Goal: Task Accomplishment & Management: Manage account settings

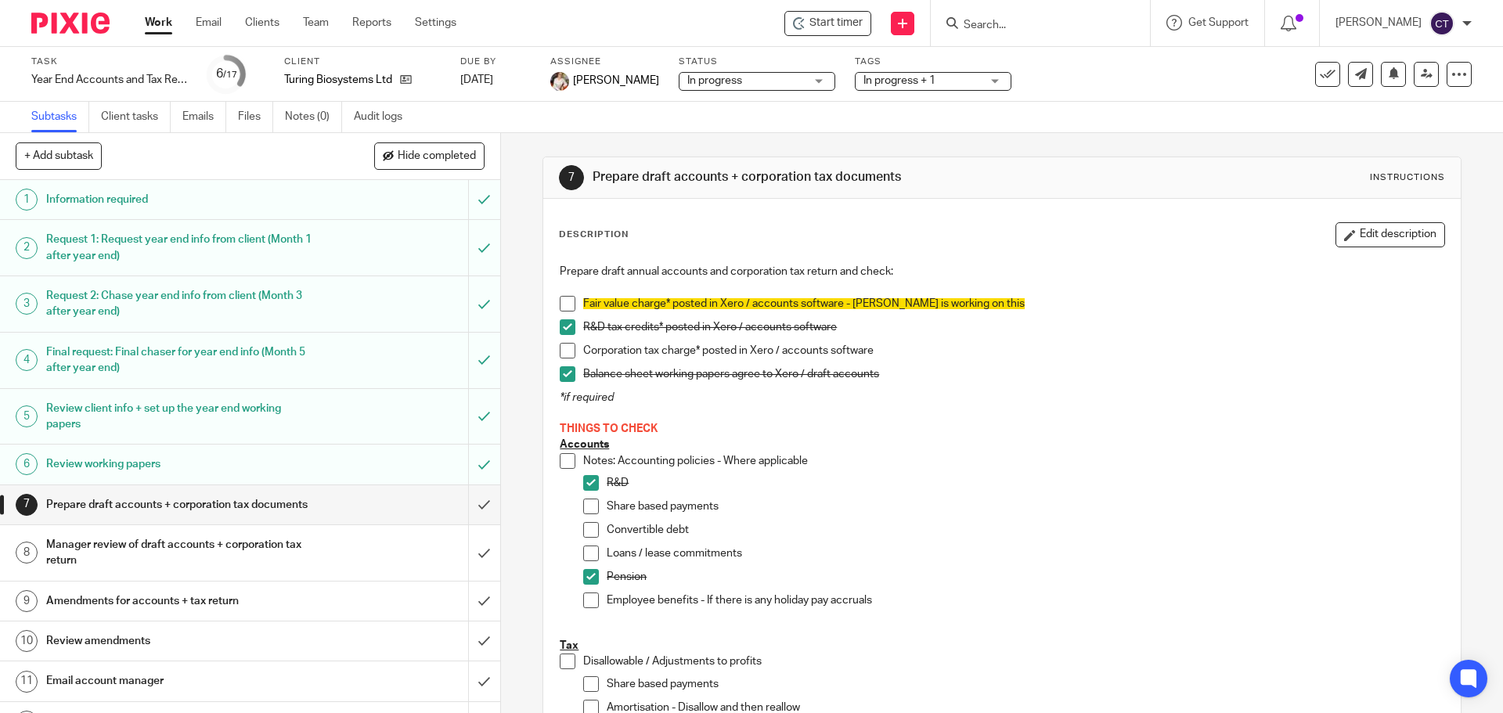
click at [976, 29] on input "Search" at bounding box center [1032, 26] width 141 height 14
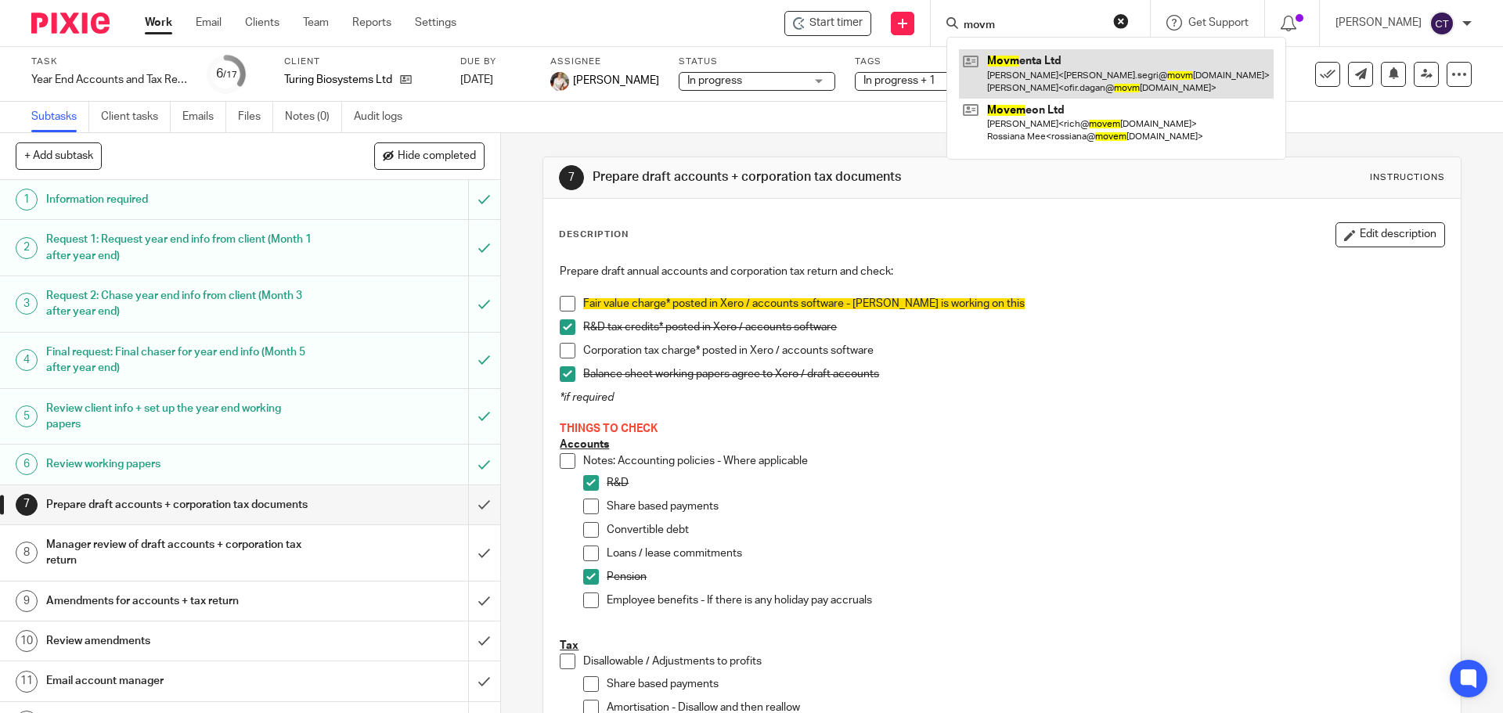
type input "movm"
click at [1018, 56] on link at bounding box center [1116, 73] width 315 height 49
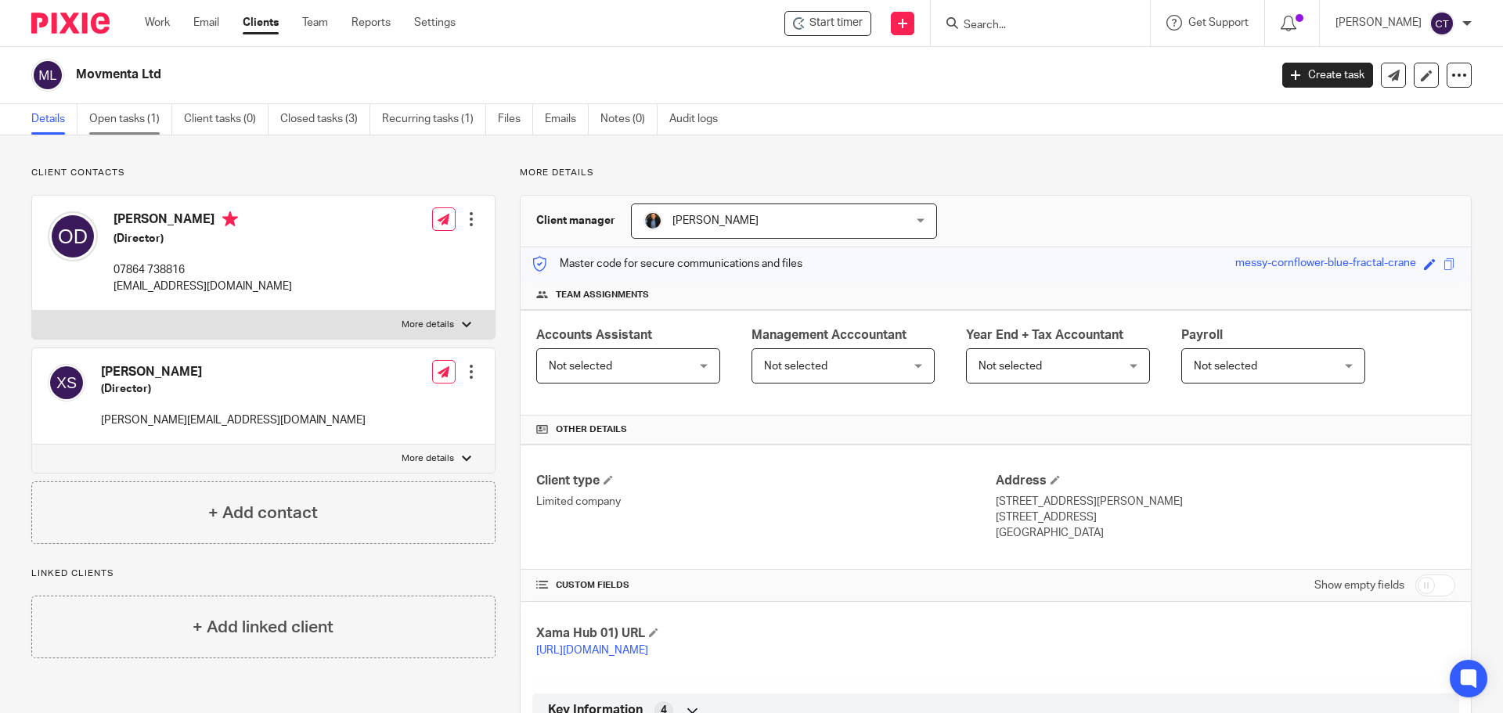
click at [111, 123] on link "Open tasks (1)" at bounding box center [130, 119] width 83 height 31
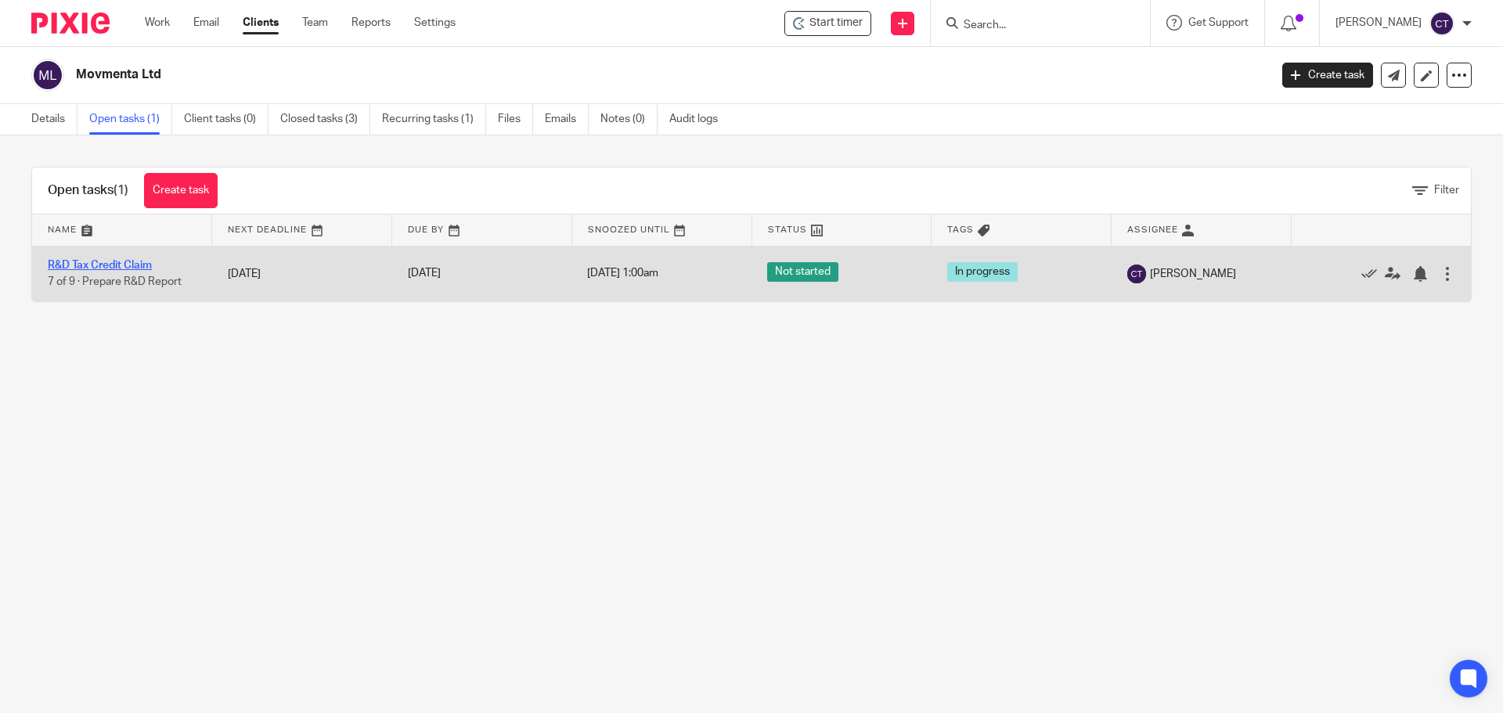
click at [90, 261] on link "R&D Tax Credit Claim" at bounding box center [100, 265] width 104 height 11
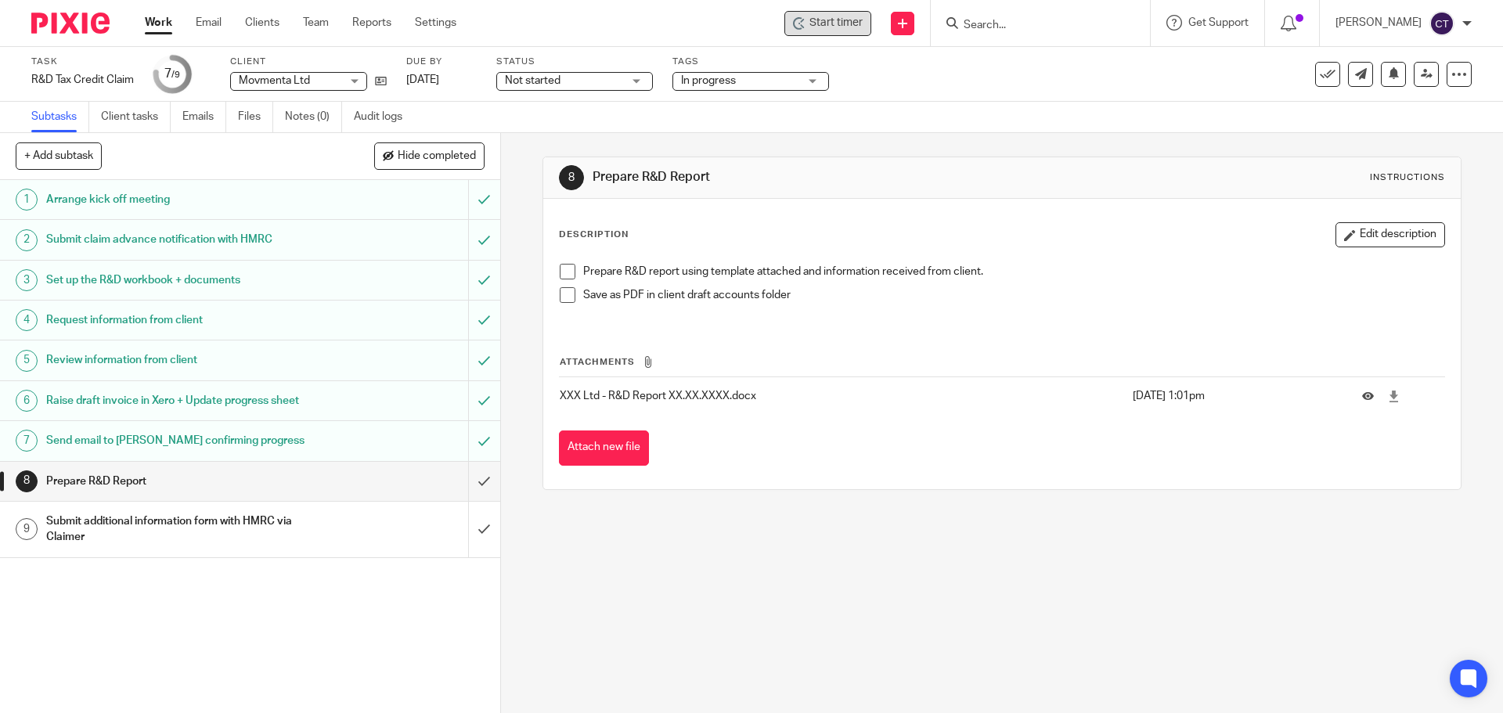
click at [817, 16] on span "Start timer" at bounding box center [836, 23] width 53 height 16
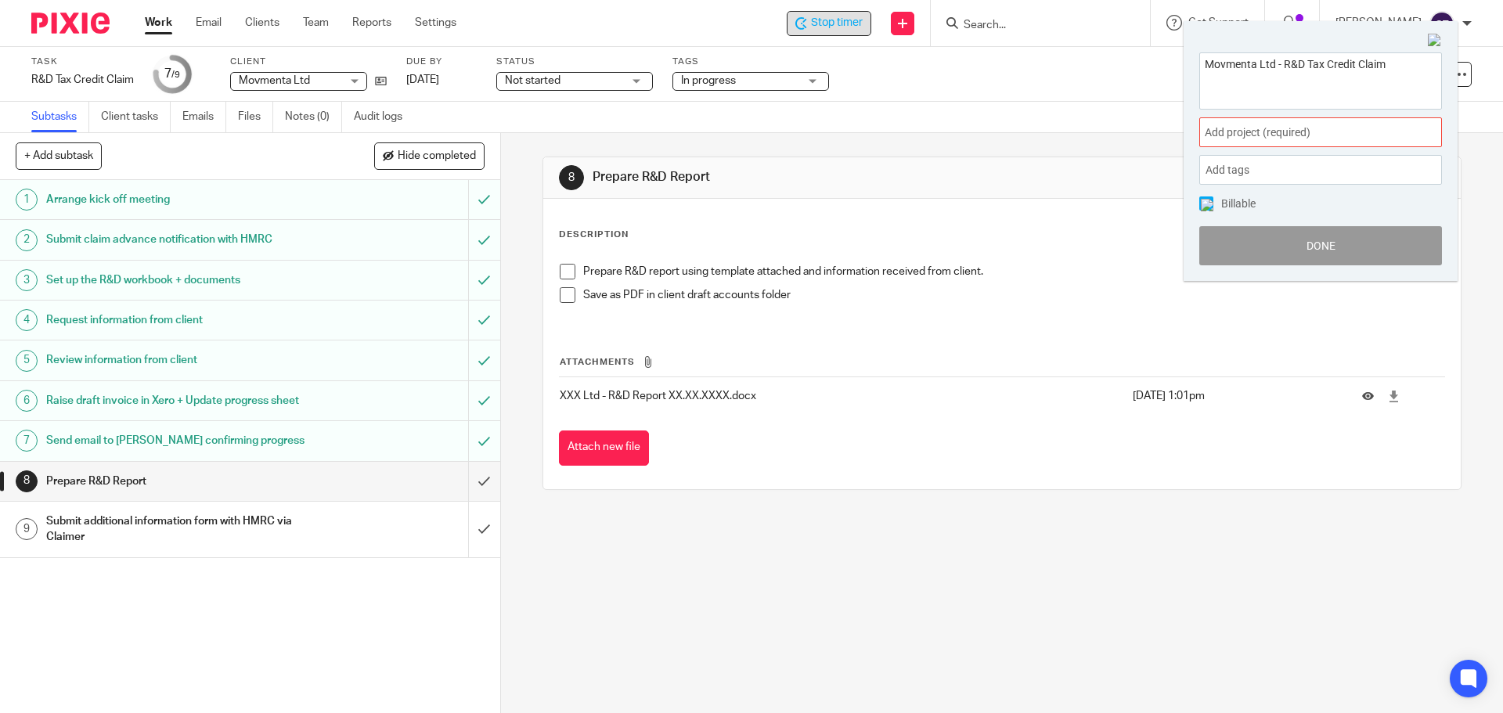
click at [1263, 124] on span "Add project (required) :" at bounding box center [1303, 132] width 197 height 16
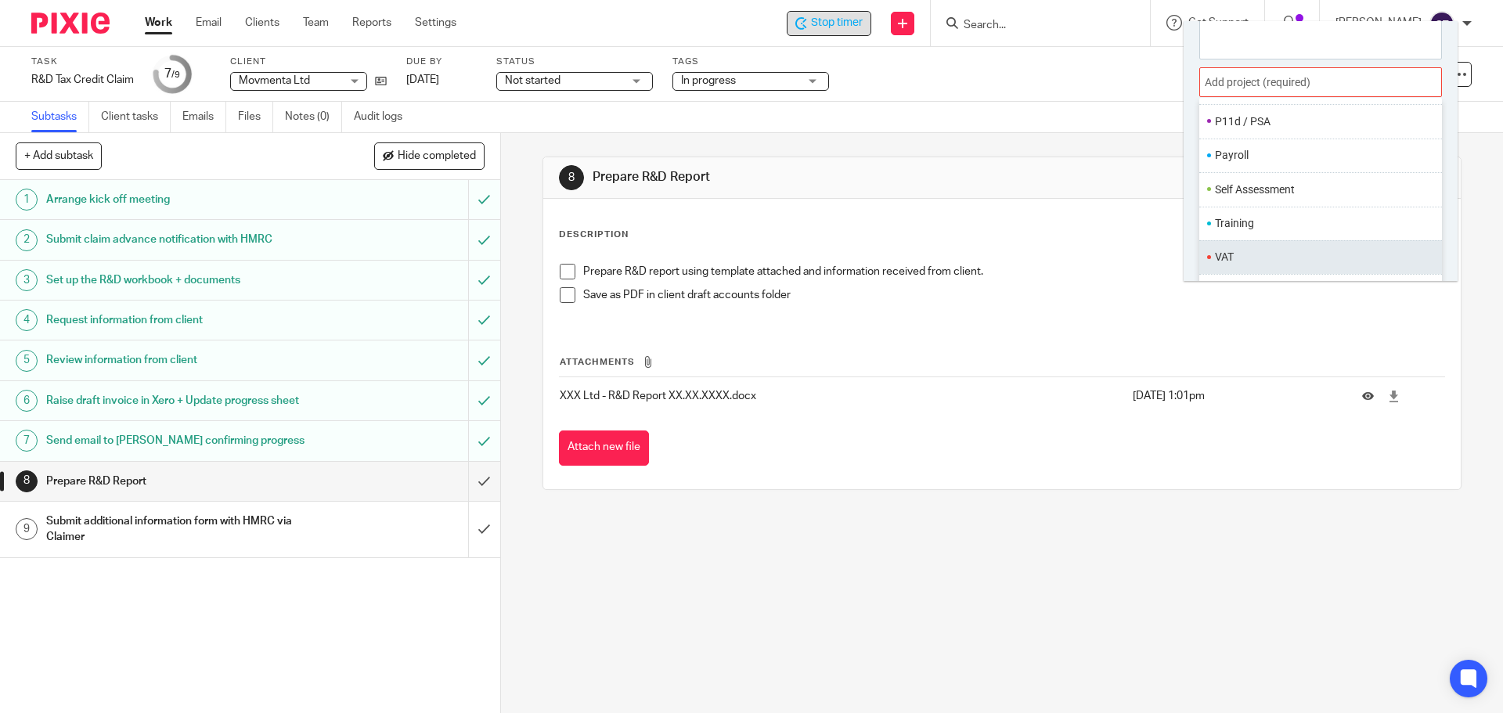
scroll to position [78, 0]
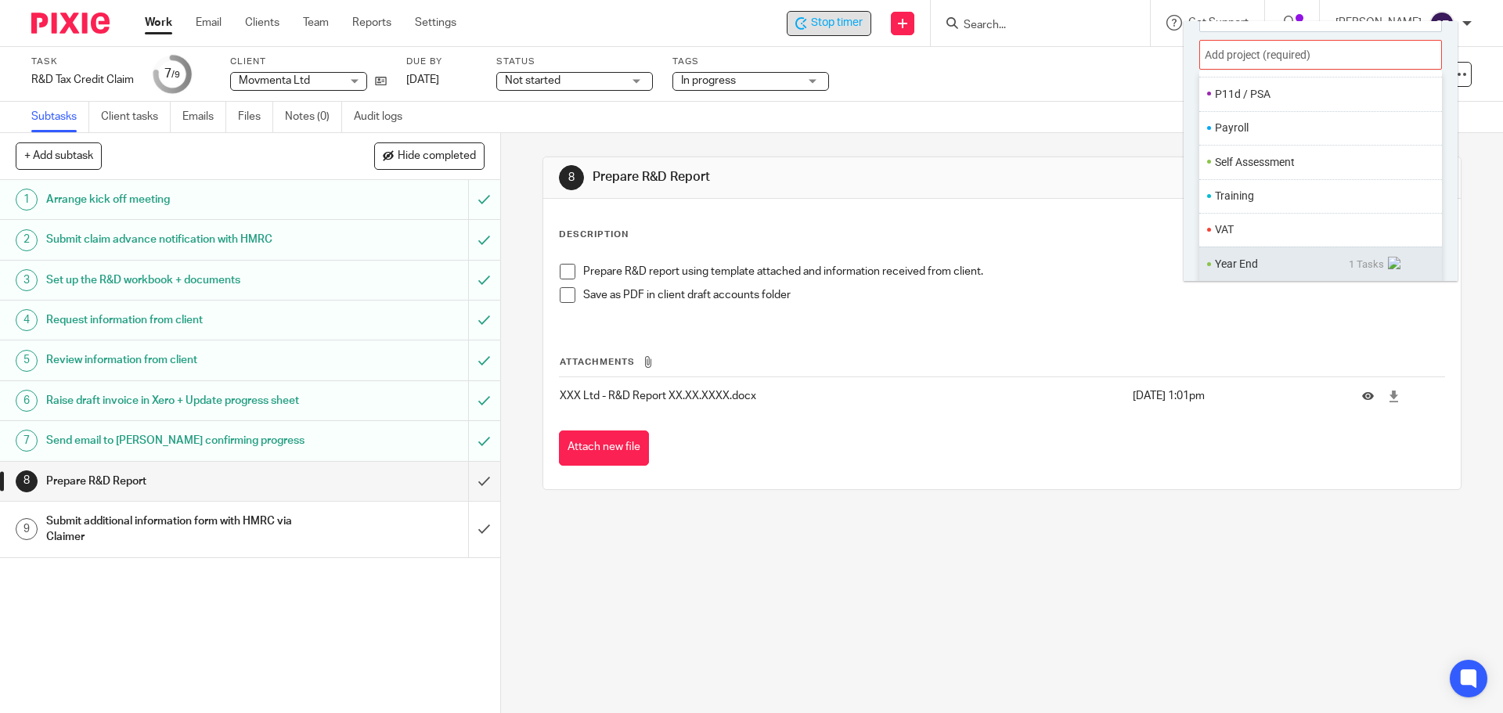
click at [1242, 269] on li "Year End" at bounding box center [1282, 264] width 134 height 16
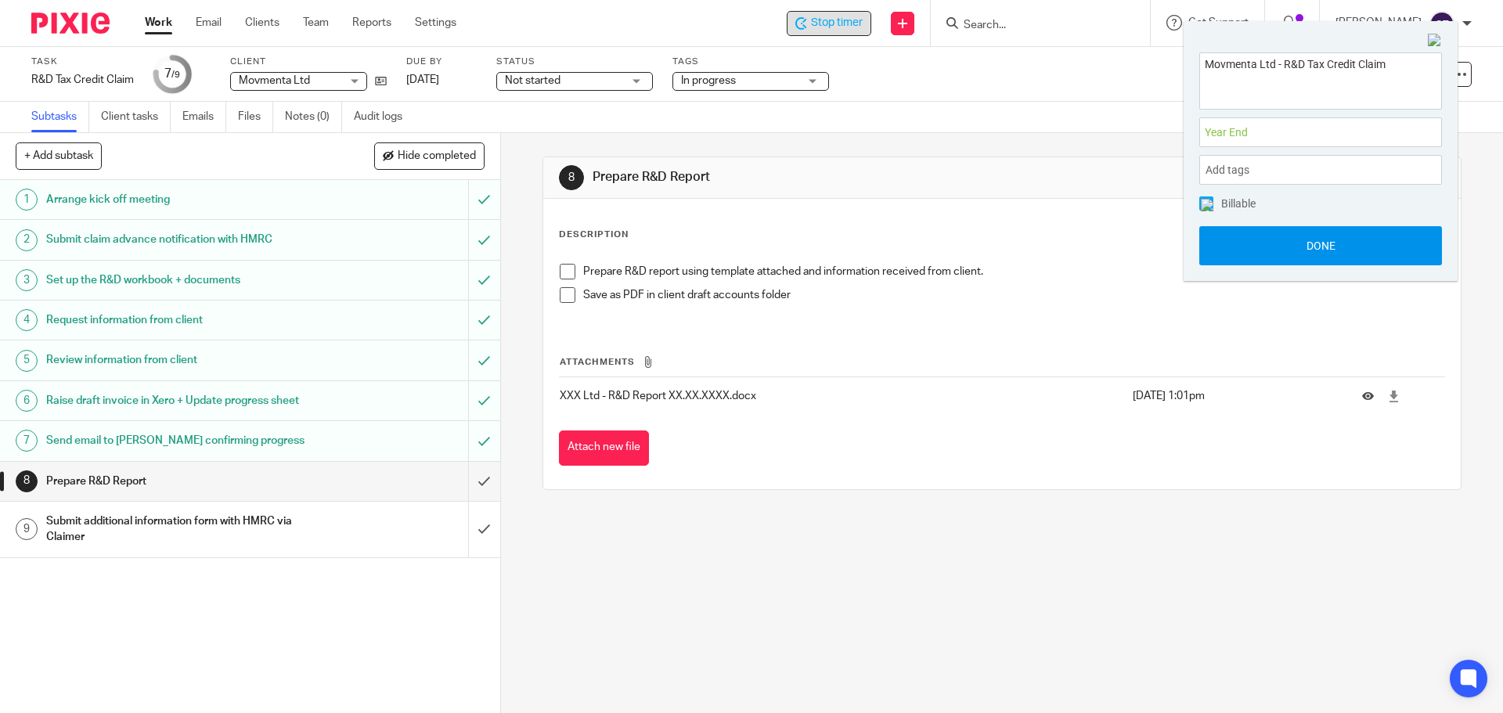
click at [1234, 257] on button "Done" at bounding box center [1320, 245] width 243 height 39
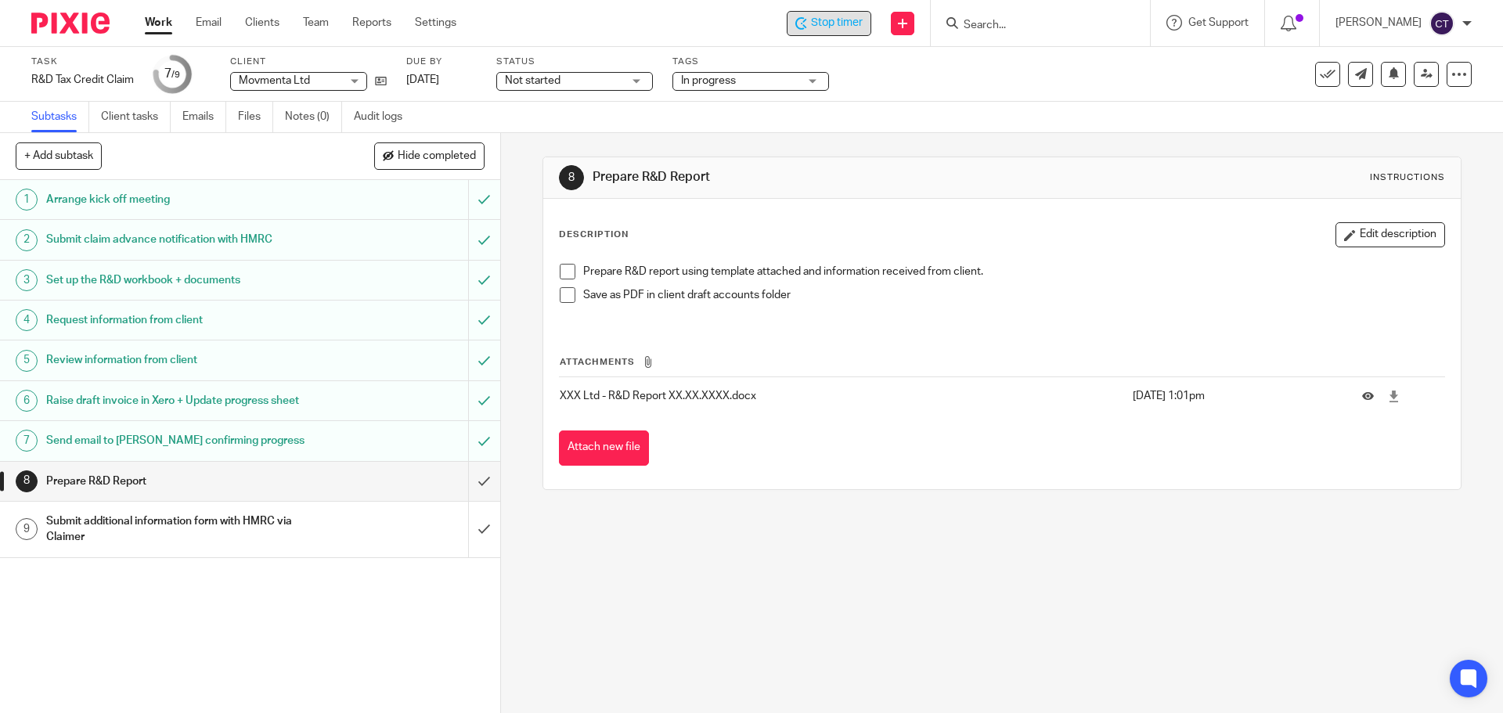
click at [561, 274] on span at bounding box center [568, 272] width 16 height 16
click at [804, 299] on p "Save as PDF in client draft accounts folder" at bounding box center [1013, 295] width 860 height 16
click at [1336, 240] on button "Edit description" at bounding box center [1391, 234] width 110 height 25
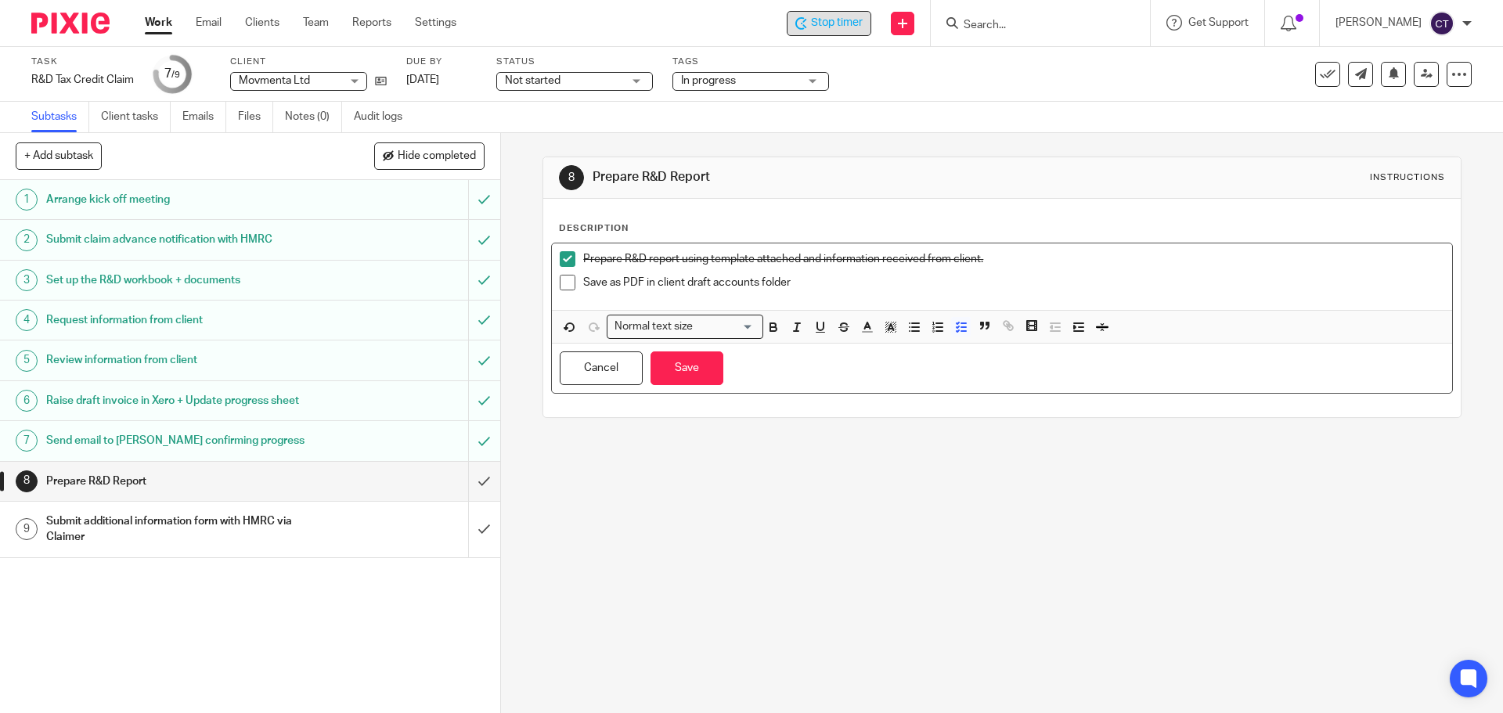
click at [810, 278] on p "Save as PDF in client draft accounts folder" at bounding box center [1013, 283] width 860 height 16
click at [680, 368] on button "Save" at bounding box center [687, 369] width 73 height 34
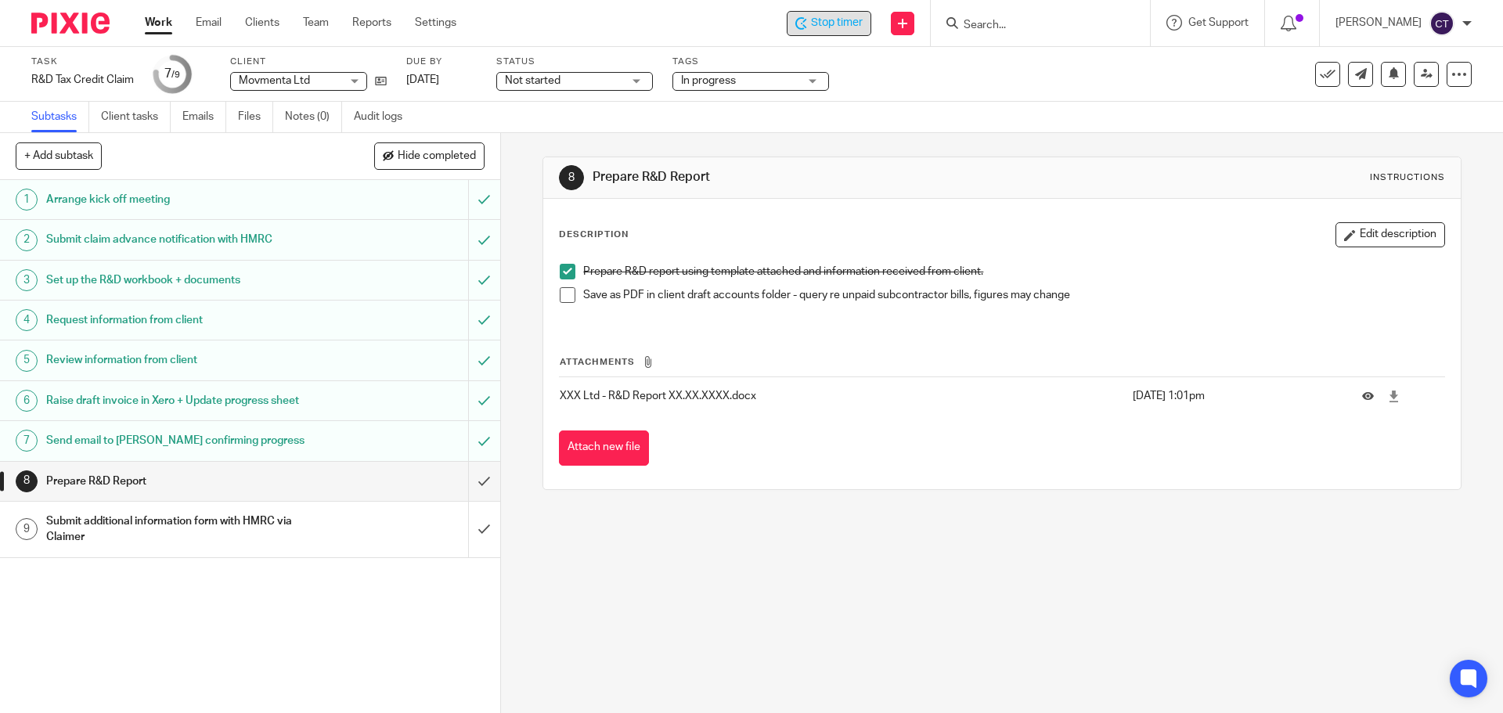
drag, startPoint x: 810, startPoint y: 18, endPoint x: 824, endPoint y: 18, distance: 14.1
click at [811, 18] on span "Stop timer" at bounding box center [837, 23] width 52 height 16
click at [986, 19] on input "Search" at bounding box center [1032, 26] width 141 height 14
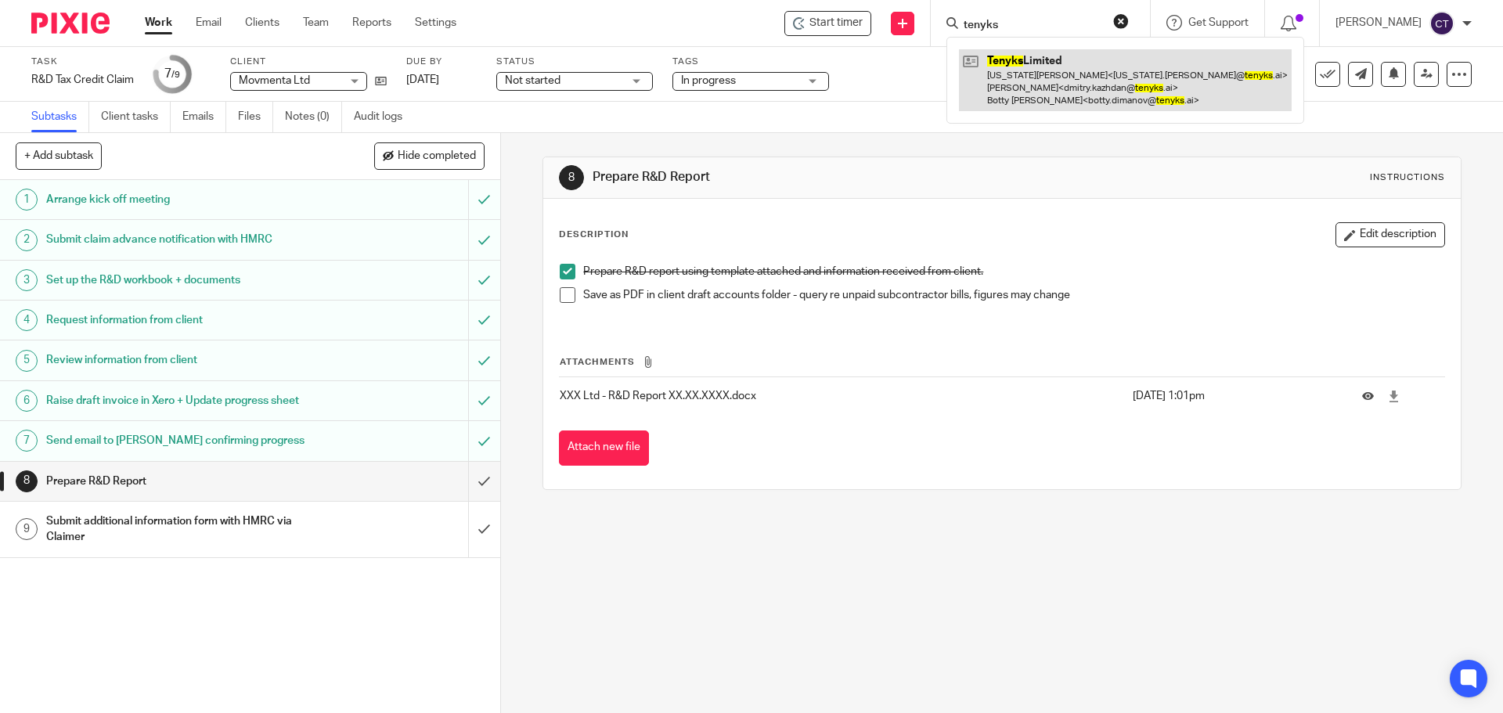
type input "tenyks"
click at [1019, 82] on link at bounding box center [1125, 80] width 333 height 62
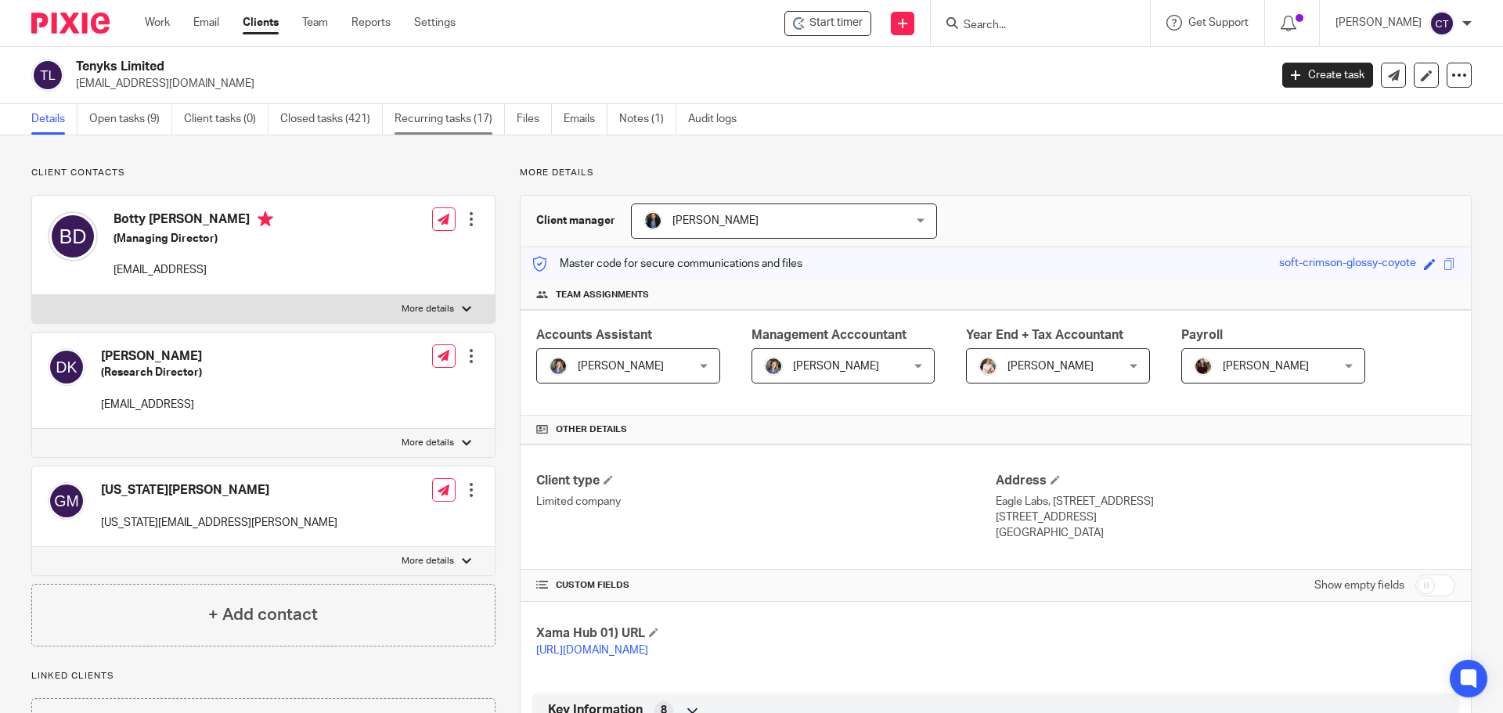
click at [420, 112] on link "Recurring tasks (17)" at bounding box center [450, 119] width 110 height 31
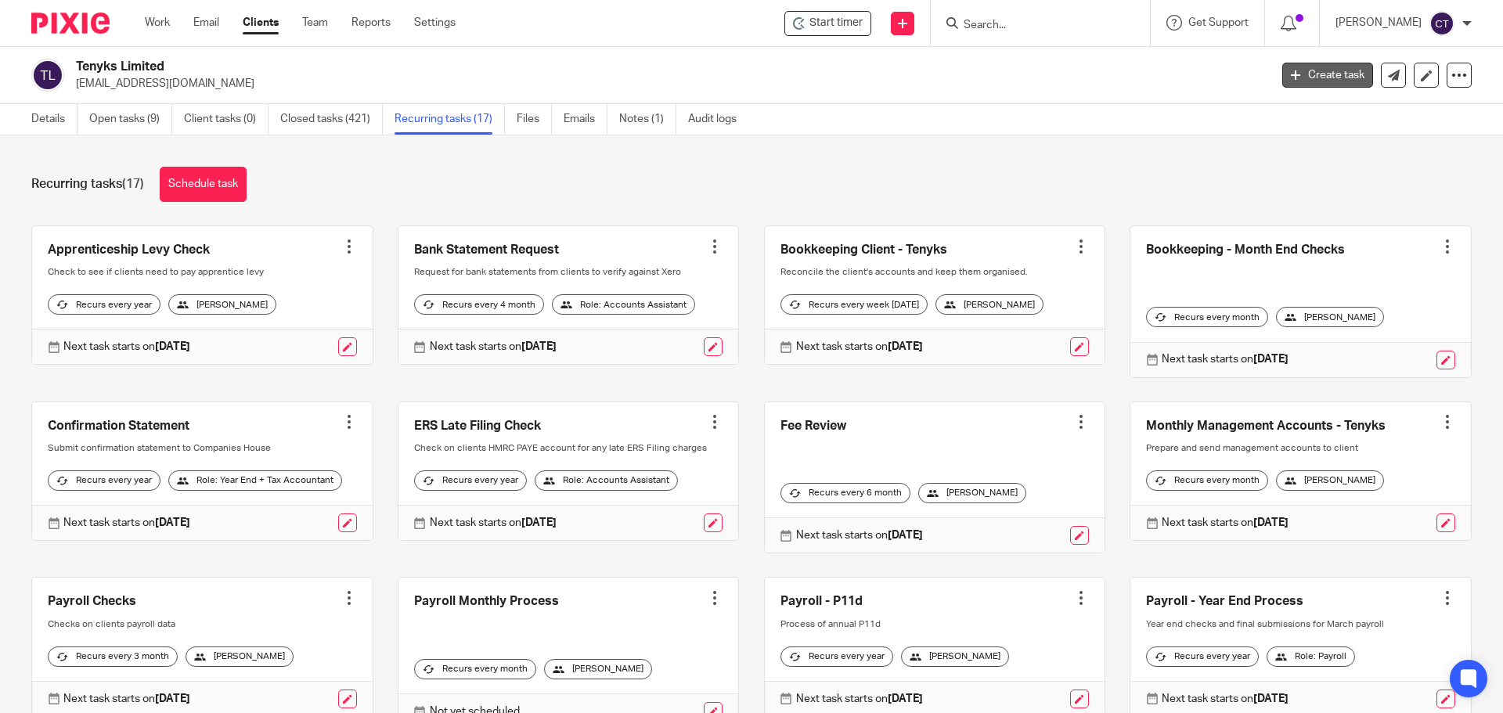
click at [1314, 70] on link "Create task" at bounding box center [1327, 75] width 91 height 25
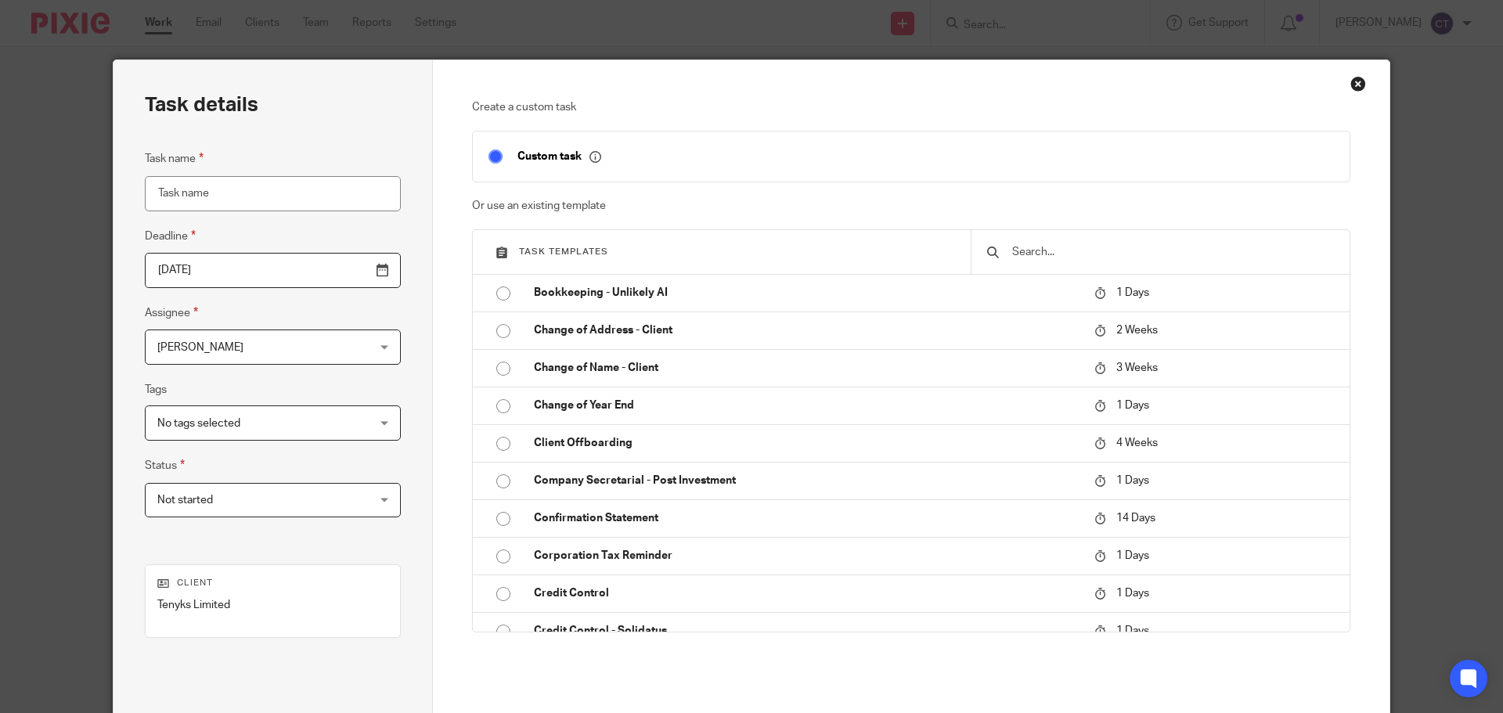
scroll to position [4071, 0]
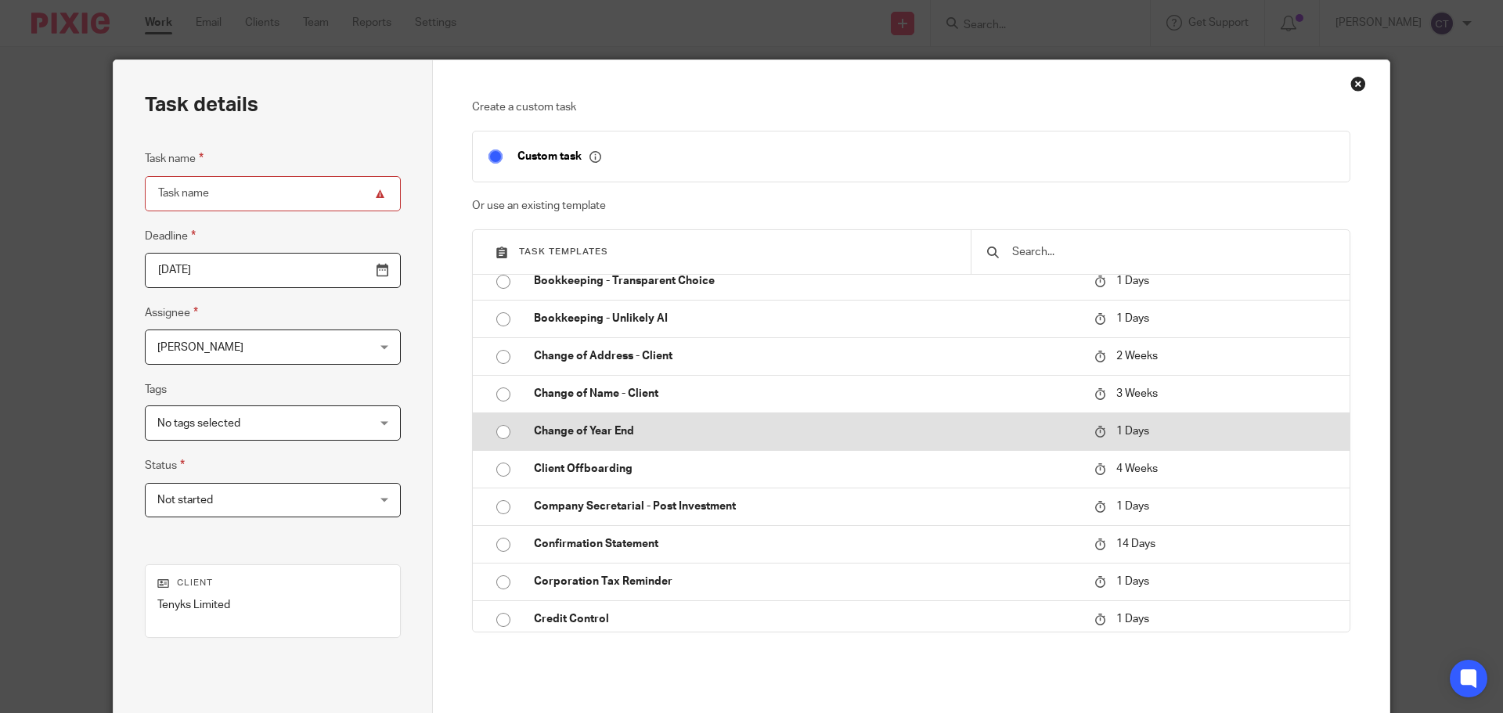
click at [494, 431] on input "radio" at bounding box center [504, 432] width 30 height 30
type input "2025-08-19"
type input "Change of Year End"
checkbox input "false"
radio input "false"
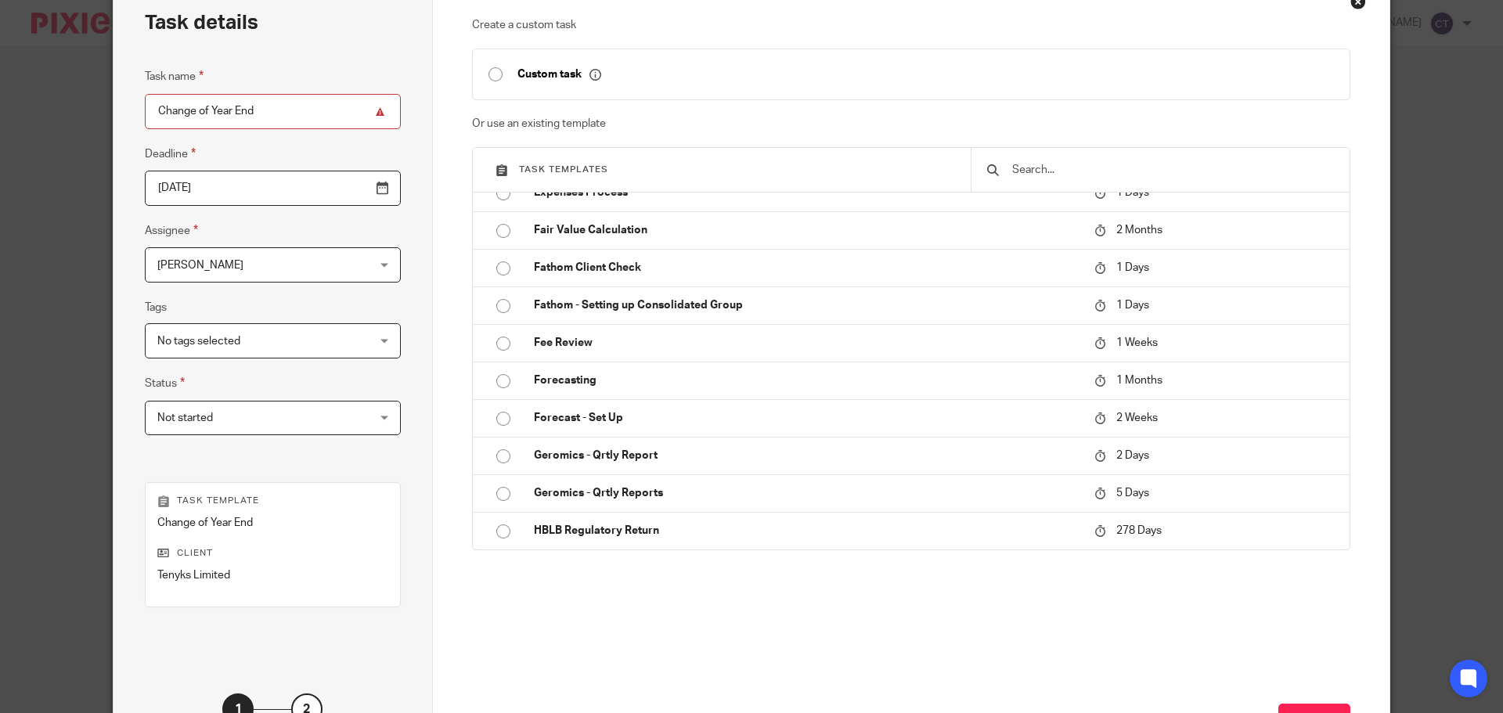
scroll to position [0, 0]
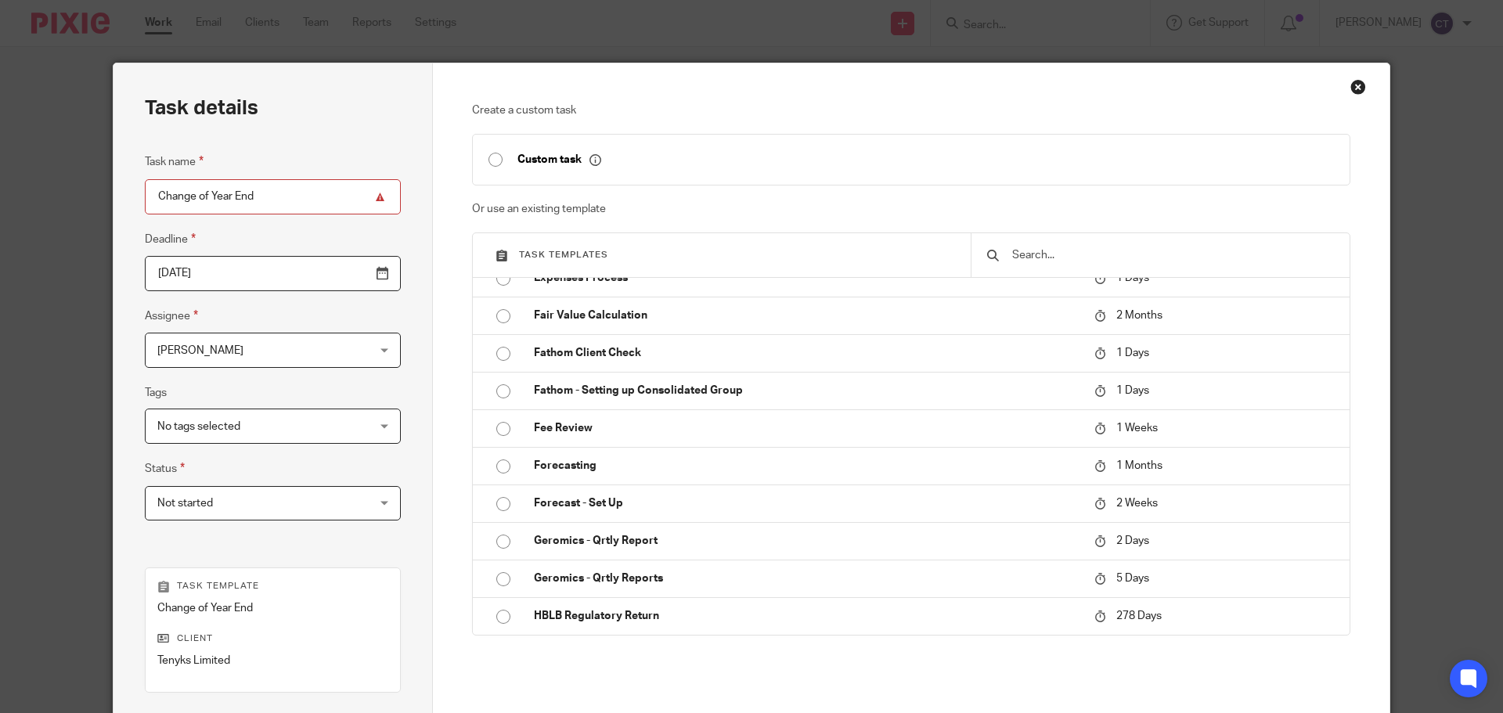
click at [1351, 85] on div "Close this dialog window" at bounding box center [1359, 87] width 16 height 16
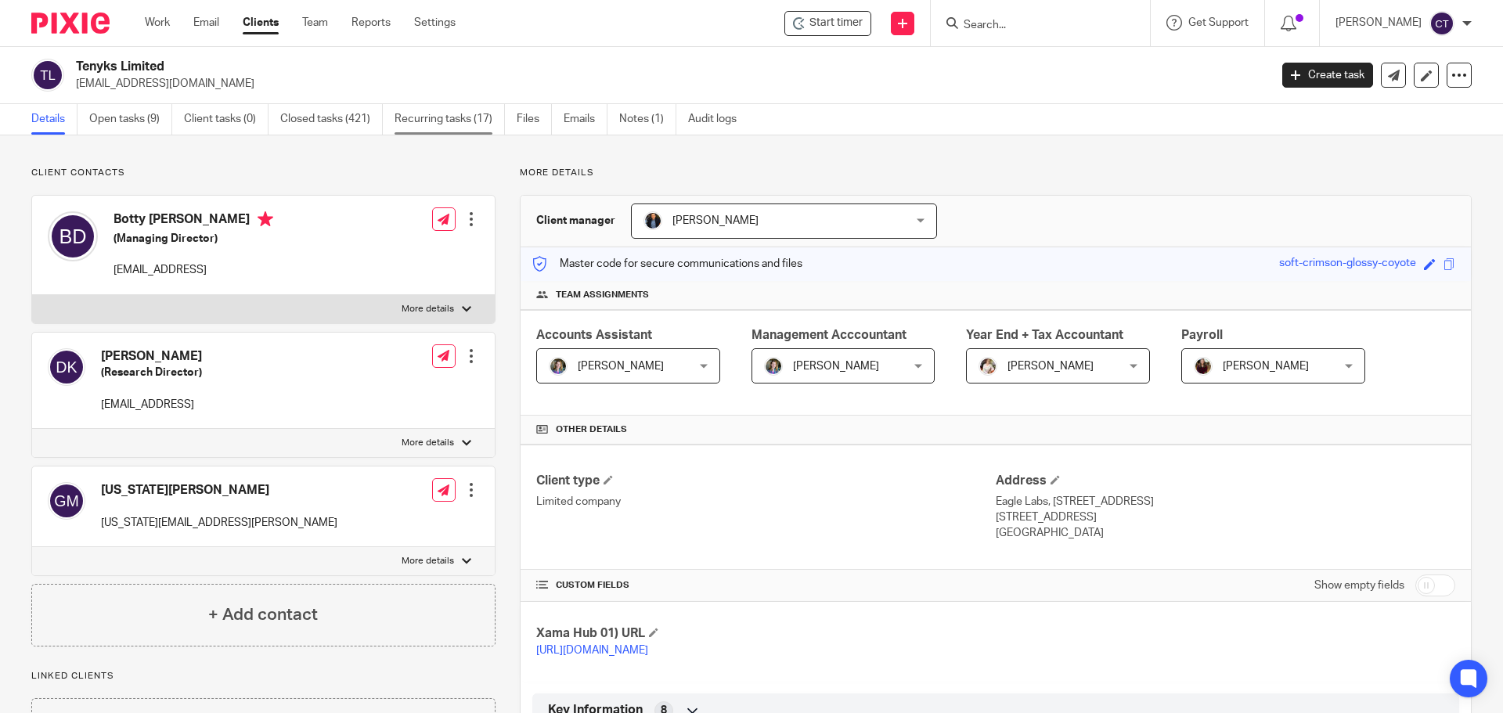
click at [422, 121] on link "Recurring tasks (17)" at bounding box center [450, 119] width 110 height 31
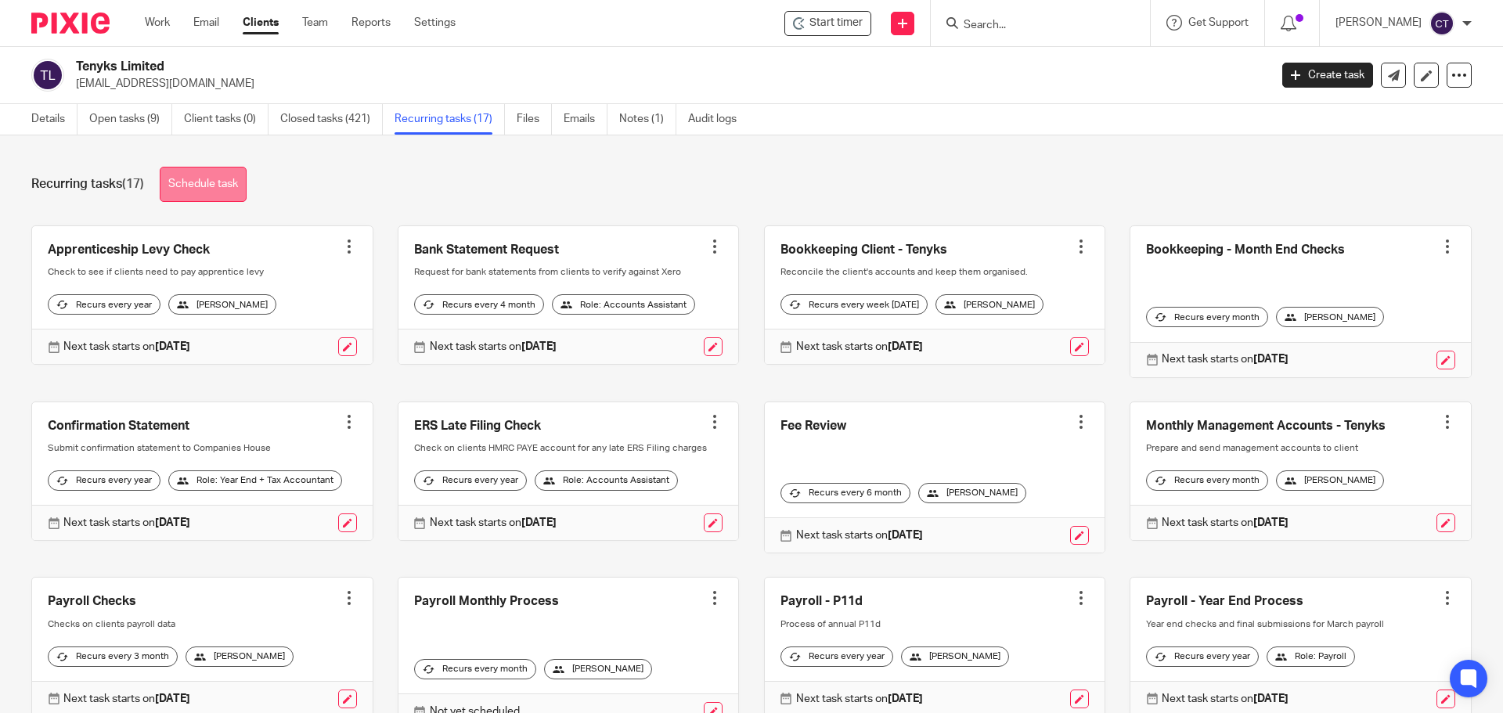
click at [189, 183] on link "Schedule task" at bounding box center [203, 184] width 87 height 35
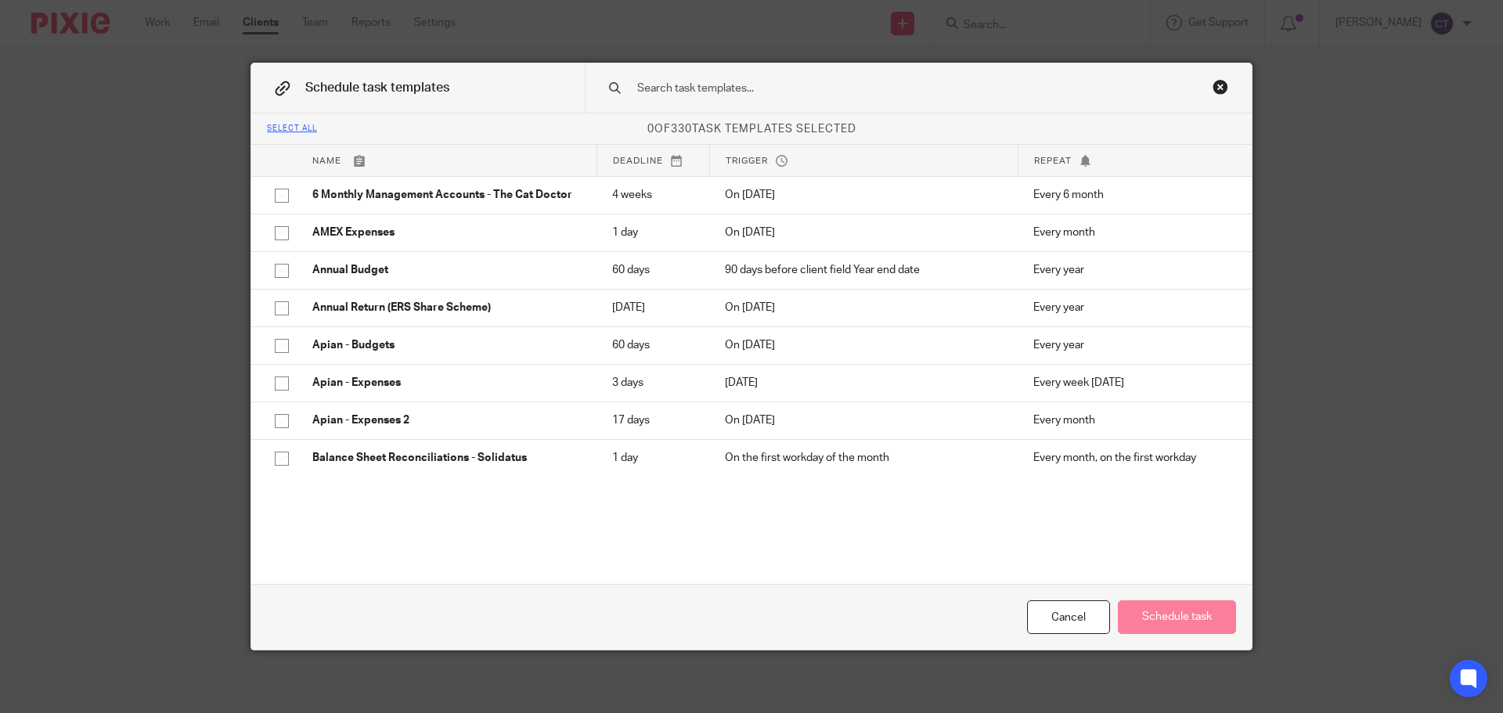
click at [659, 93] on input "text" at bounding box center [894, 88] width 516 height 17
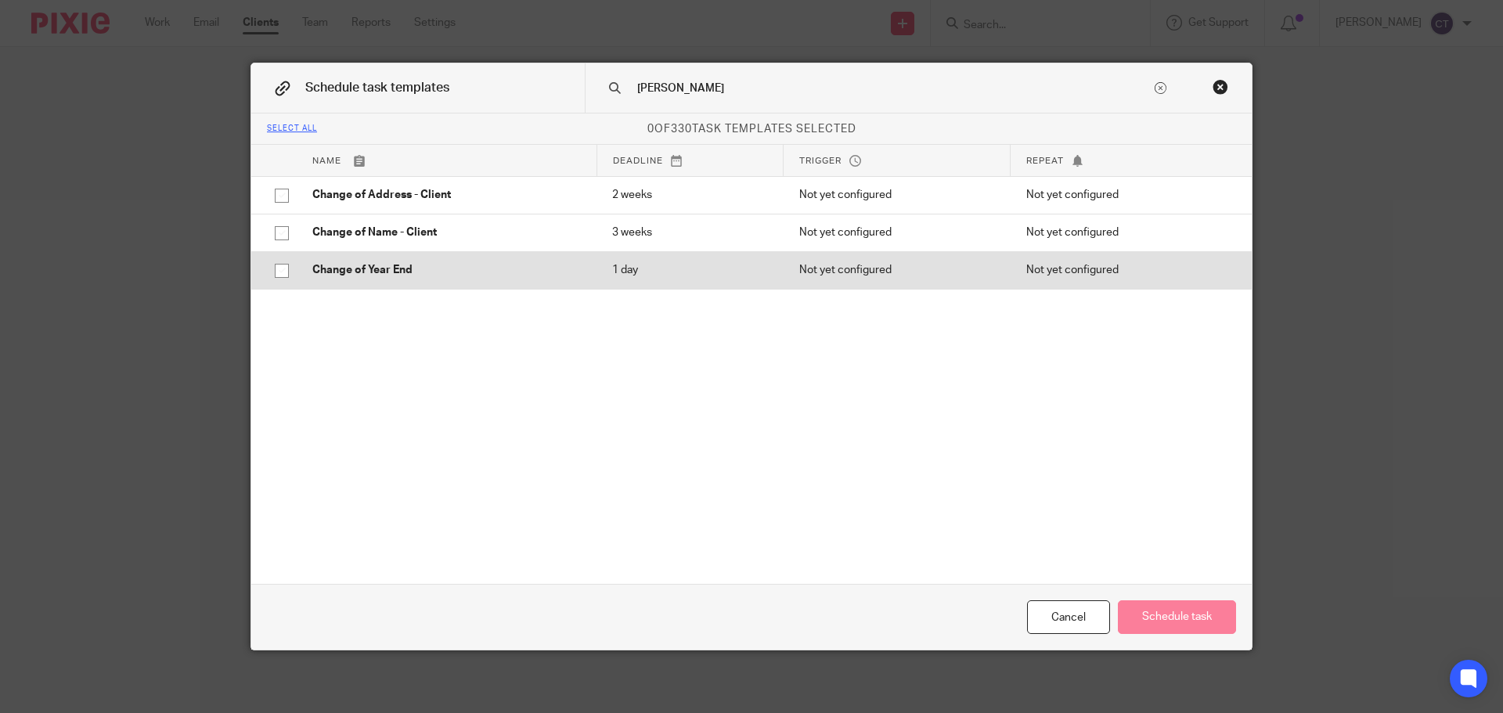
type input "chang"
click at [276, 267] on input "checkbox" at bounding box center [282, 271] width 30 height 30
checkbox input "true"
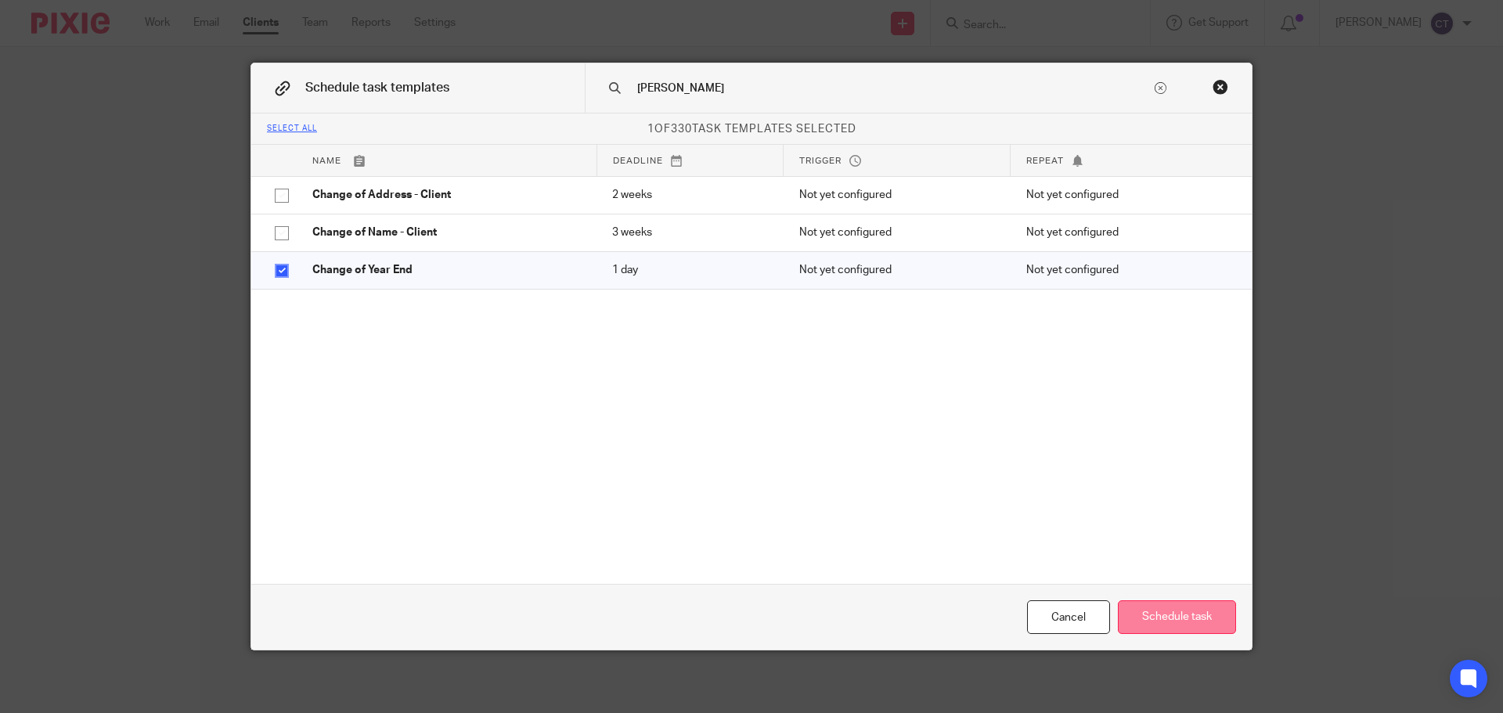
click at [1202, 624] on button "Schedule task" at bounding box center [1177, 618] width 118 height 34
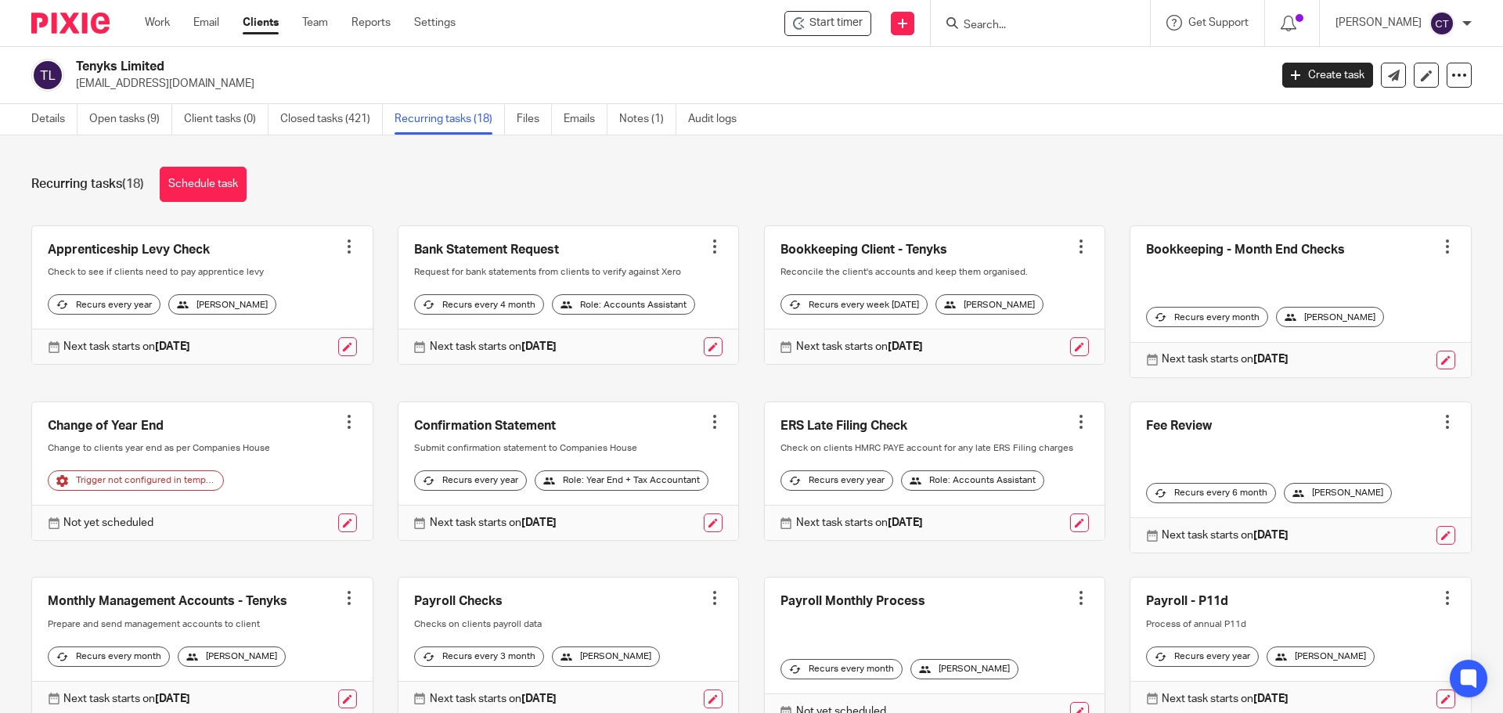
click at [341, 417] on div at bounding box center [349, 422] width 16 height 16
click at [269, 458] on link "Create task" at bounding box center [284, 456] width 125 height 23
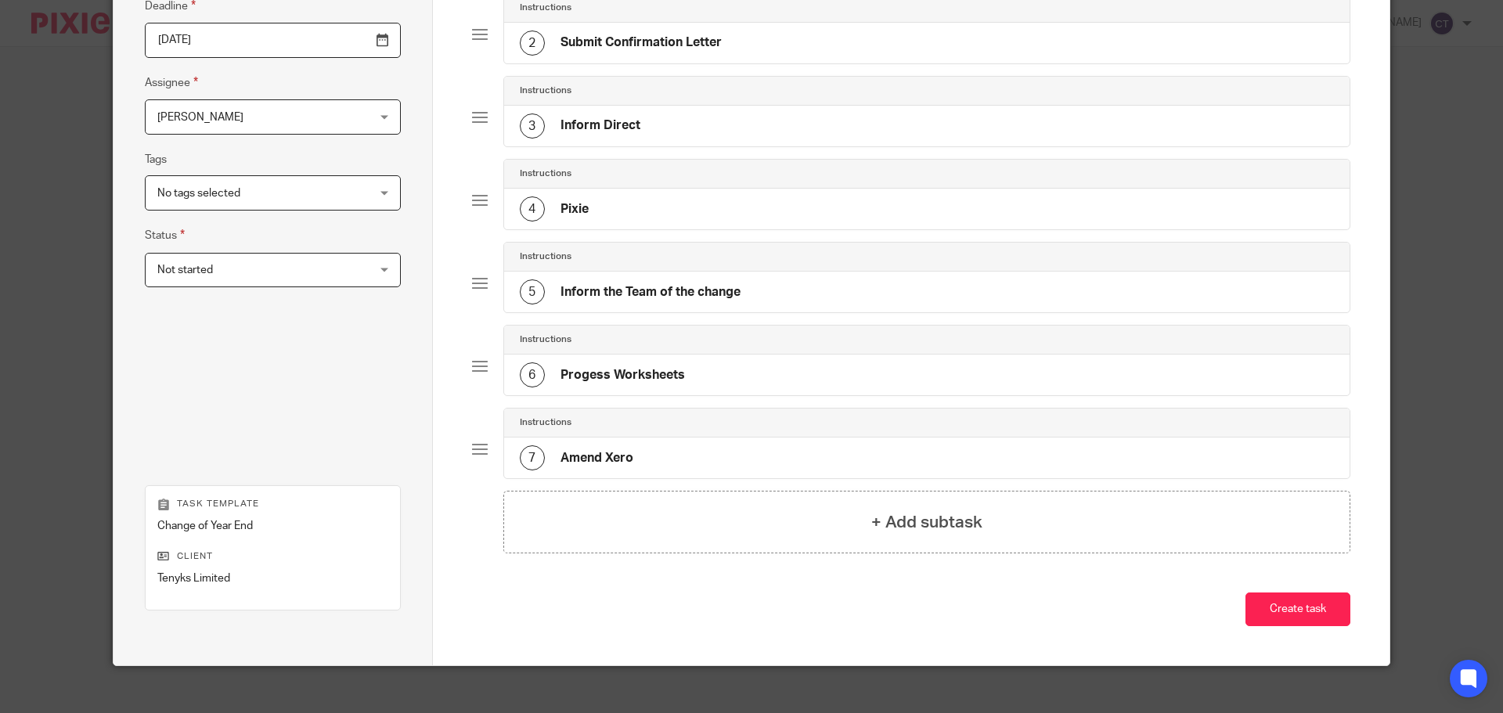
scroll to position [249, 0]
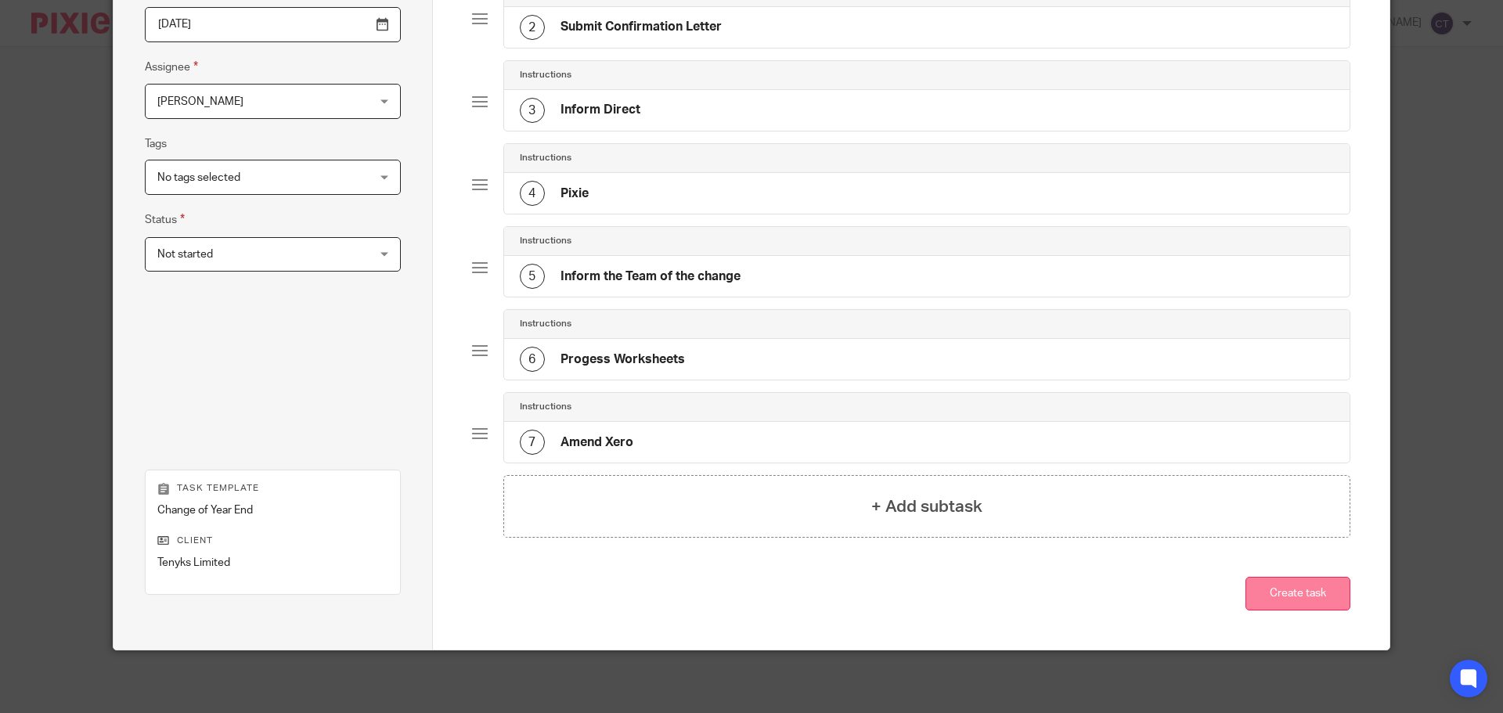
click at [1297, 598] on button "Create task" at bounding box center [1298, 594] width 105 height 34
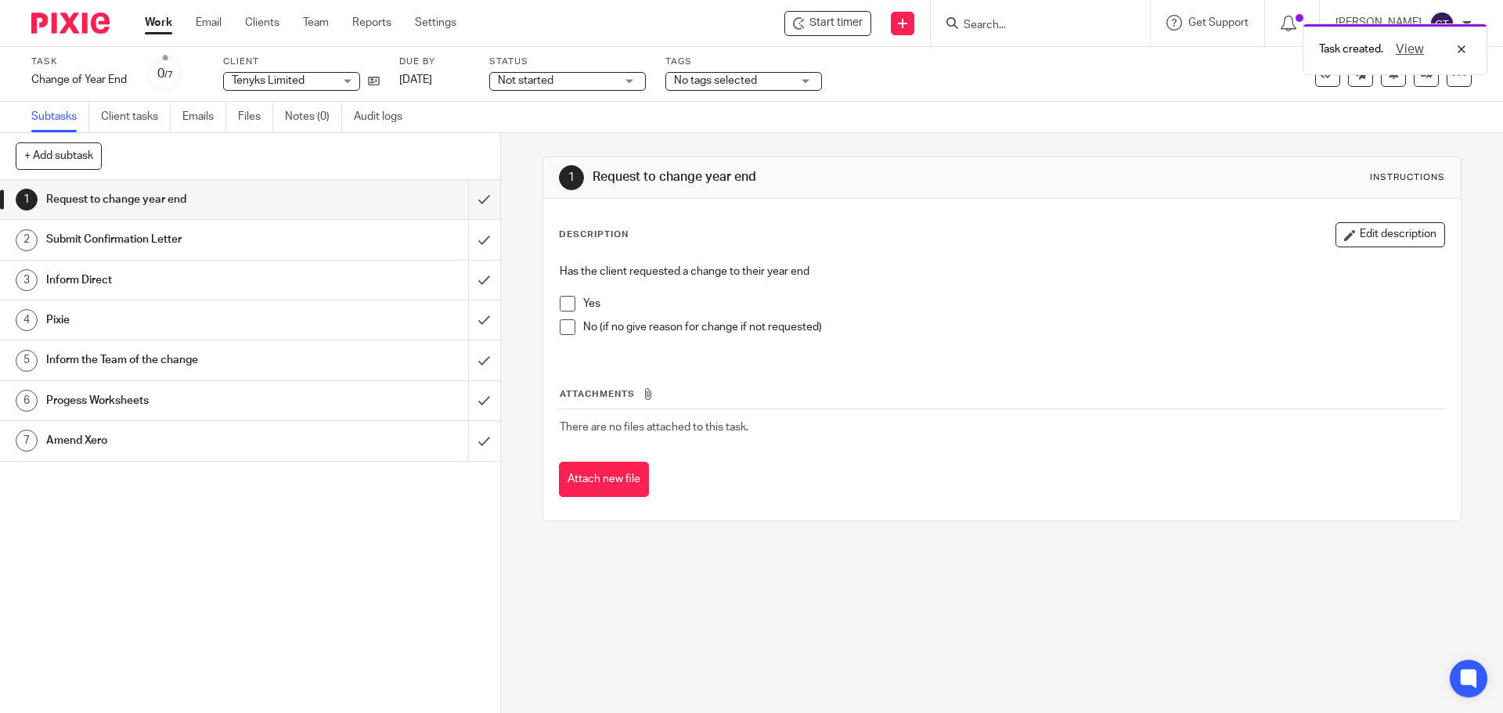
click at [568, 302] on span at bounding box center [568, 304] width 16 height 16
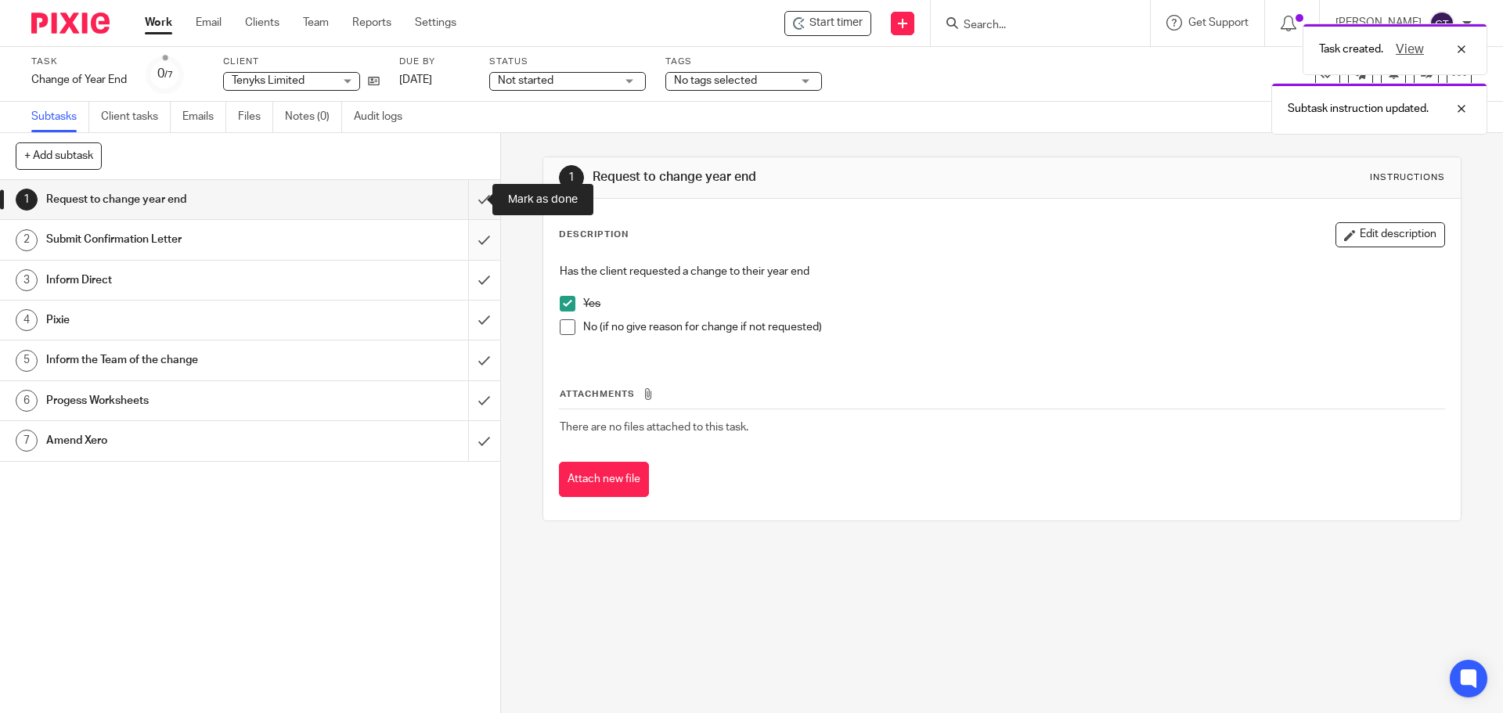
drag, startPoint x: 471, startPoint y: 196, endPoint x: 463, endPoint y: 221, distance: 26.5
click at [471, 196] on input "submit" at bounding box center [250, 199] width 500 height 39
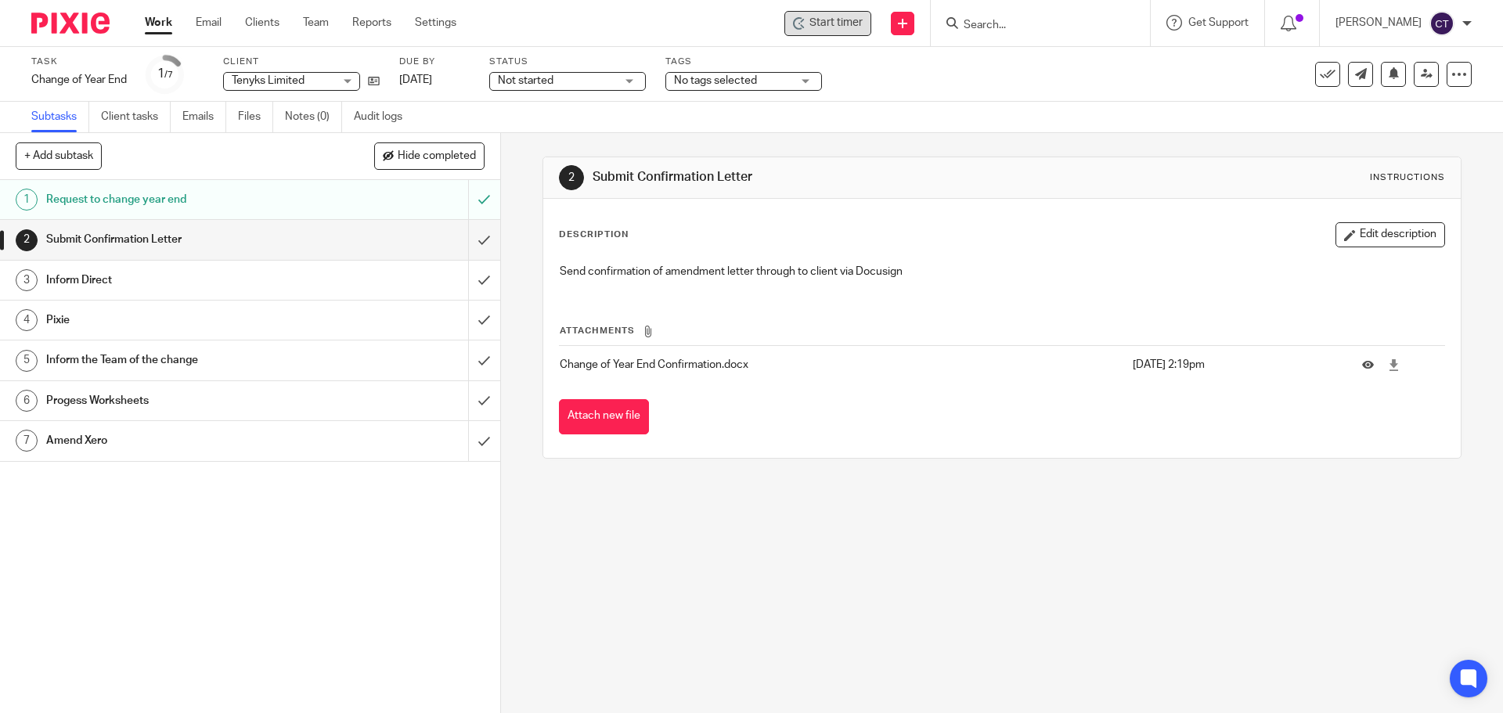
click at [824, 20] on span "Start timer" at bounding box center [836, 23] width 53 height 16
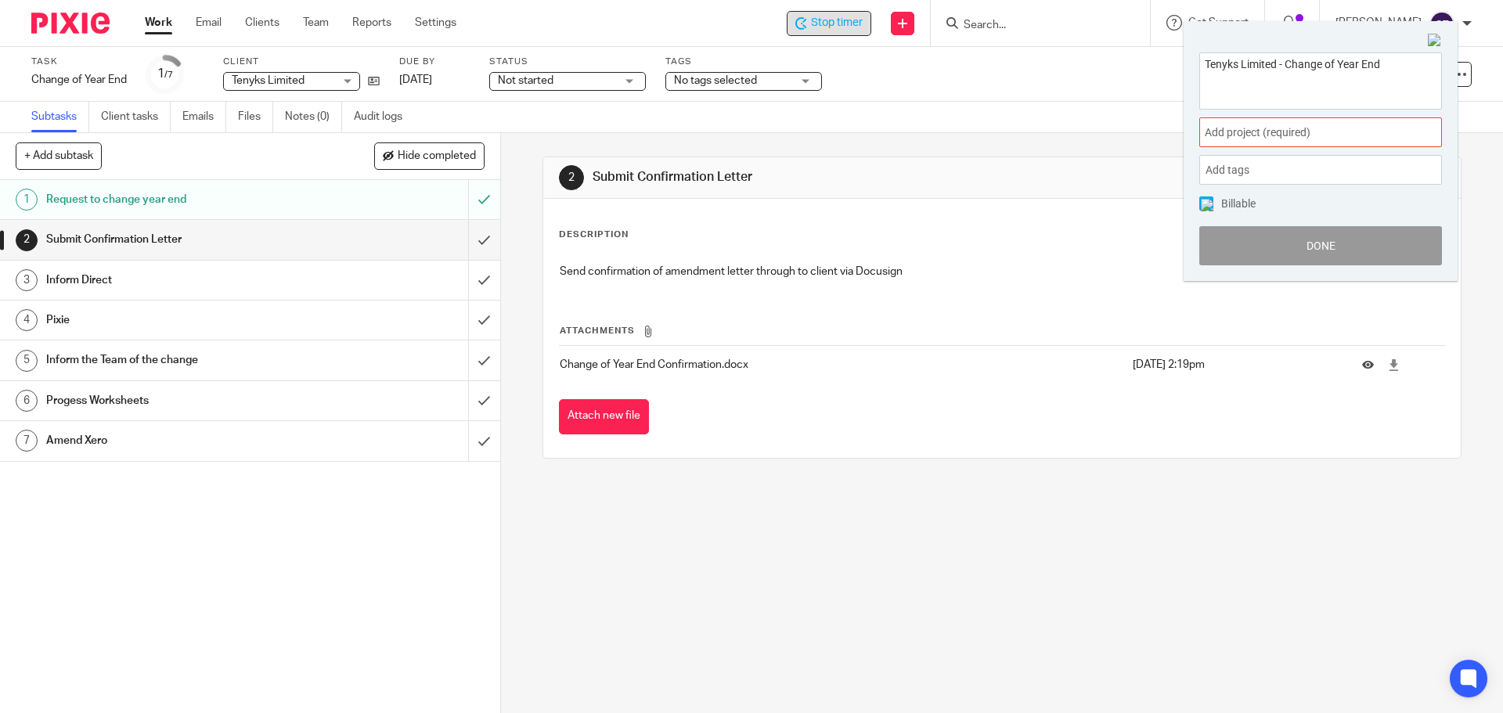
click at [1221, 126] on span "Add project (required) :" at bounding box center [1303, 132] width 197 height 16
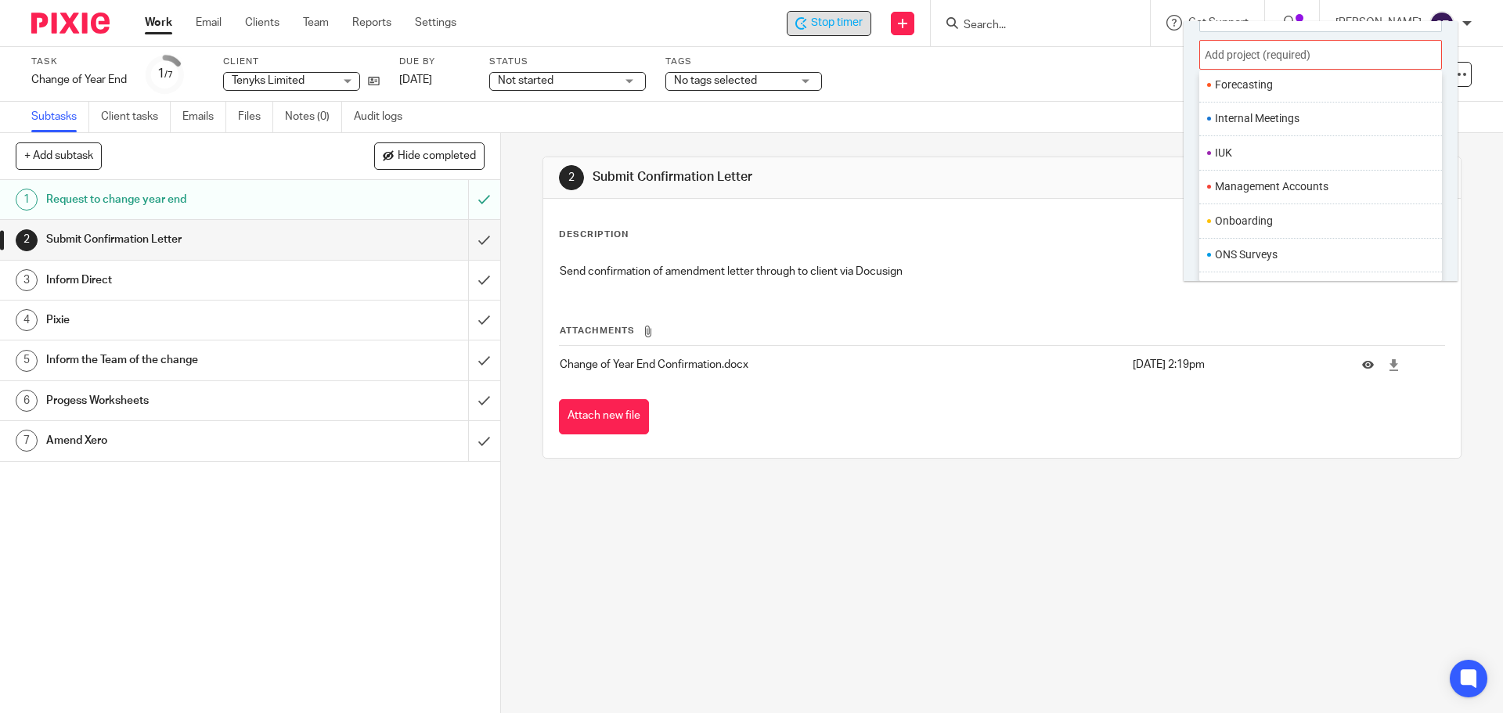
scroll to position [586, 0]
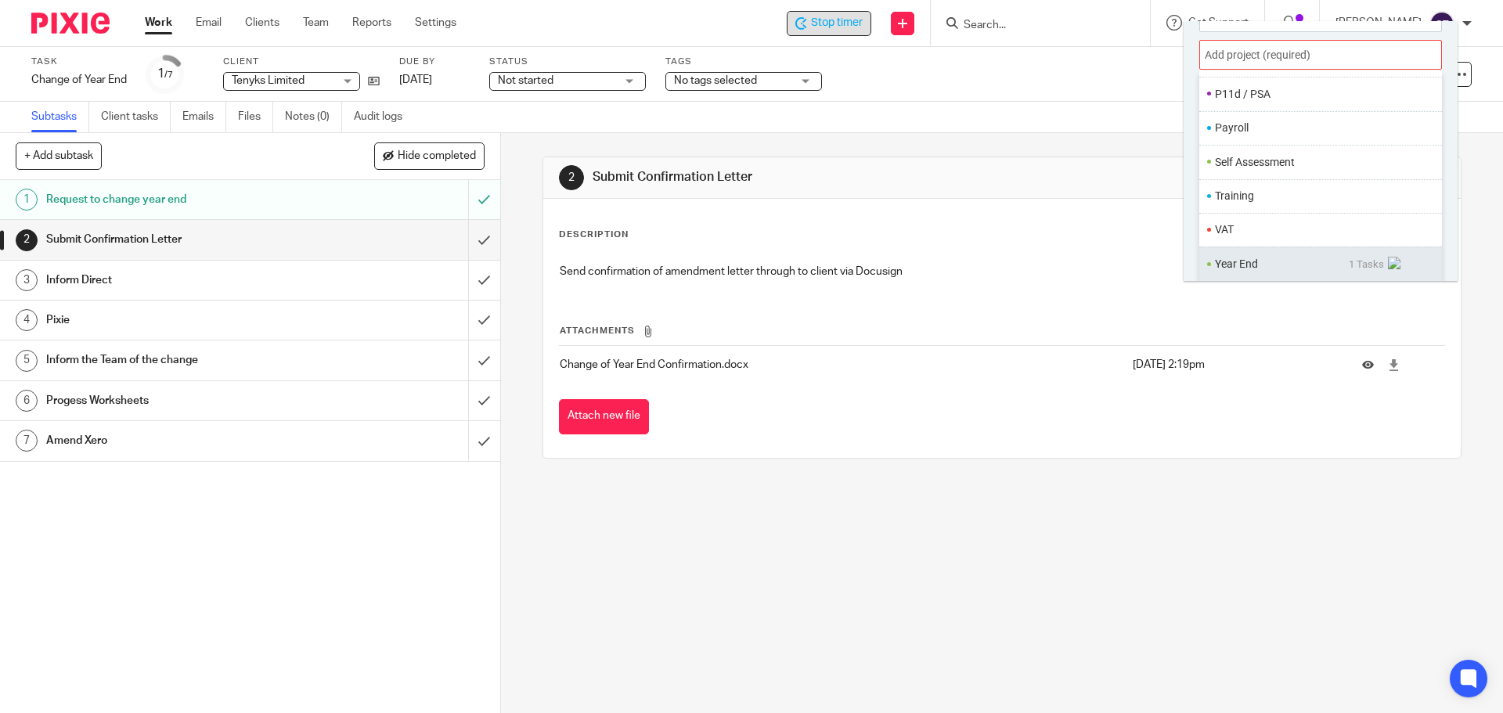
click at [1239, 260] on li "Year End" at bounding box center [1282, 264] width 134 height 16
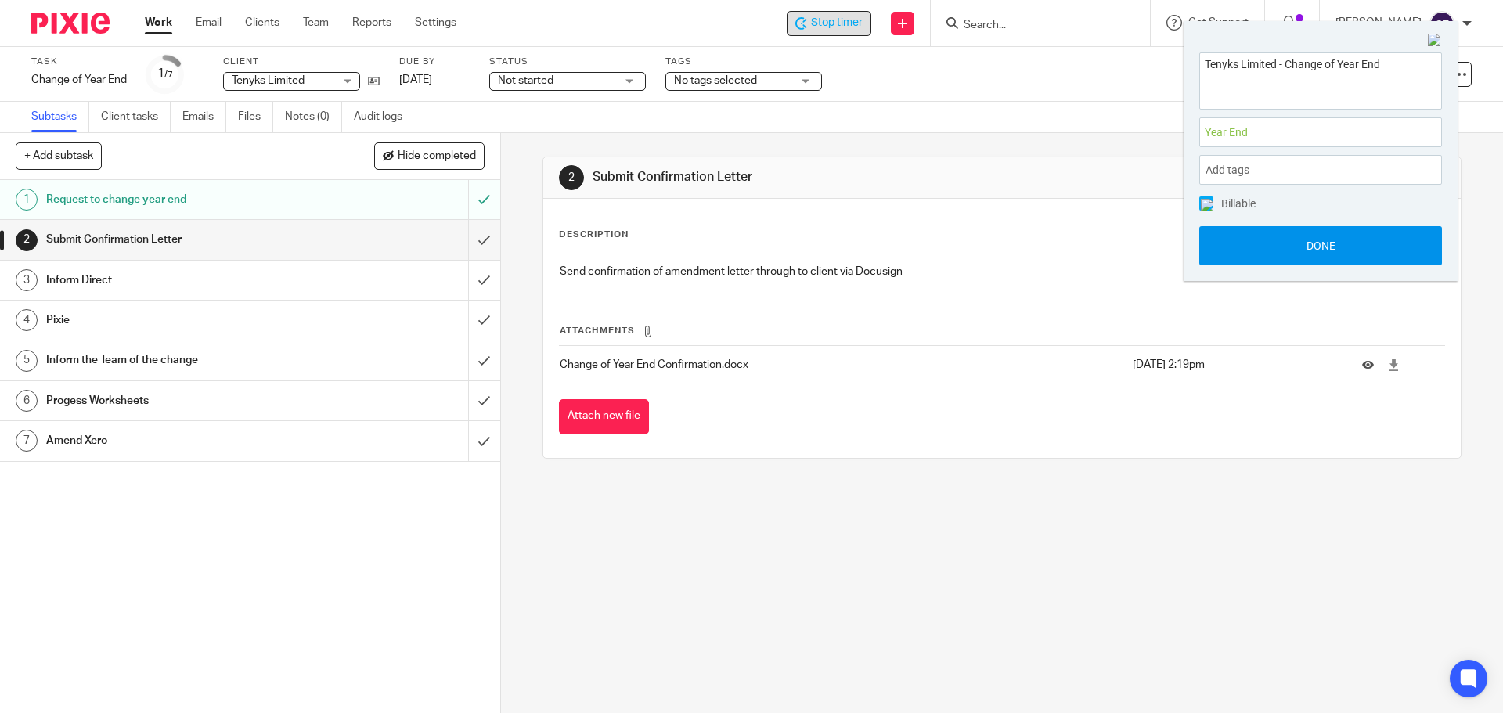
click at [1235, 252] on button "Done" at bounding box center [1320, 245] width 243 height 39
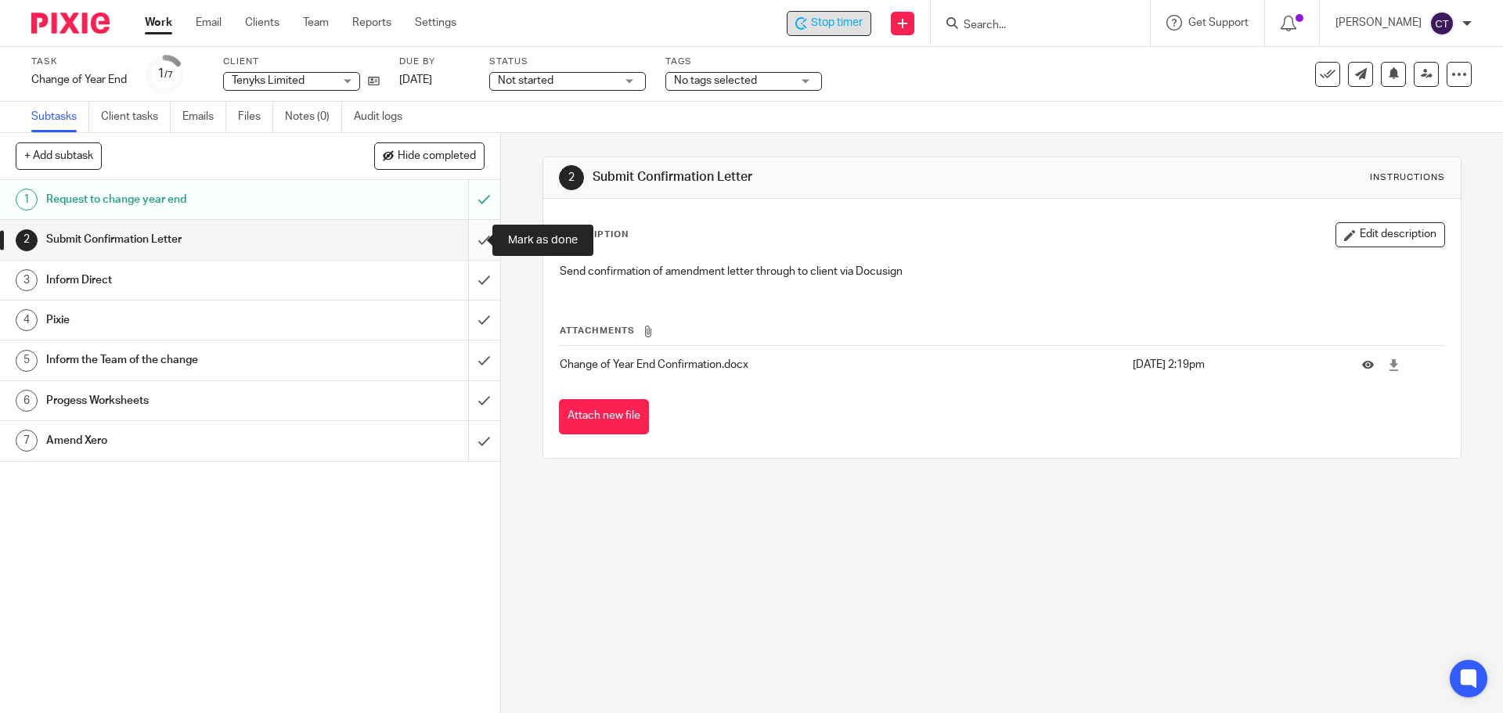
click at [464, 232] on input "submit" at bounding box center [250, 239] width 500 height 39
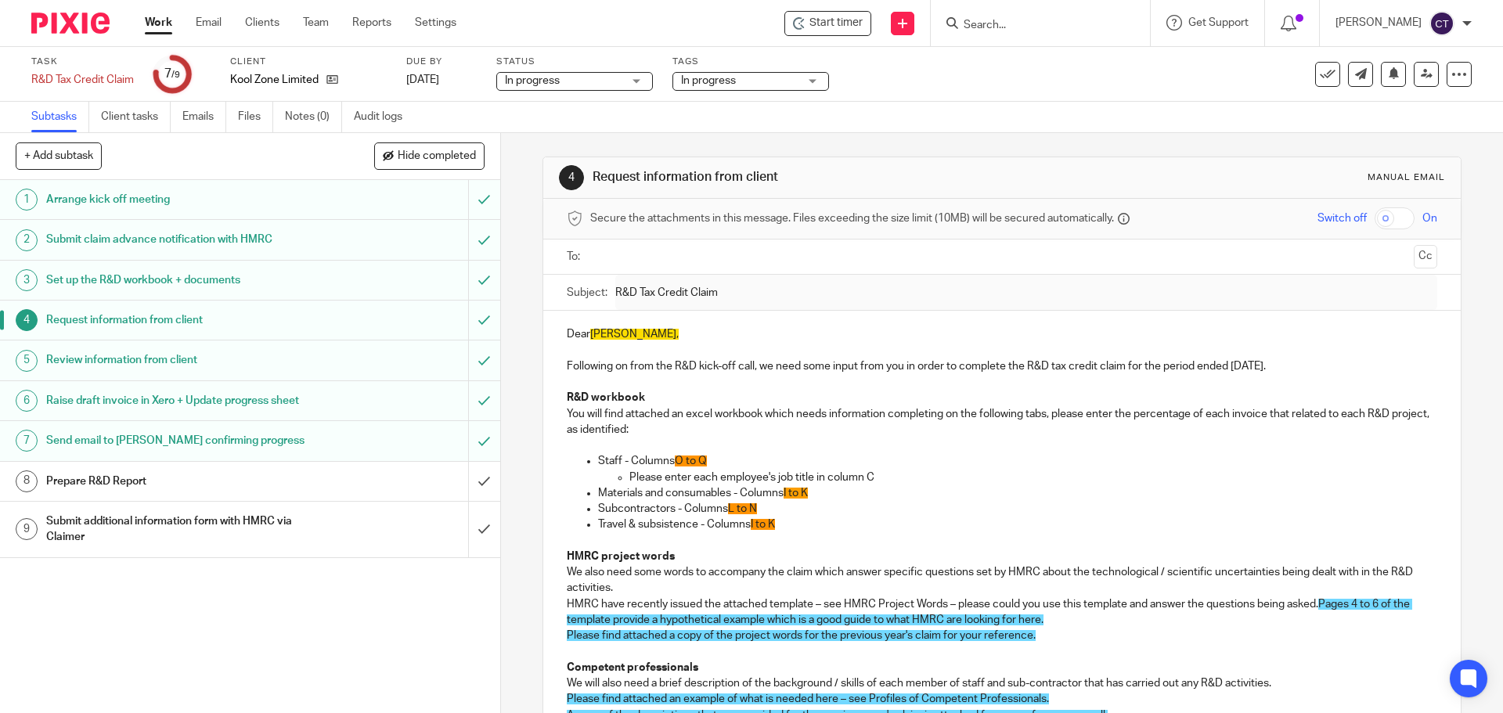
scroll to position [235, 0]
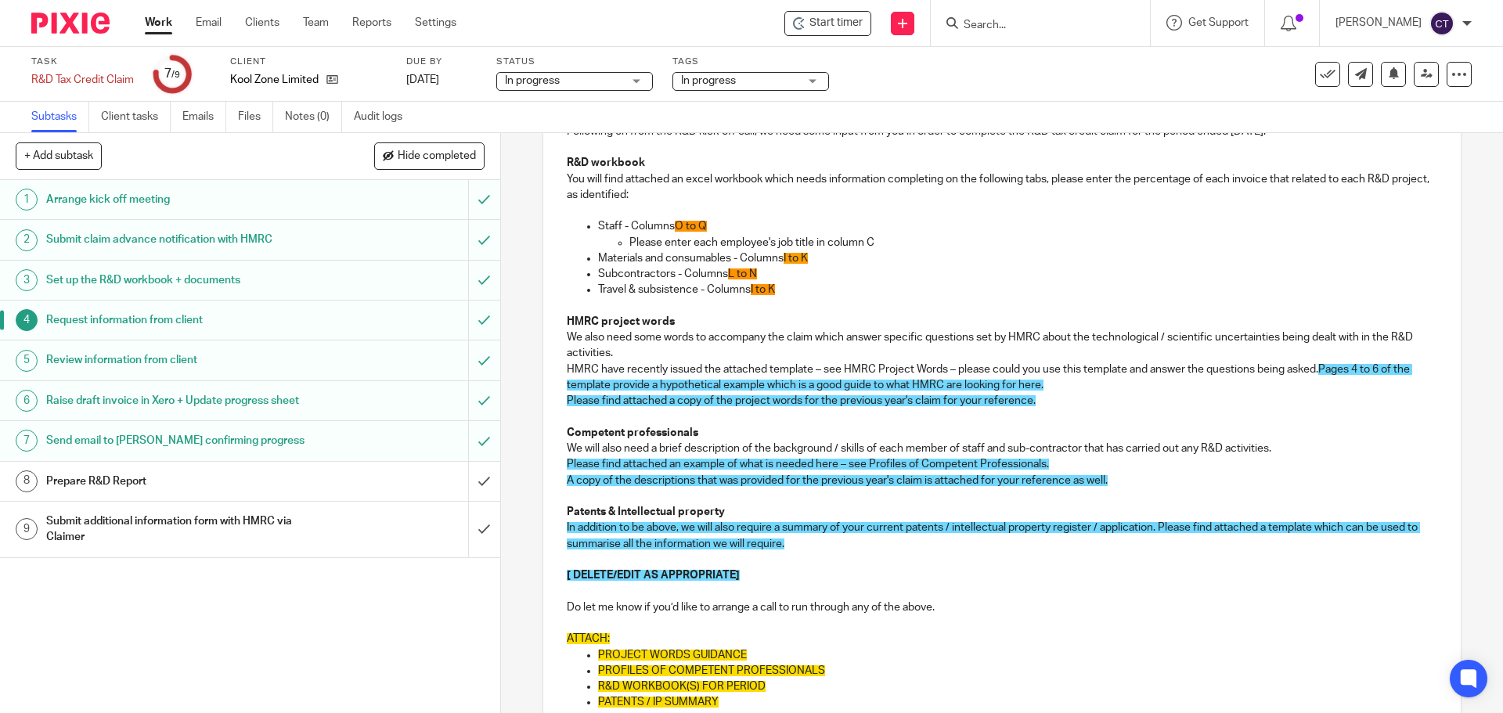
click at [976, 30] on input "Search" at bounding box center [1032, 26] width 141 height 14
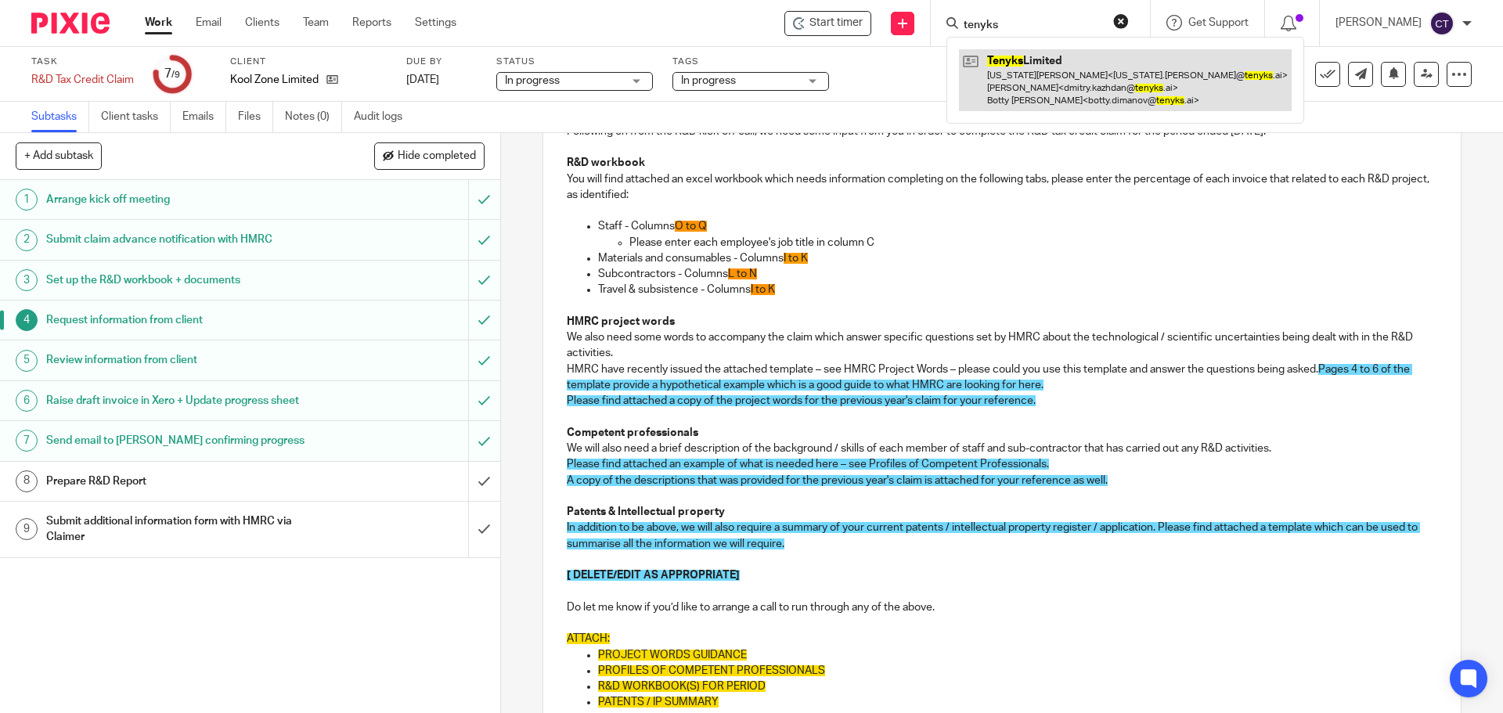
type input "tenyks"
click at [977, 73] on link at bounding box center [1125, 80] width 333 height 62
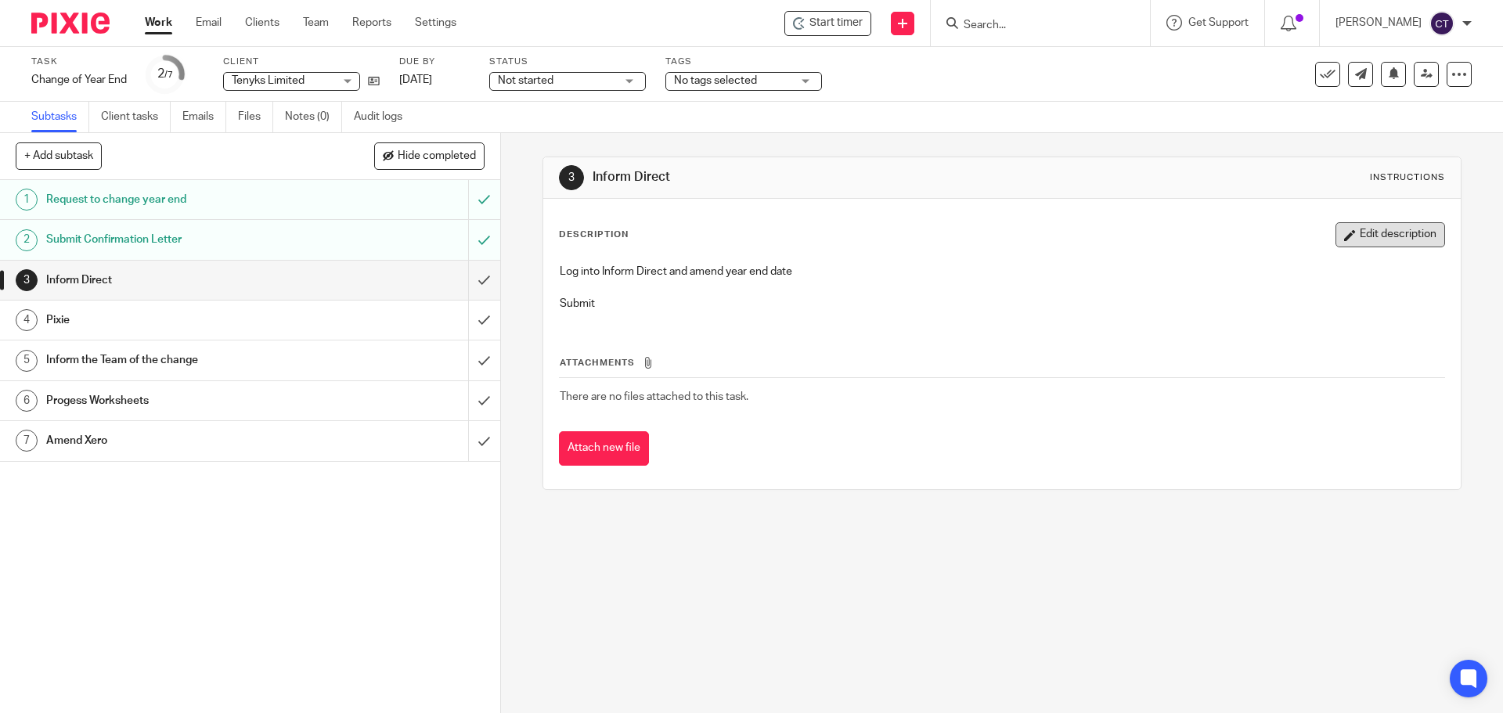
click at [1374, 227] on button "Edit description" at bounding box center [1391, 234] width 110 height 25
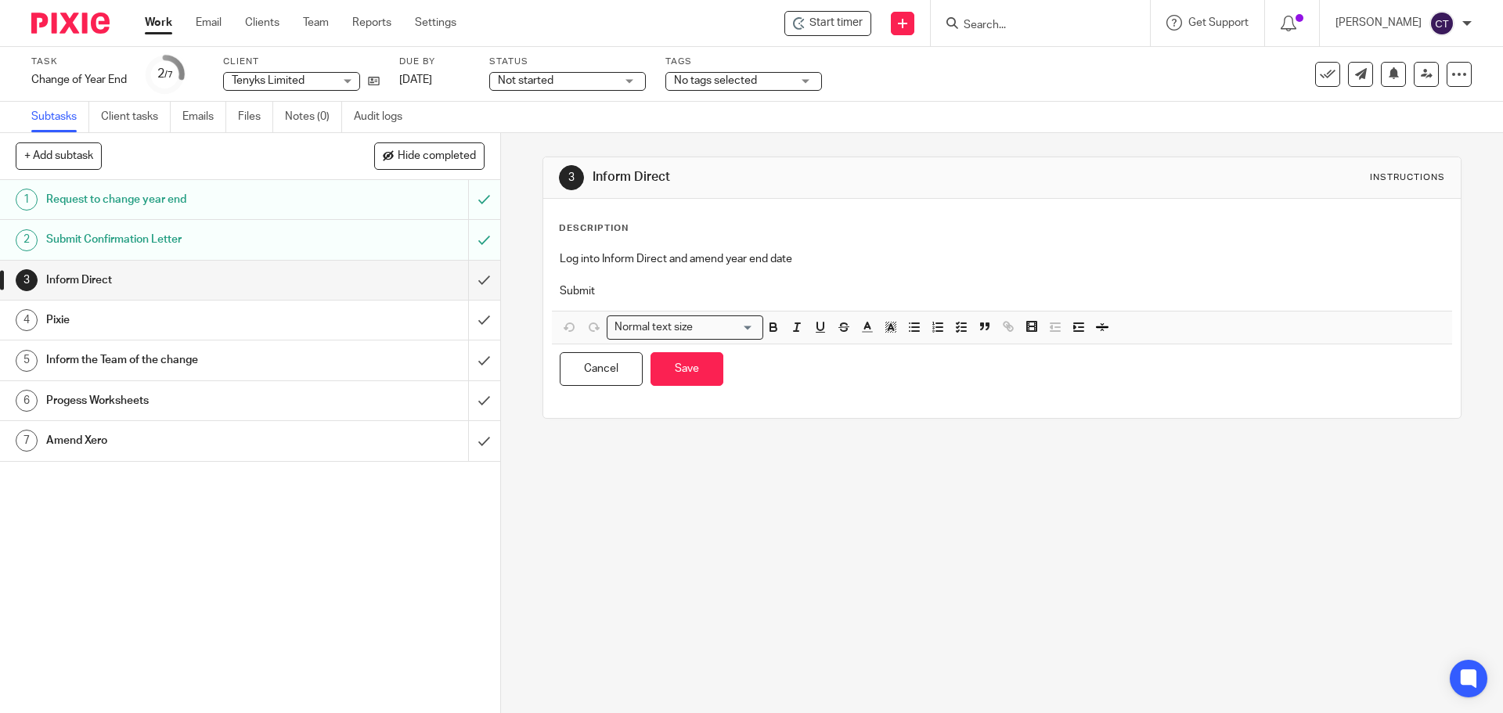
click at [828, 256] on p "Log into Inform Direct and amend year end date" at bounding box center [1002, 259] width 884 height 16
click at [676, 363] on button "Save" at bounding box center [687, 369] width 73 height 34
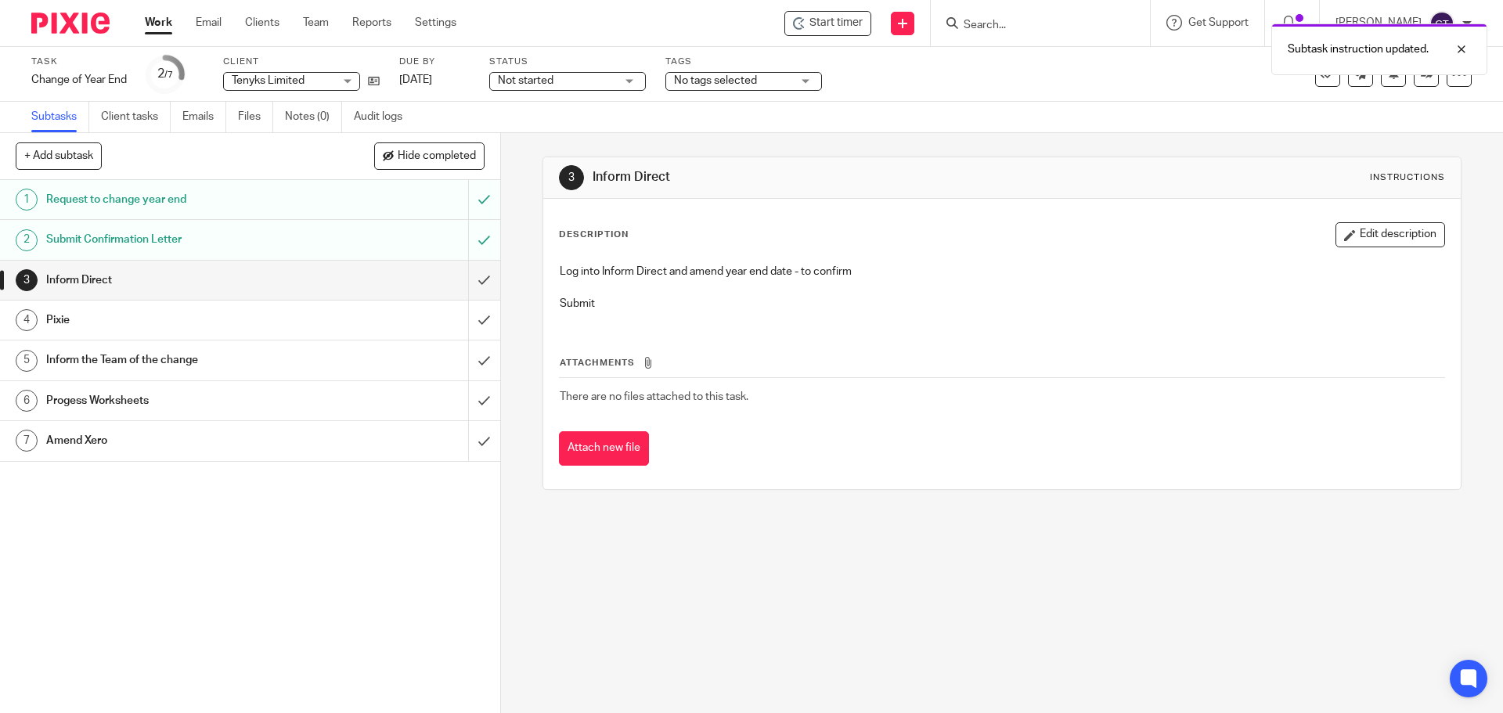
click at [995, 23] on div "Subtask instruction updated." at bounding box center [1120, 46] width 736 height 60
click at [963, 23] on div "Subtask instruction updated." at bounding box center [1120, 46] width 736 height 60
click at [957, 19] on div "Subtask instruction updated." at bounding box center [1120, 46] width 736 height 60
click at [952, 20] on icon at bounding box center [953, 23] width 12 height 12
click at [999, 19] on input "Search" at bounding box center [1032, 26] width 141 height 14
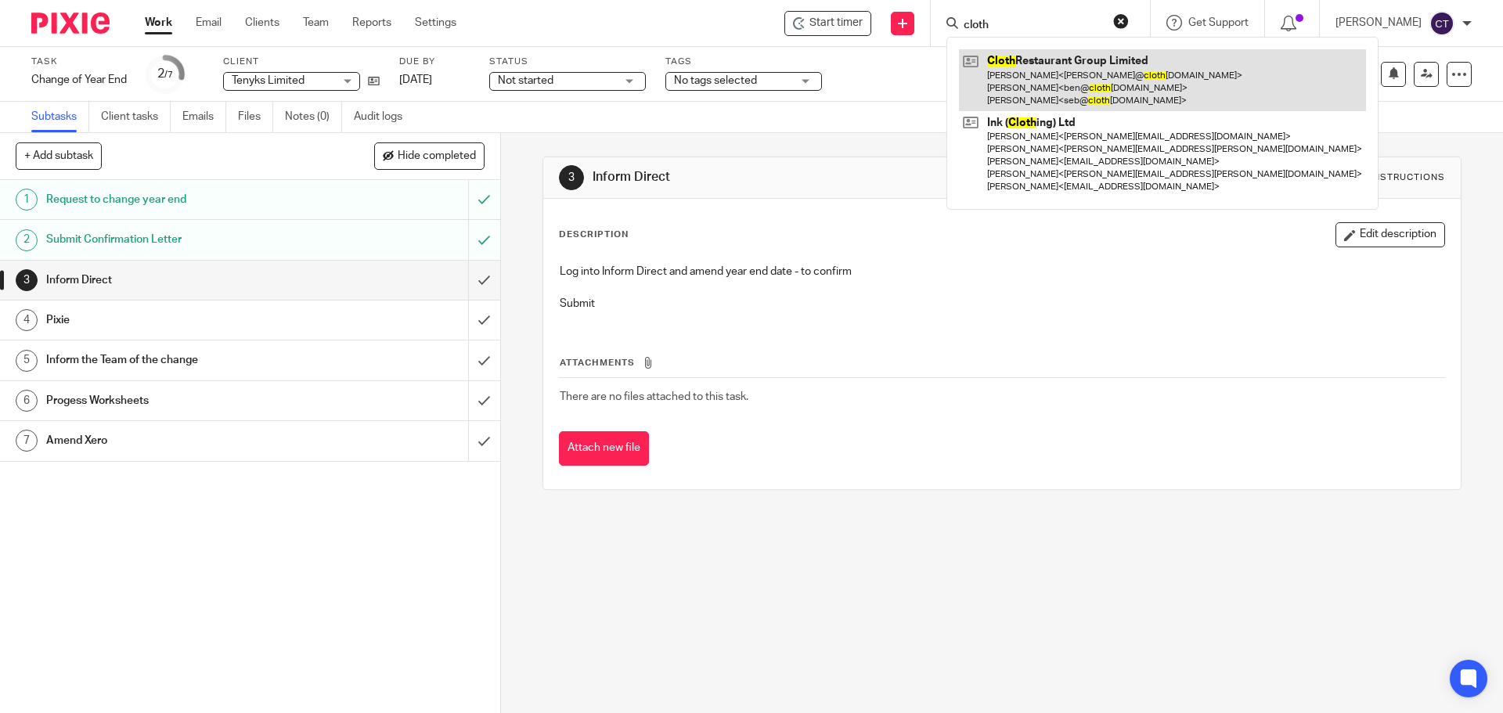
type input "cloth"
click at [1005, 59] on link at bounding box center [1162, 80] width 407 height 62
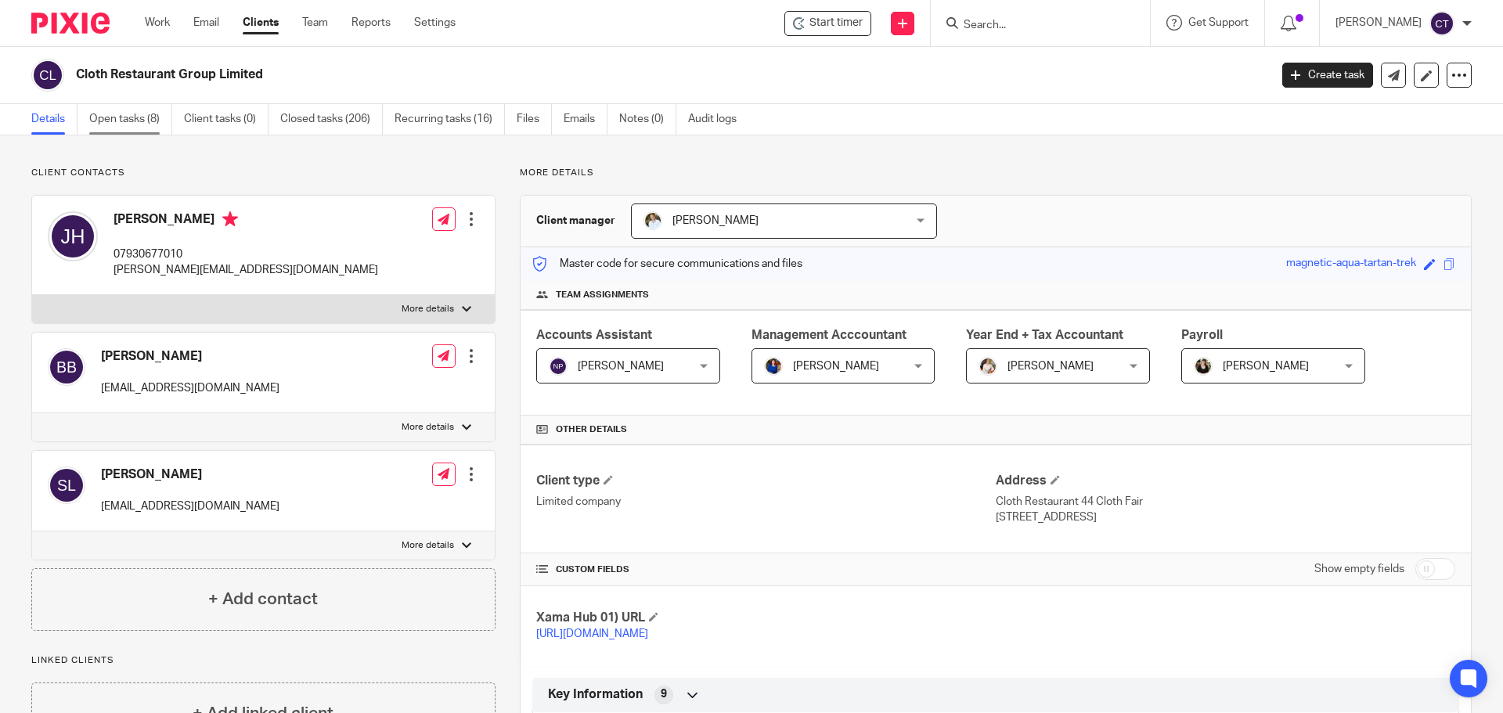
click at [124, 118] on link "Open tasks (8)" at bounding box center [130, 119] width 83 height 31
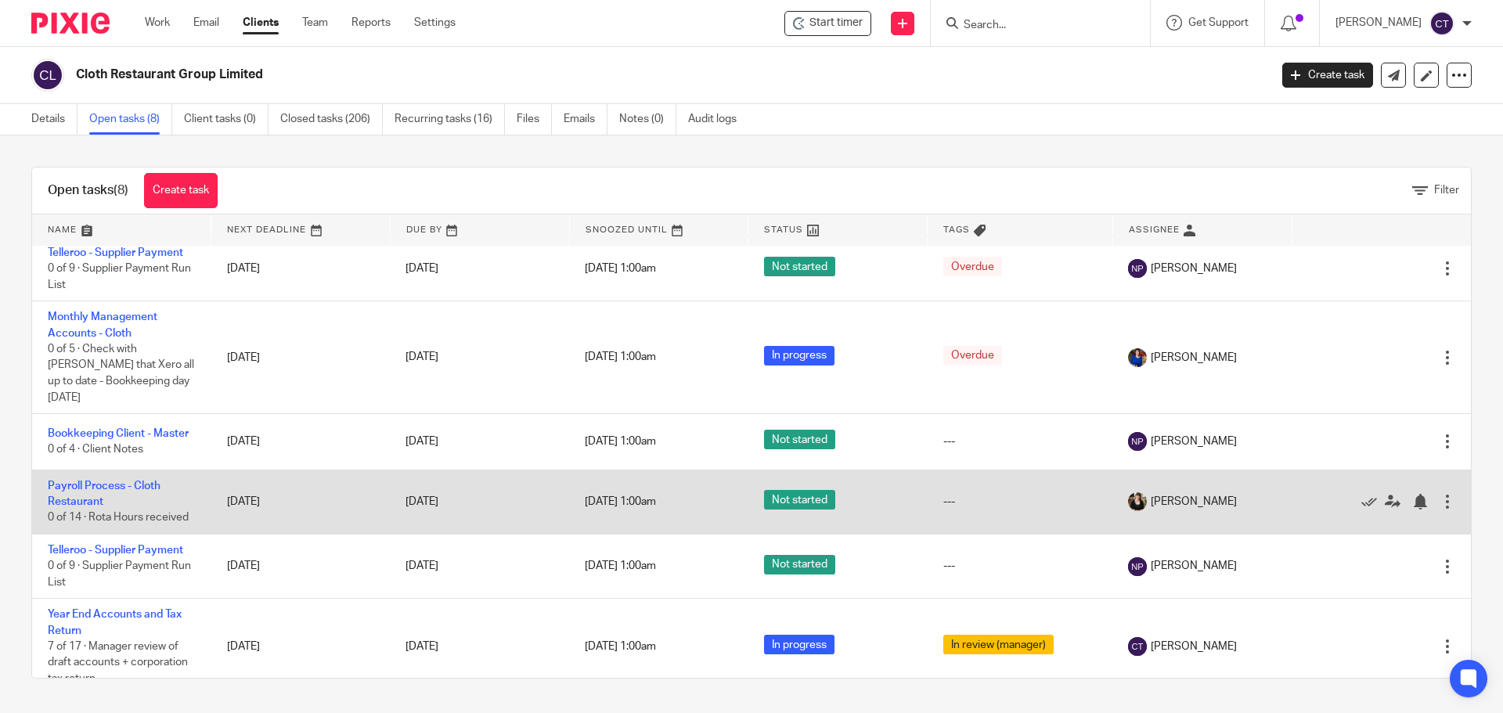
scroll to position [155, 0]
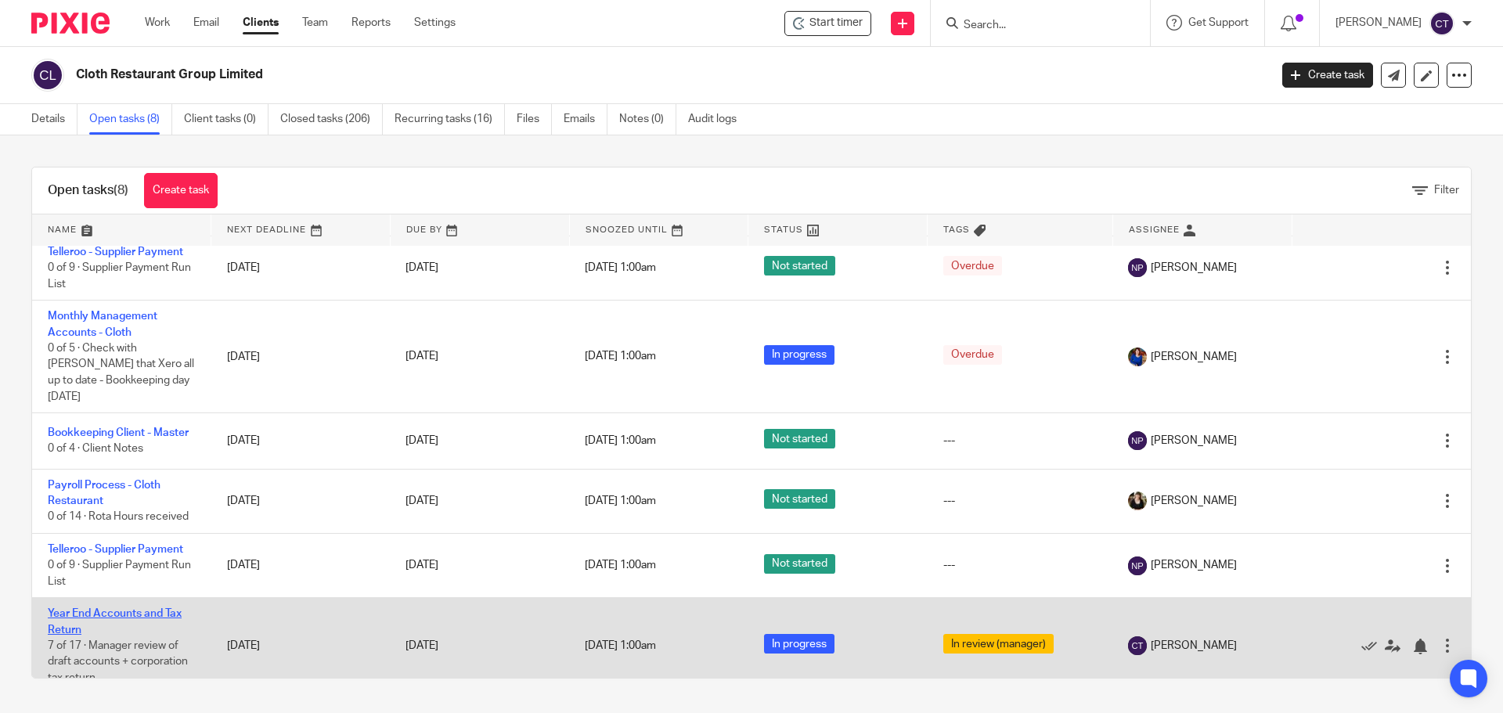
click at [114, 608] on link "Year End Accounts and Tax Return" at bounding box center [115, 621] width 134 height 27
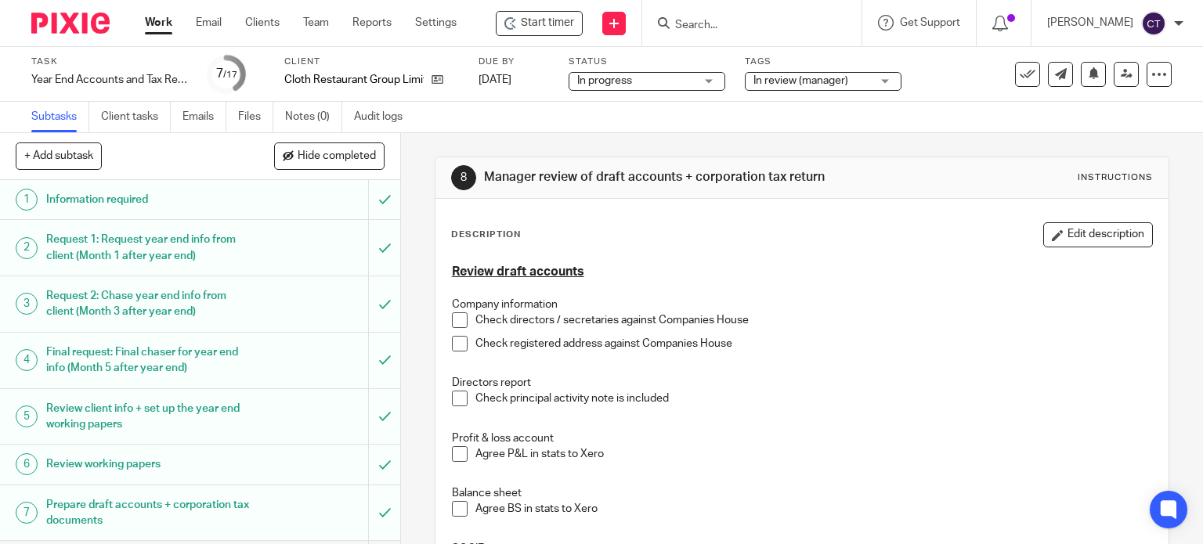
click at [452, 309] on p "Company information" at bounding box center [802, 305] width 701 height 16
click at [458, 337] on span at bounding box center [460, 344] width 16 height 16
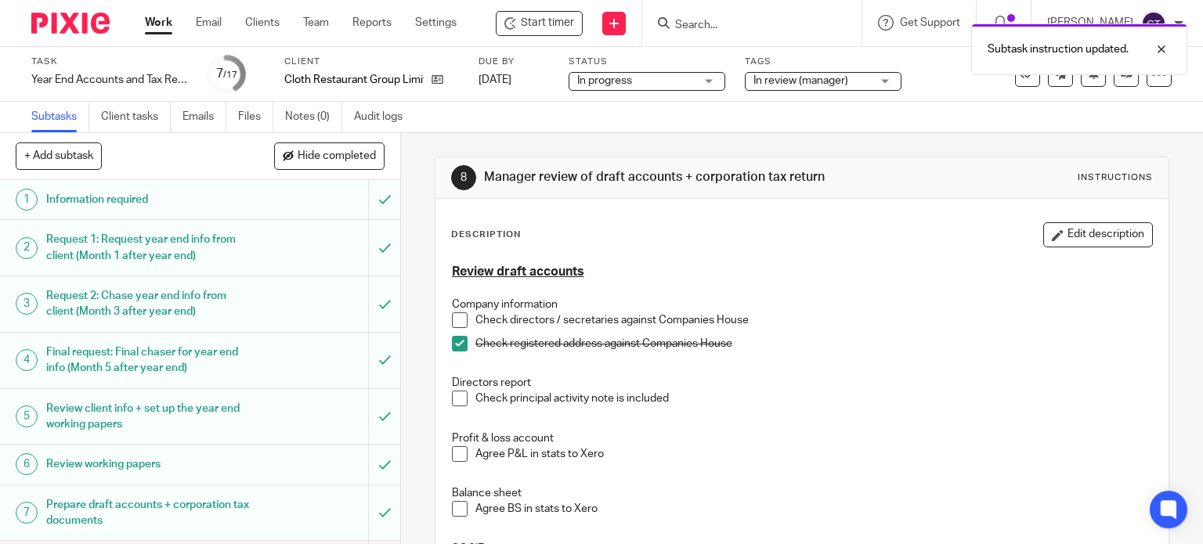
click at [454, 308] on p "Company information" at bounding box center [802, 305] width 701 height 16
click at [454, 316] on span at bounding box center [460, 320] width 16 height 16
click at [454, 399] on span at bounding box center [460, 399] width 16 height 16
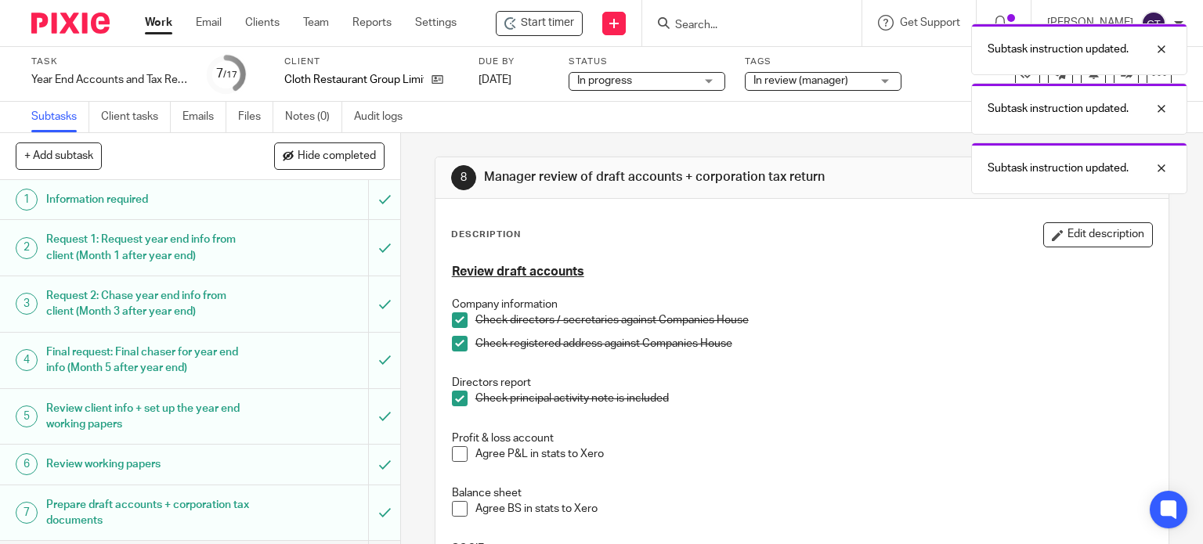
click at [453, 451] on span at bounding box center [460, 454] width 16 height 16
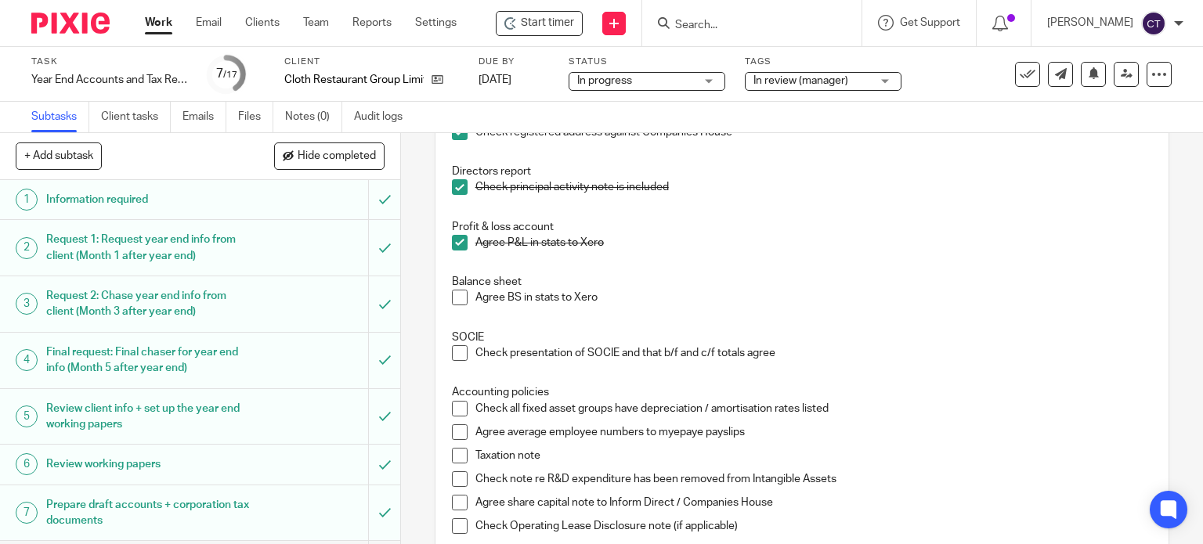
scroll to position [235, 0]
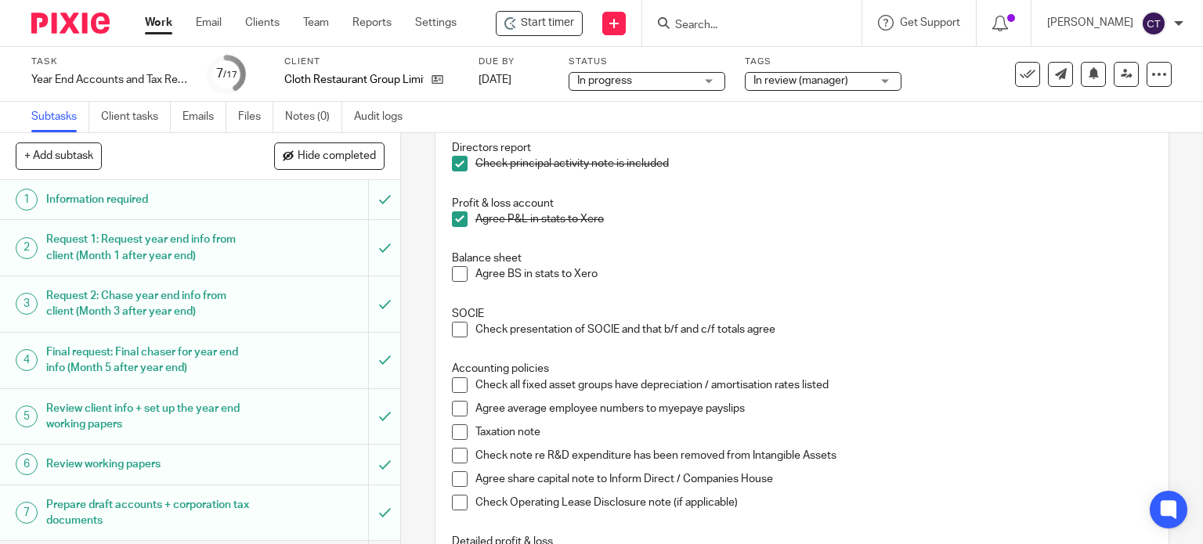
click at [458, 274] on span at bounding box center [460, 274] width 16 height 16
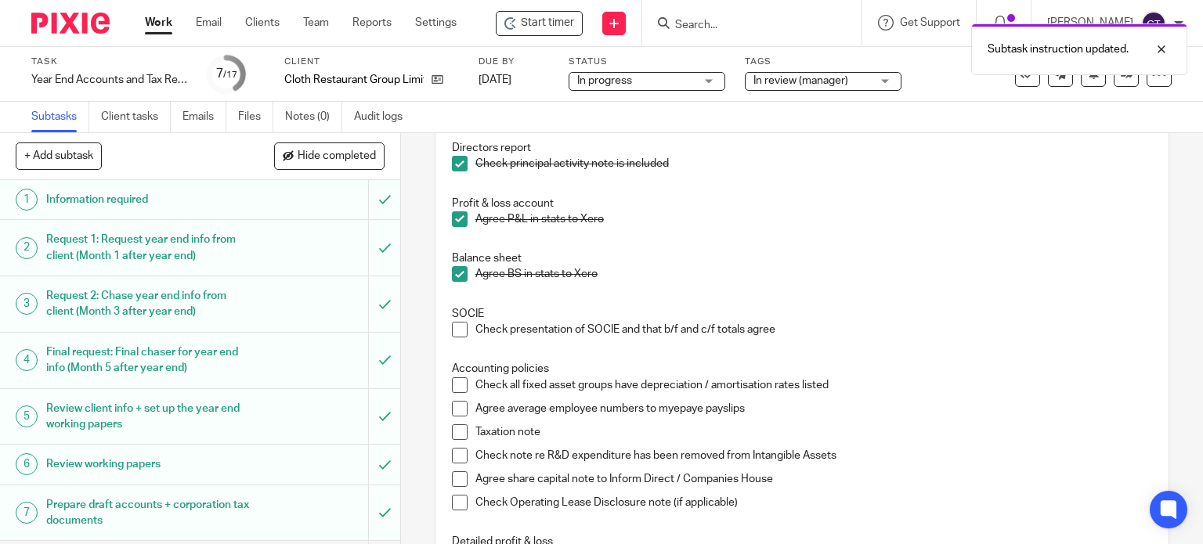
click at [455, 337] on li "Check presentation of SOCIE and that b/f and c/f totals agree" at bounding box center [802, 333] width 701 height 23
click at [456, 331] on span at bounding box center [460, 330] width 16 height 16
click at [452, 387] on span at bounding box center [460, 385] width 16 height 16
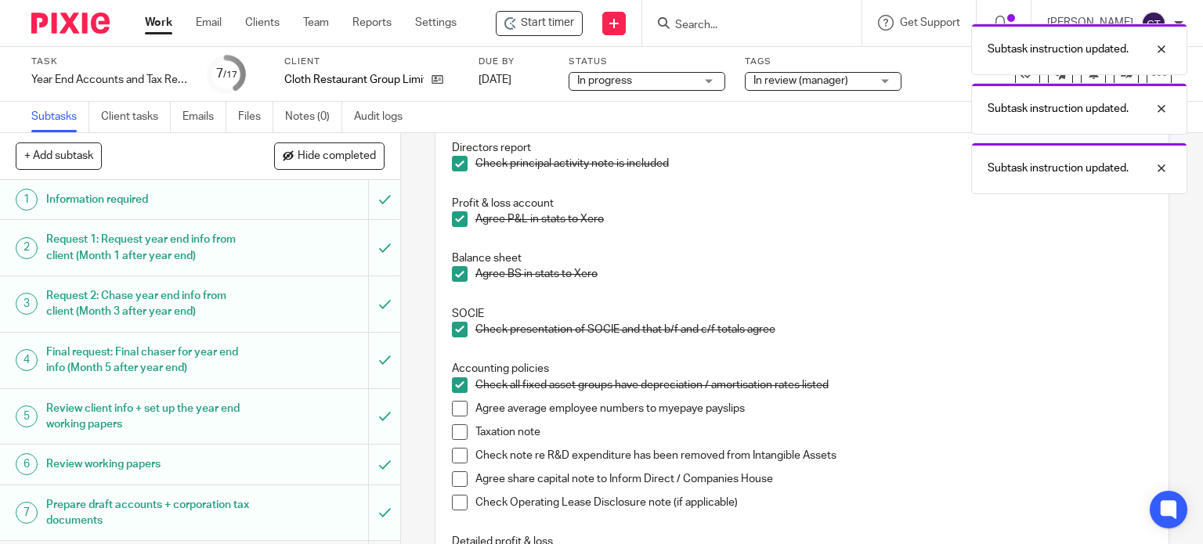
click at [454, 409] on span at bounding box center [460, 409] width 16 height 16
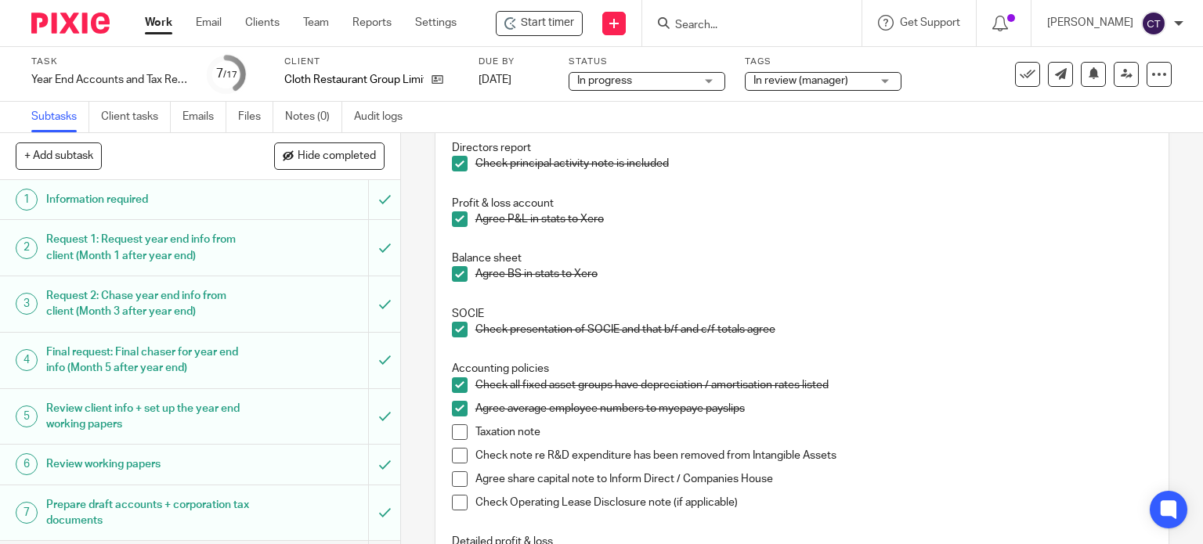
click at [452, 427] on span at bounding box center [460, 432] width 16 height 16
click at [456, 453] on span at bounding box center [460, 456] width 16 height 16
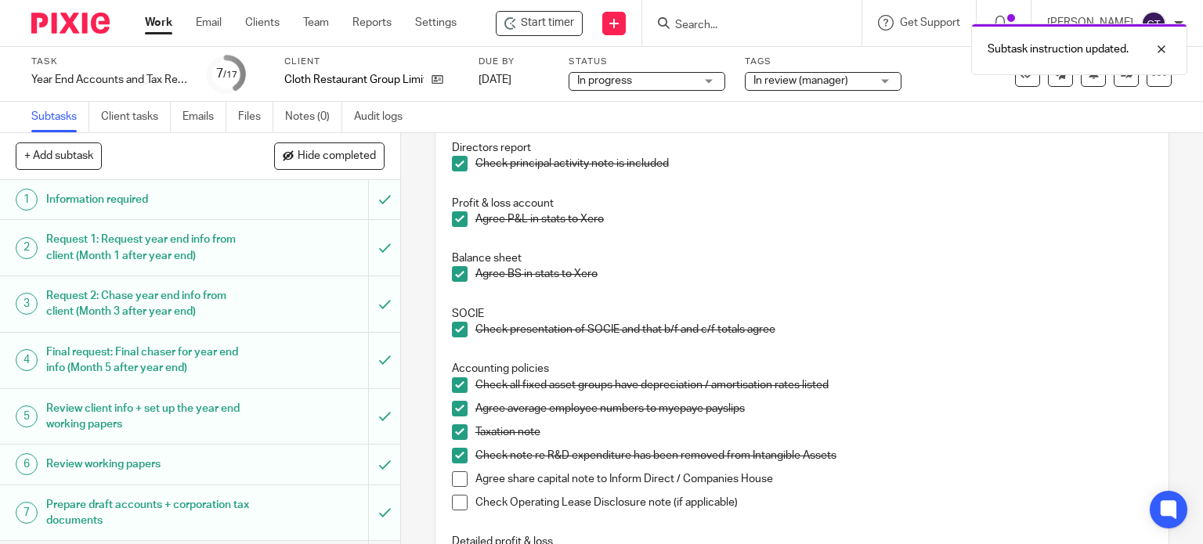
click at [458, 480] on span at bounding box center [460, 479] width 16 height 16
click at [453, 503] on span at bounding box center [460, 503] width 16 height 16
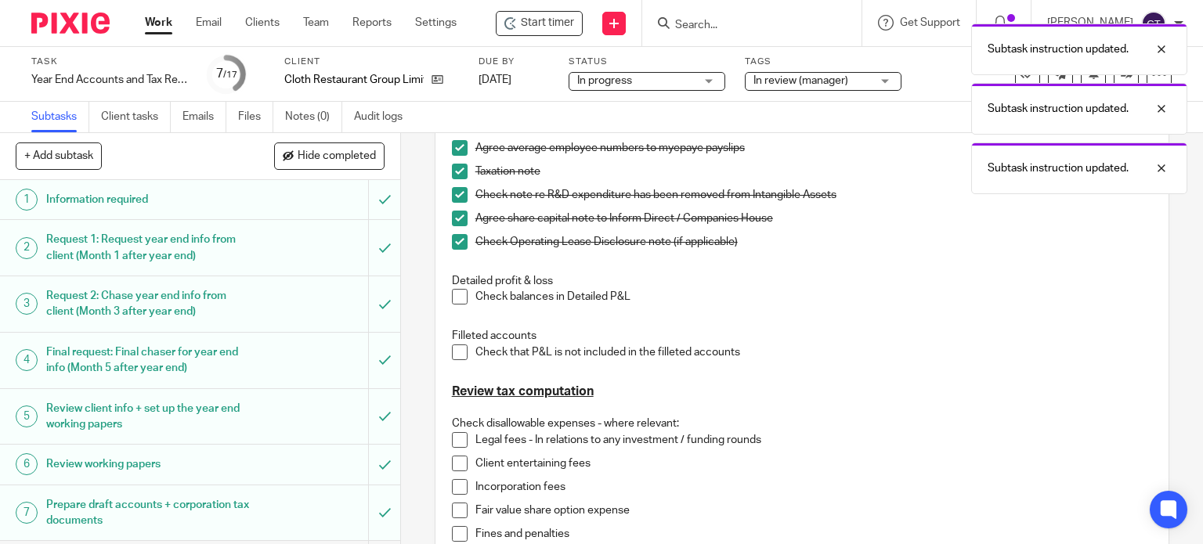
scroll to position [548, 0]
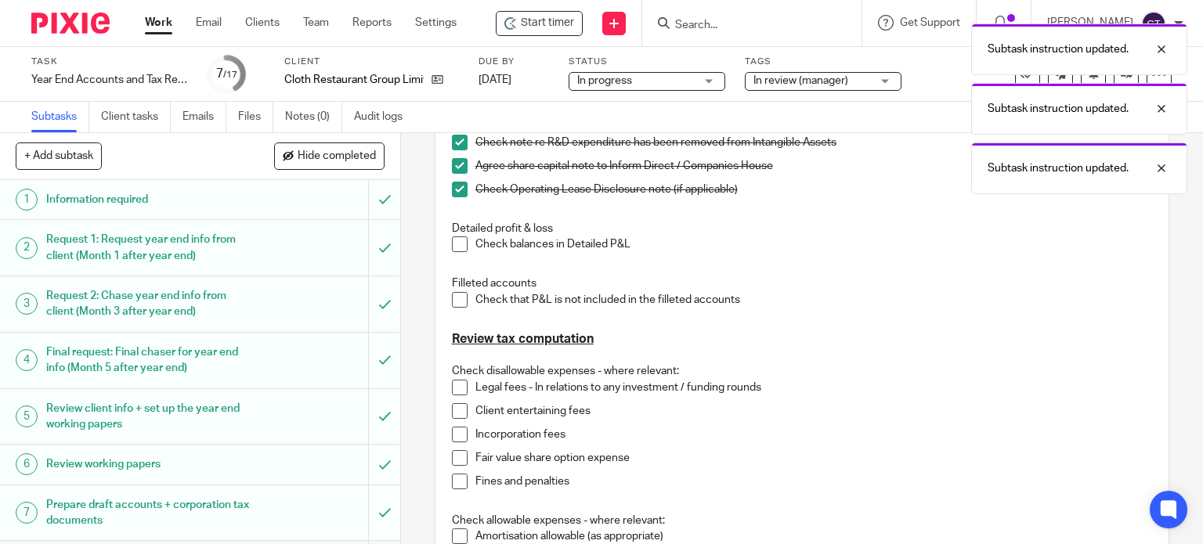
click at [456, 243] on span at bounding box center [460, 244] width 16 height 16
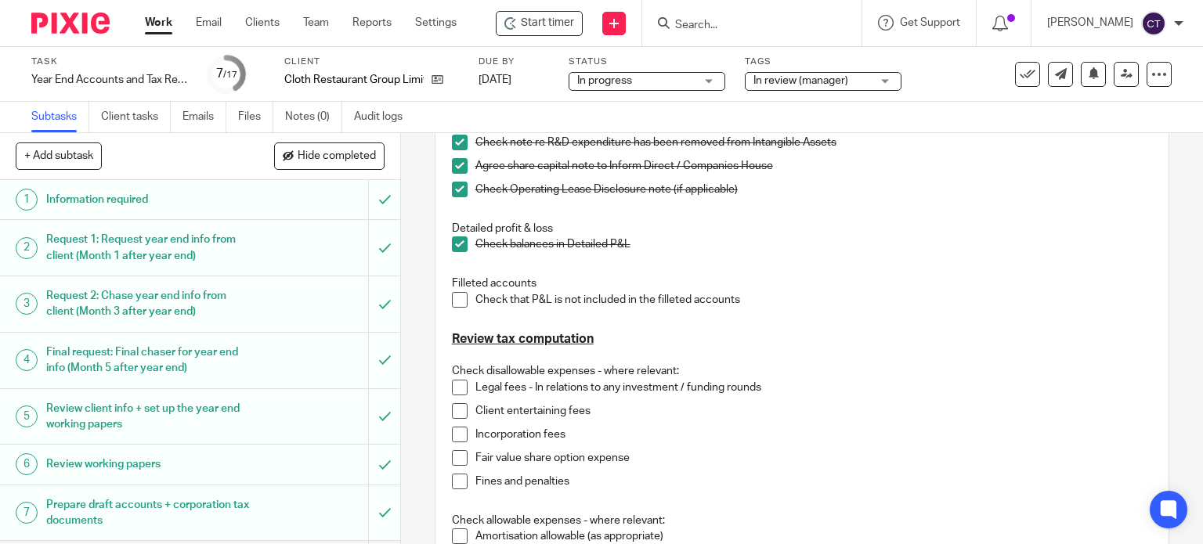
drag, startPoint x: 455, startPoint y: 297, endPoint x: 468, endPoint y: 305, distance: 15.9
click at [455, 297] on span at bounding box center [460, 300] width 16 height 16
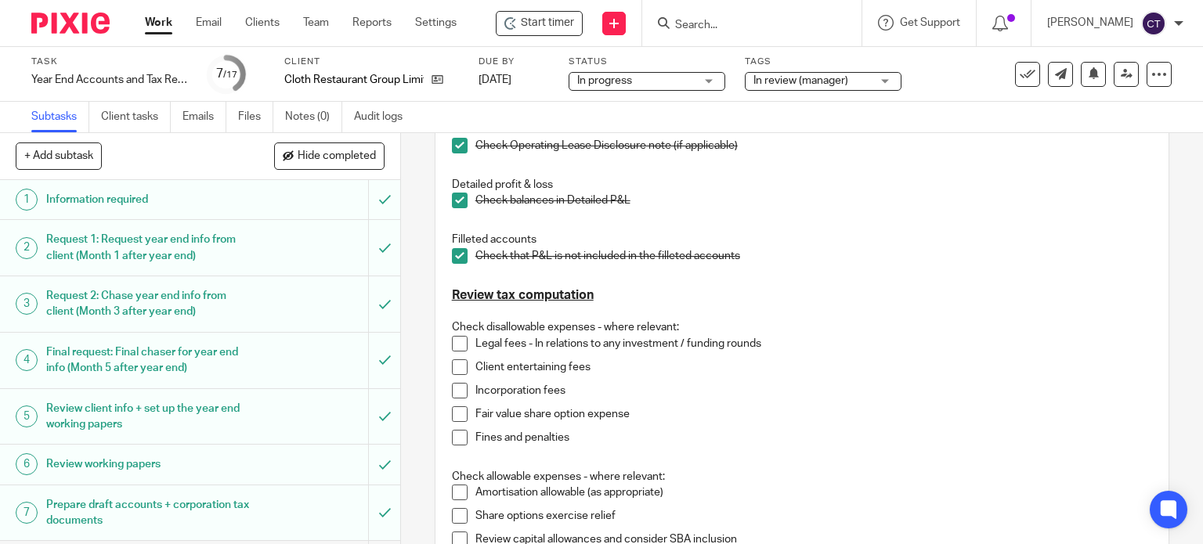
scroll to position [626, 0]
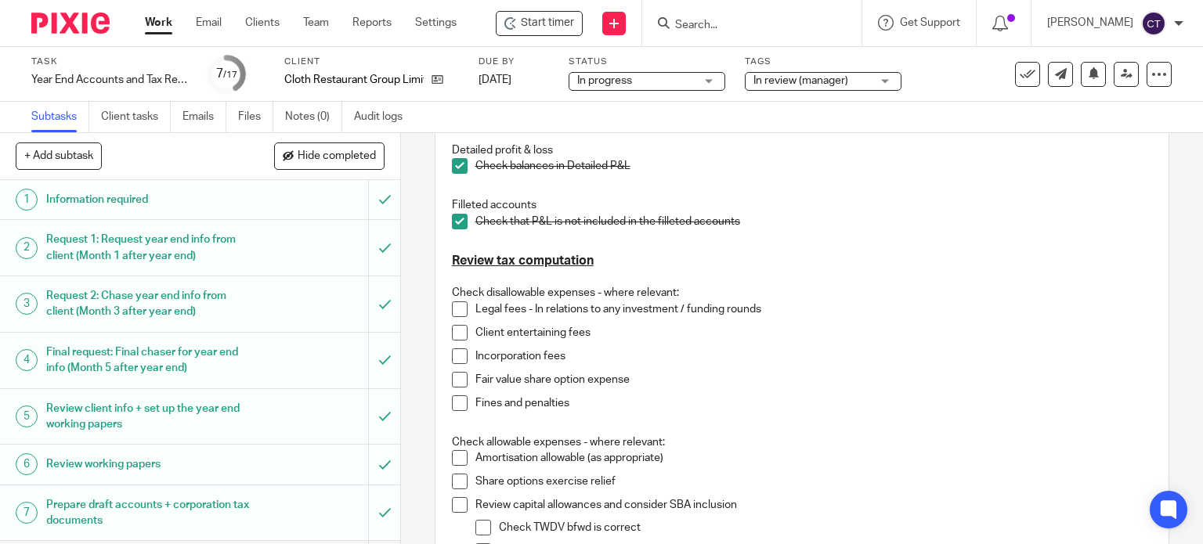
click at [460, 311] on span at bounding box center [460, 309] width 16 height 16
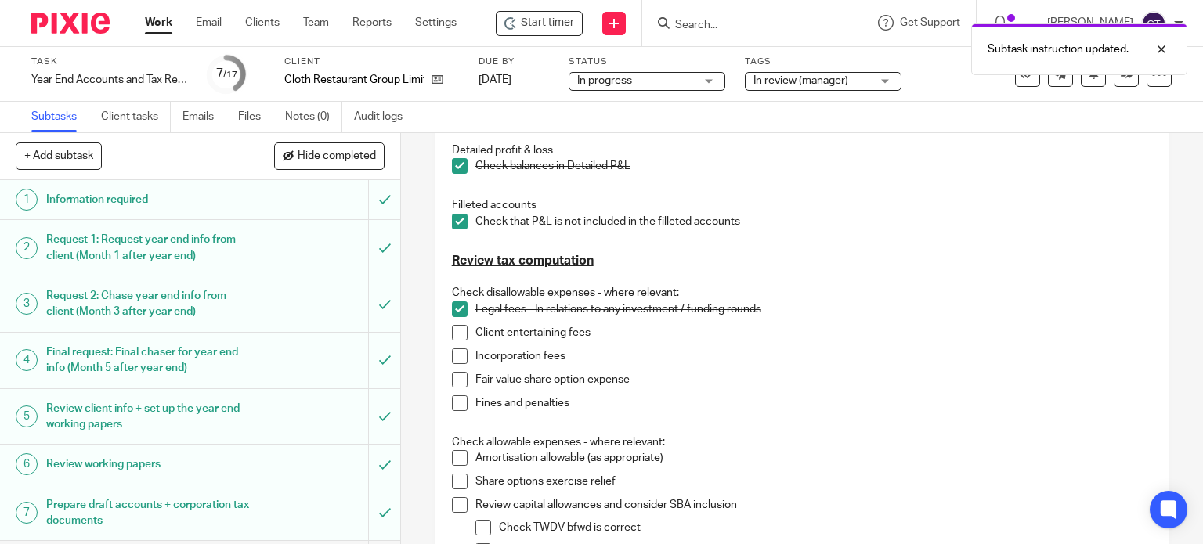
click at [459, 331] on span at bounding box center [460, 333] width 16 height 16
click at [458, 406] on span at bounding box center [460, 403] width 16 height 16
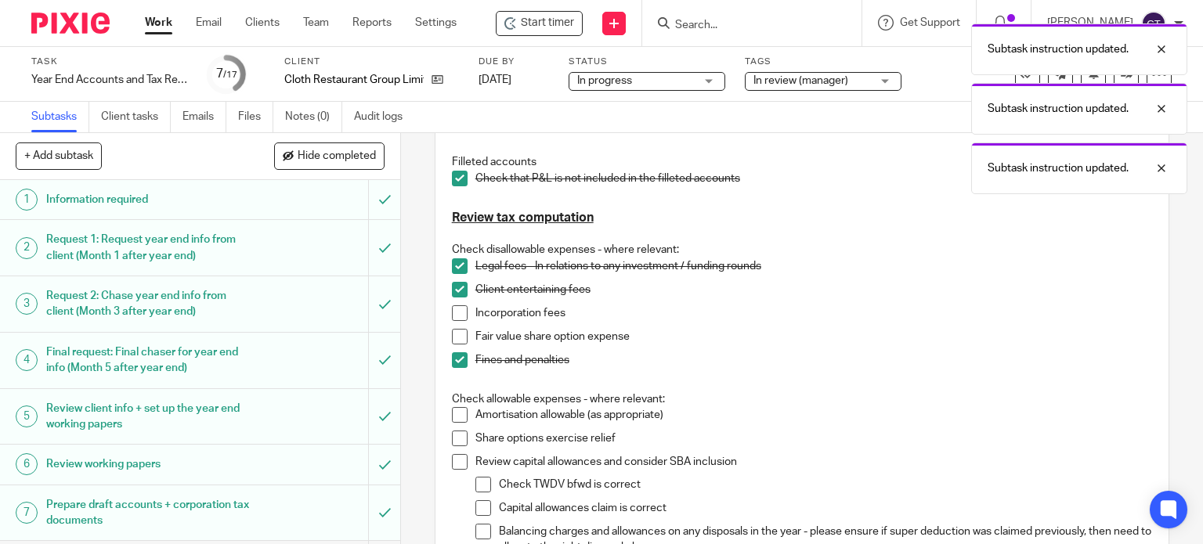
scroll to position [783, 0]
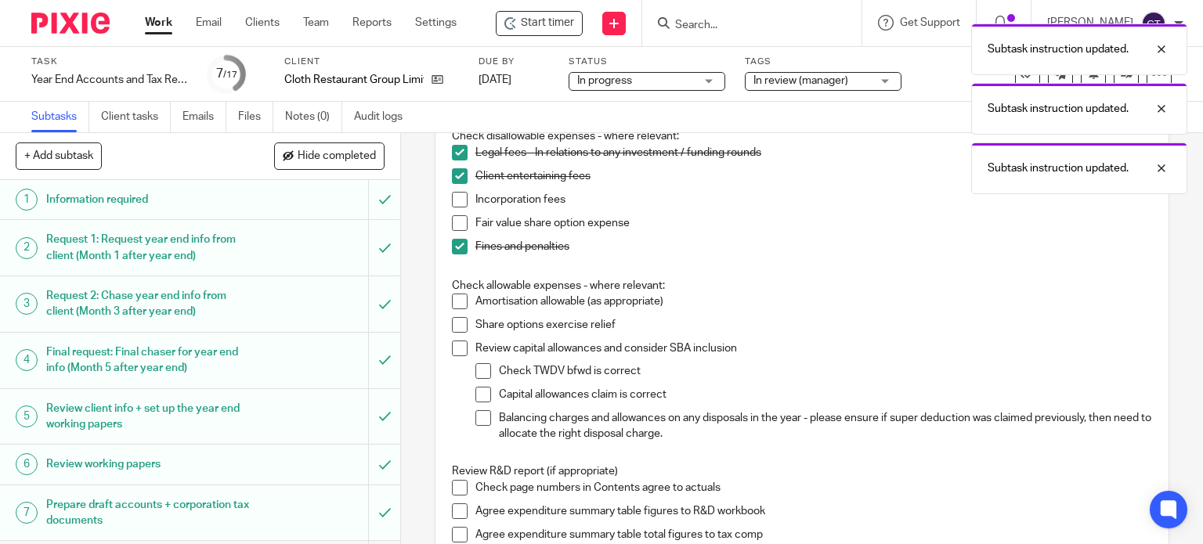
click at [459, 298] on span at bounding box center [460, 302] width 16 height 16
click at [454, 348] on span at bounding box center [460, 349] width 16 height 16
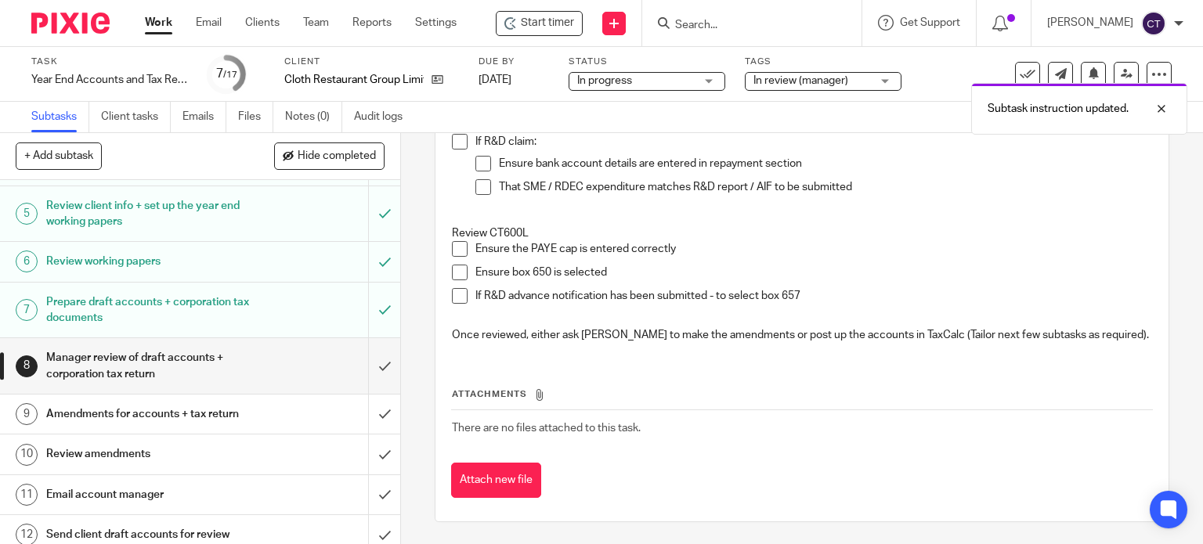
scroll to position [313, 0]
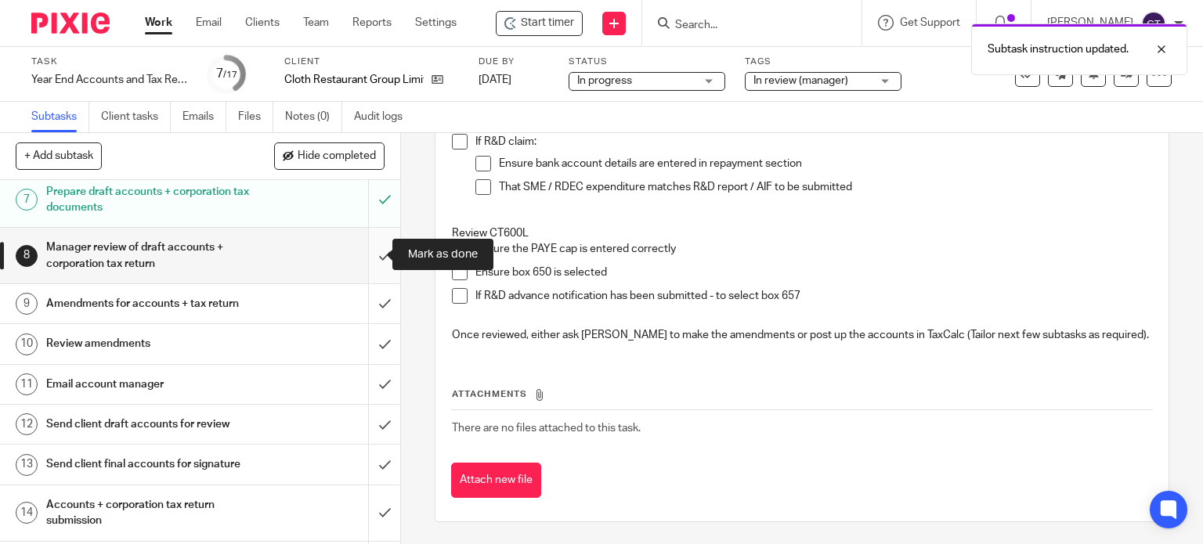
click at [370, 256] on input "submit" at bounding box center [200, 256] width 400 height 56
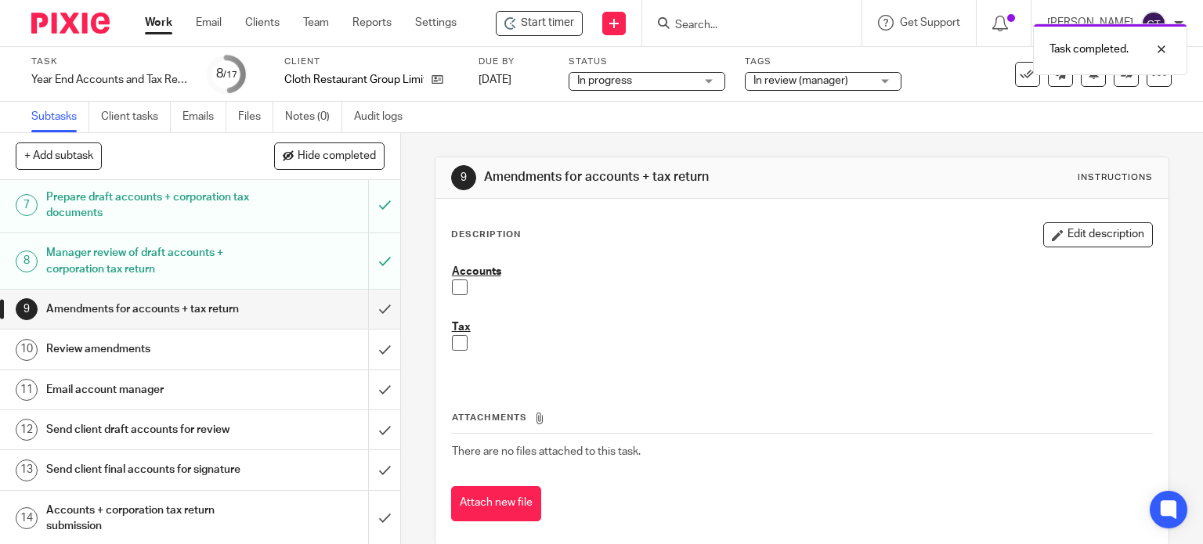
scroll to position [335, 0]
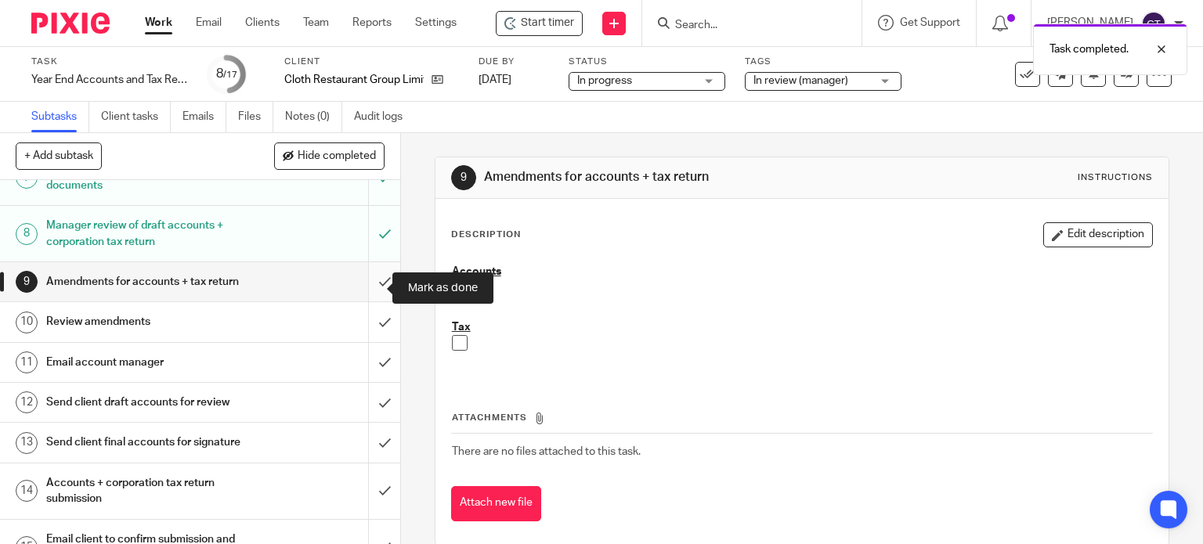
click at [370, 284] on input "submit" at bounding box center [200, 281] width 400 height 39
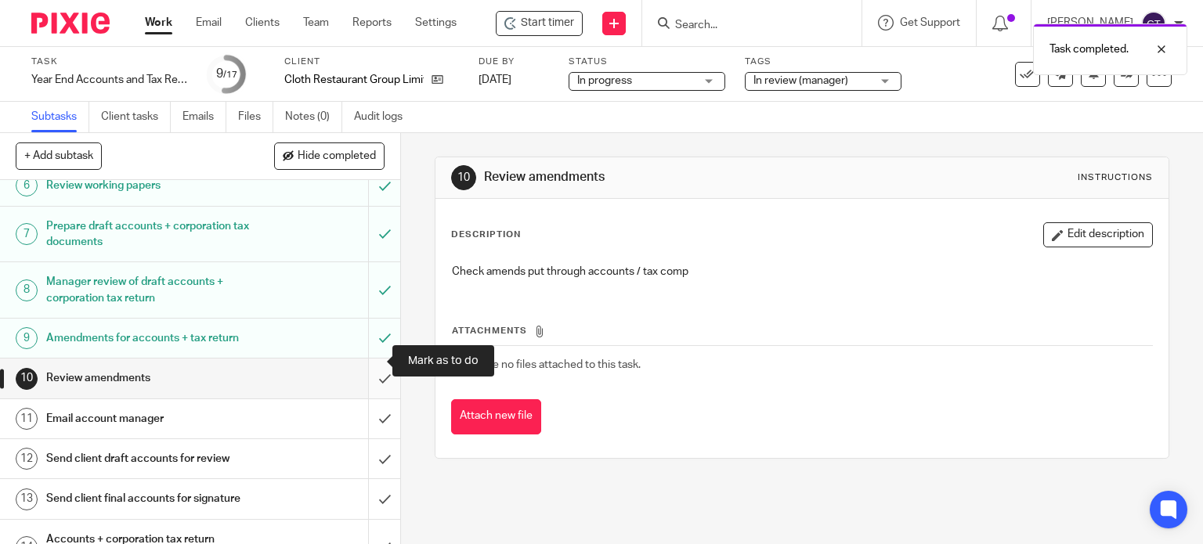
scroll to position [313, 0]
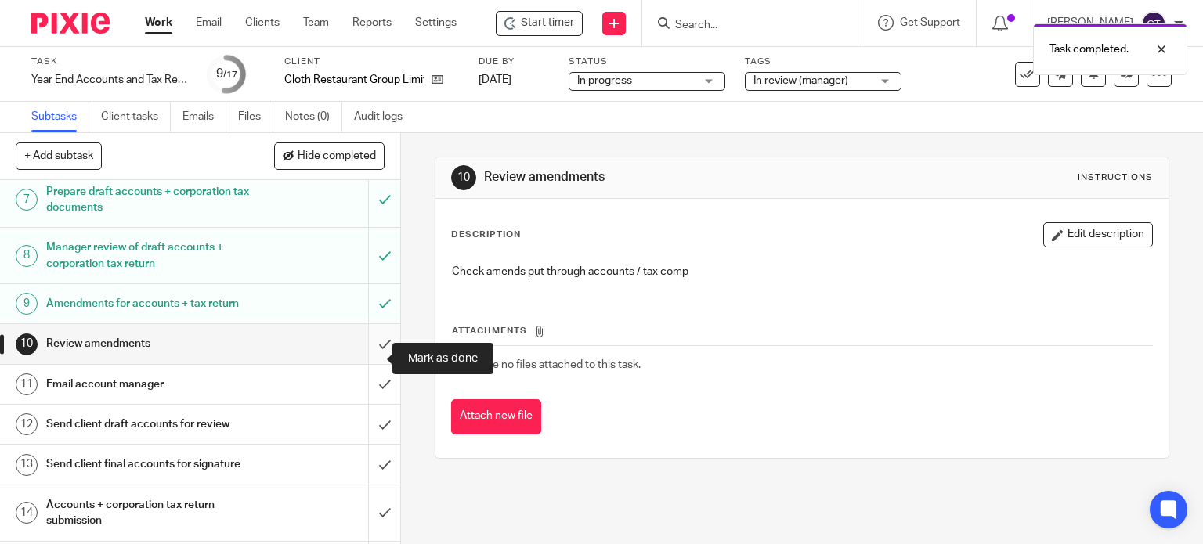
click at [382, 358] on input "submit" at bounding box center [200, 343] width 400 height 39
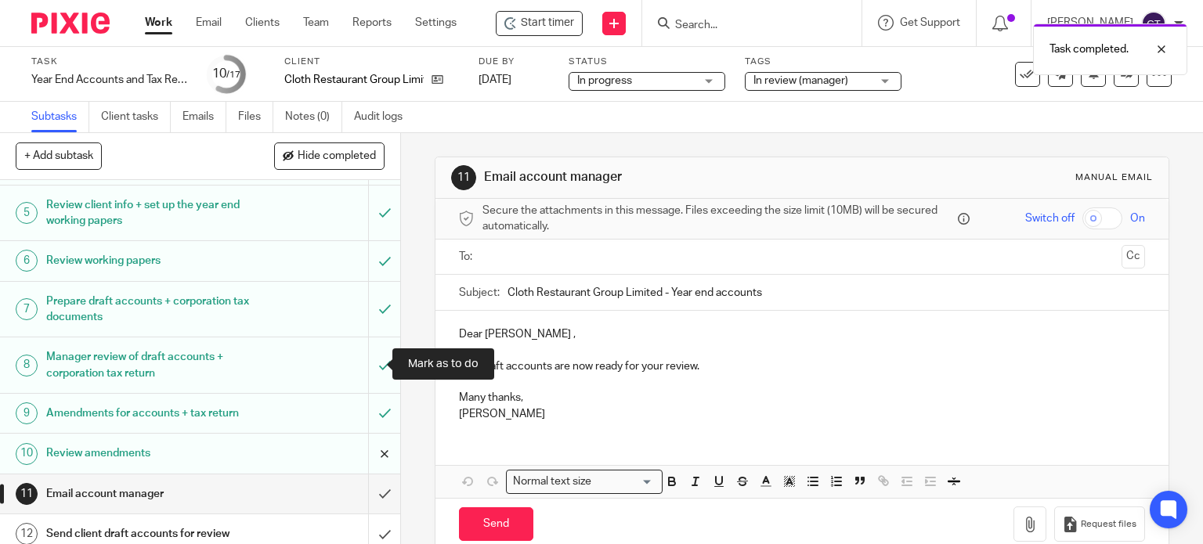
scroll to position [313, 0]
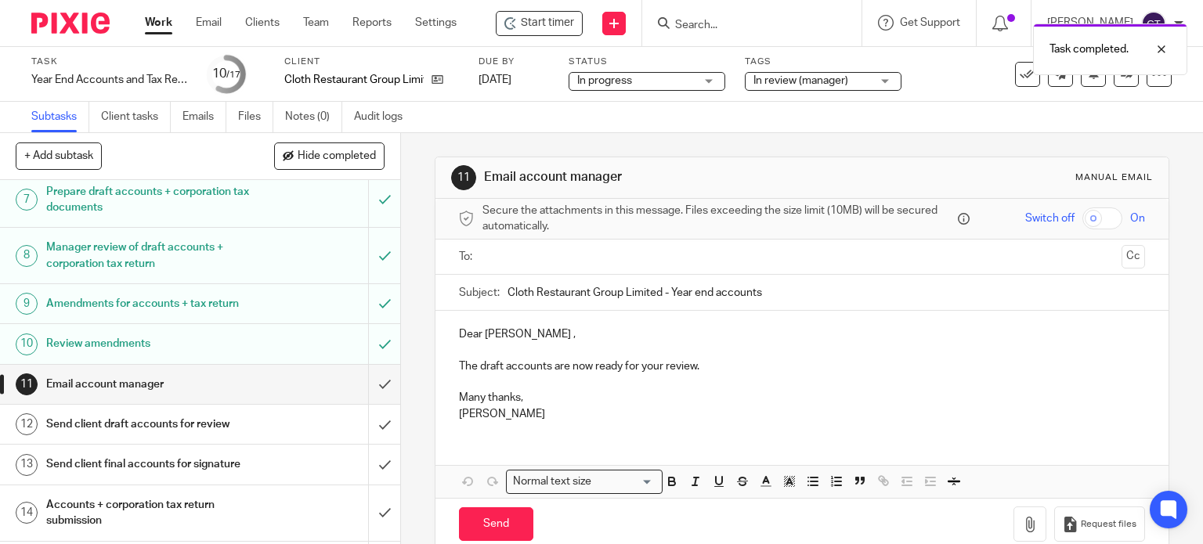
click at [534, 261] on input "text" at bounding box center [801, 257] width 627 height 18
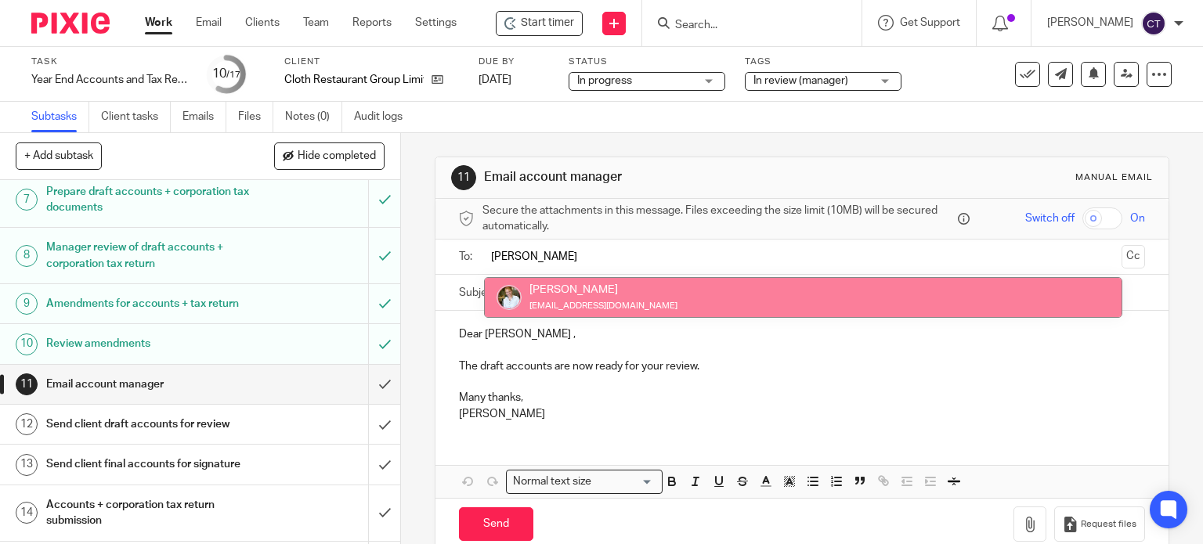
type input "[PERSON_NAME]"
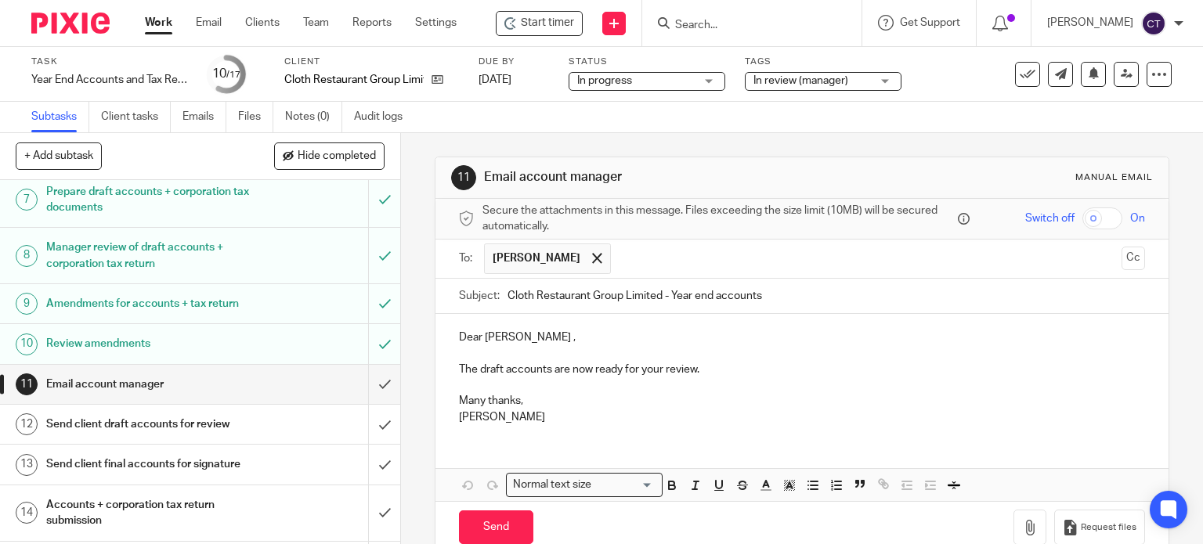
click at [535, 331] on p "Dear [PERSON_NAME] ," at bounding box center [802, 338] width 687 height 16
click at [714, 368] on p "The draft accounts are now ready for your review." at bounding box center [802, 370] width 687 height 16
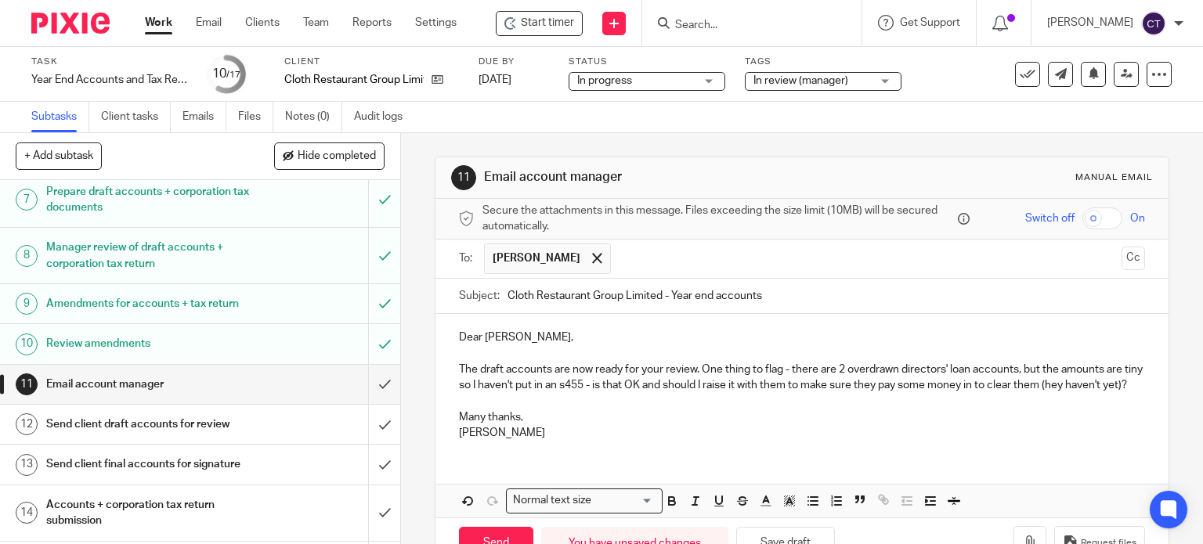
click at [1066, 381] on p "The draft accounts are now ready for your review. One thing to flag - there are…" at bounding box center [802, 378] width 687 height 32
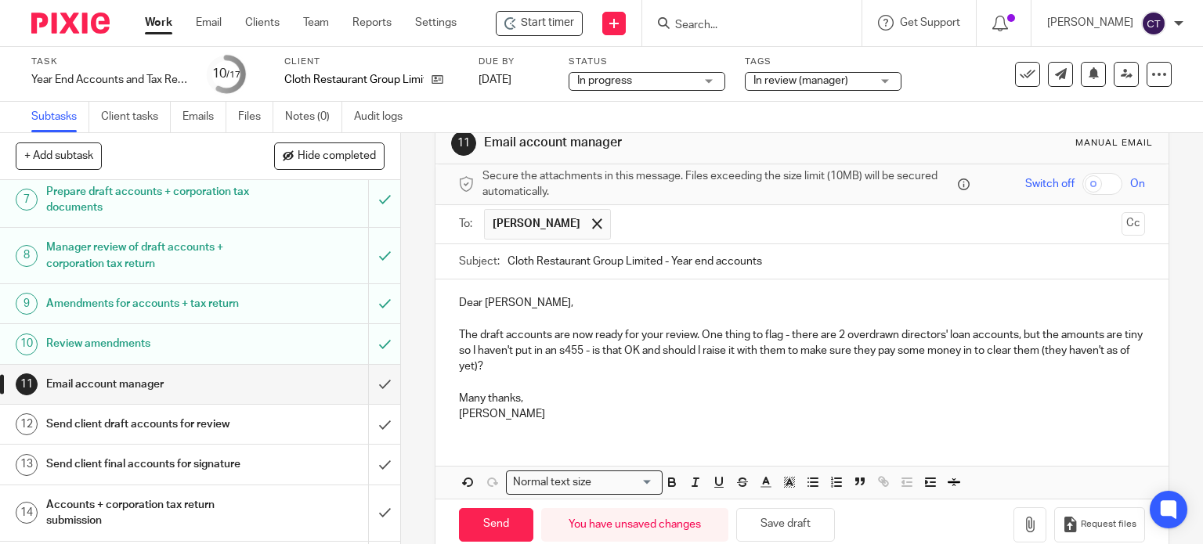
scroll to position [62, 0]
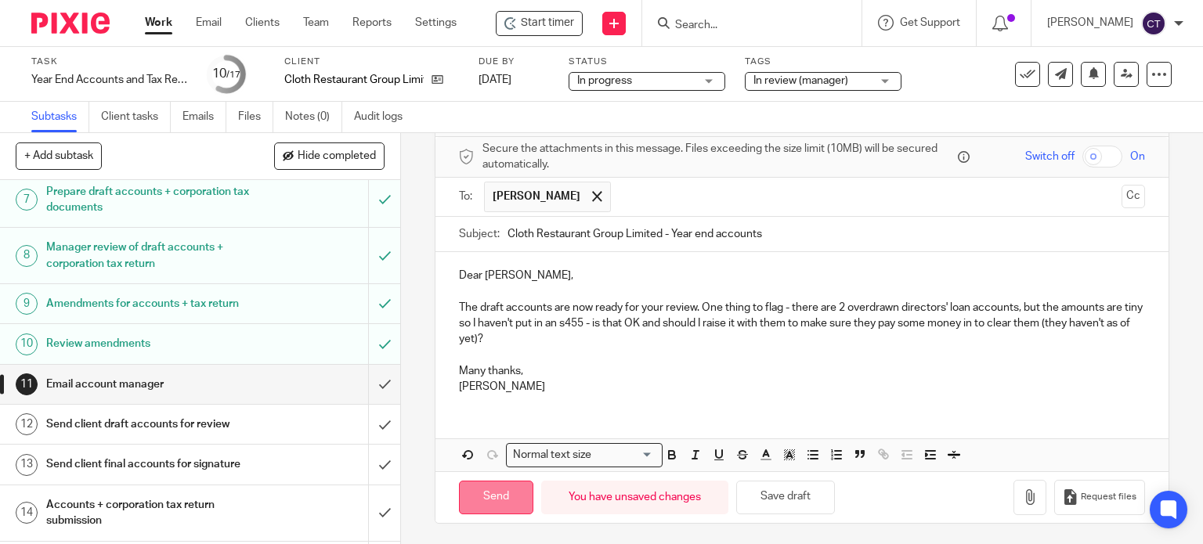
click at [494, 491] on input "Send" at bounding box center [496, 498] width 74 height 34
type input "Sent"
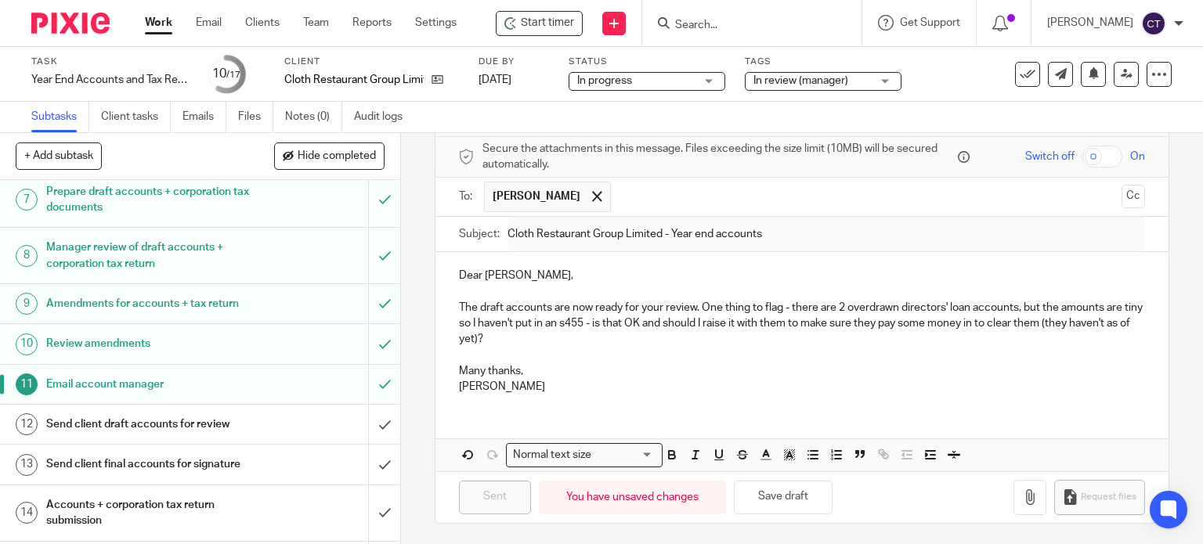
drag, startPoint x: 554, startPoint y: 24, endPoint x: 574, endPoint y: 60, distance: 41.0
click at [554, 24] on span "Start timer" at bounding box center [547, 23] width 53 height 16
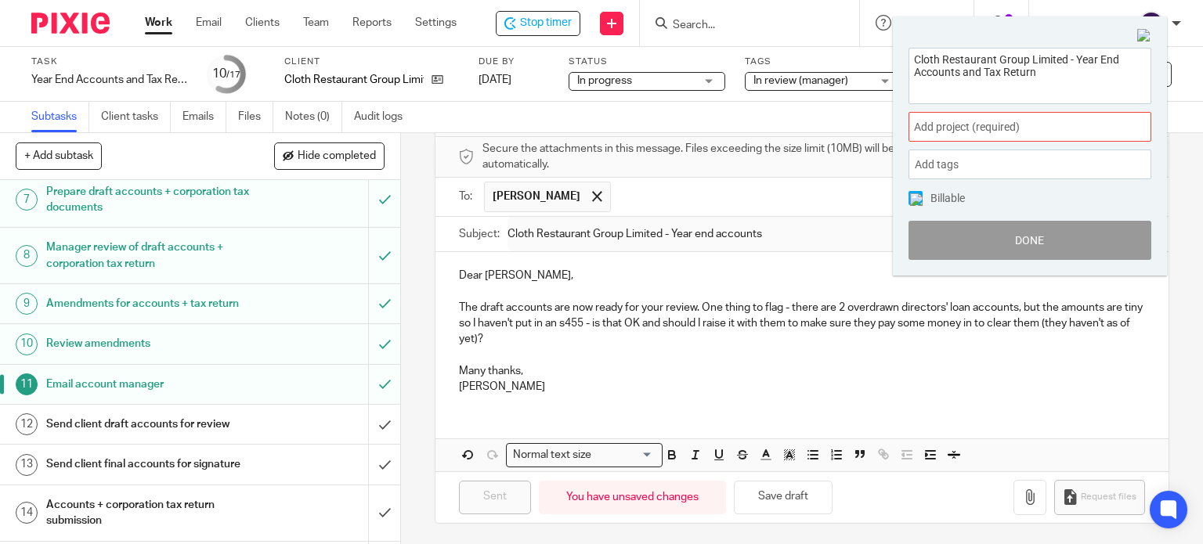
click at [969, 133] on span "Add project (required) :" at bounding box center [1012, 127] width 197 height 16
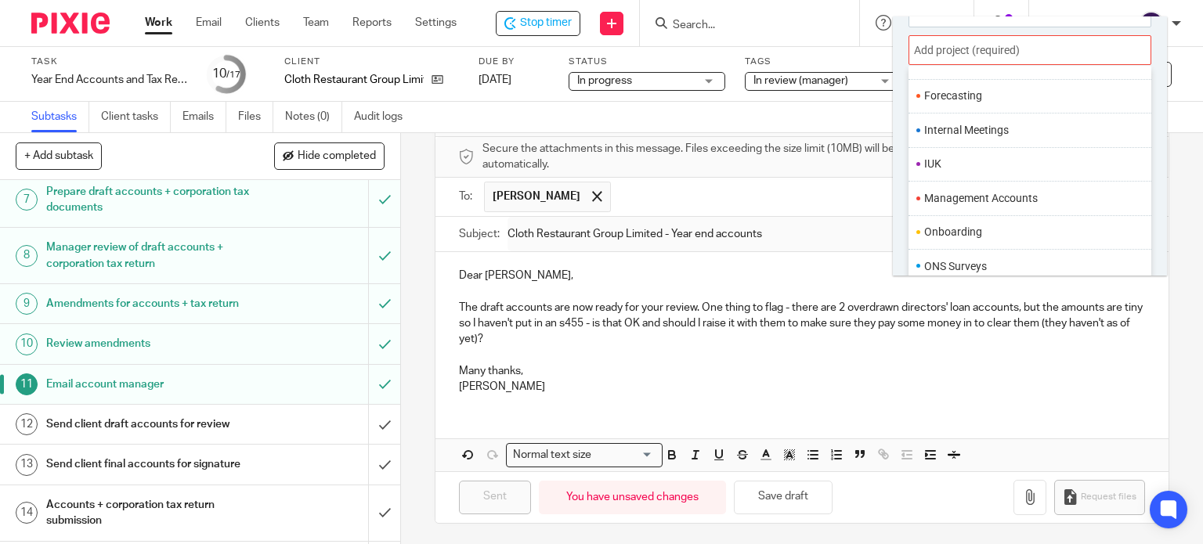
scroll to position [586, 0]
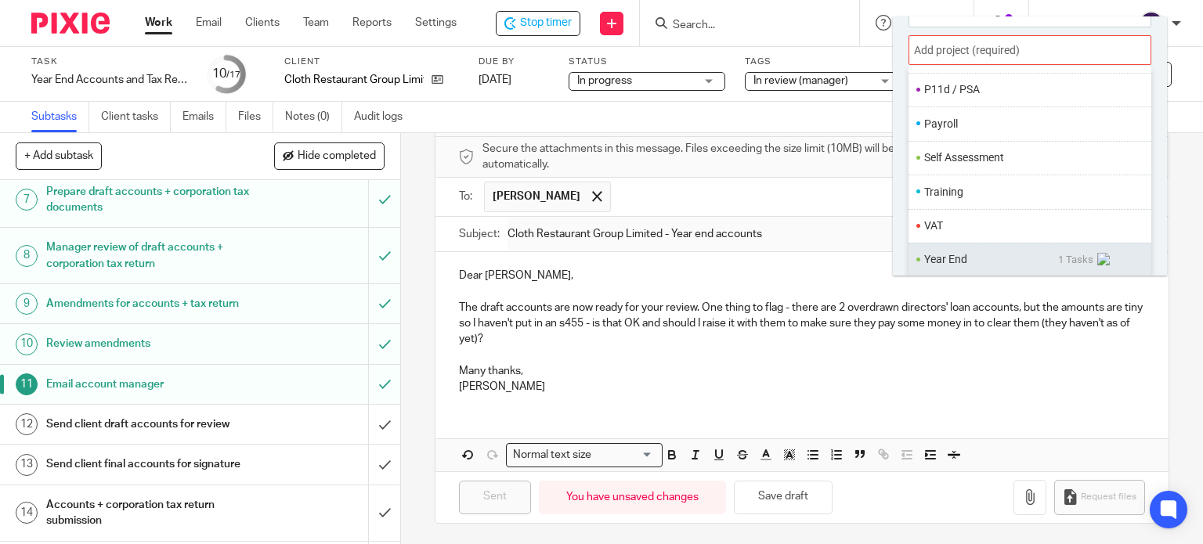
click at [943, 251] on li "Year End" at bounding box center [991, 259] width 134 height 16
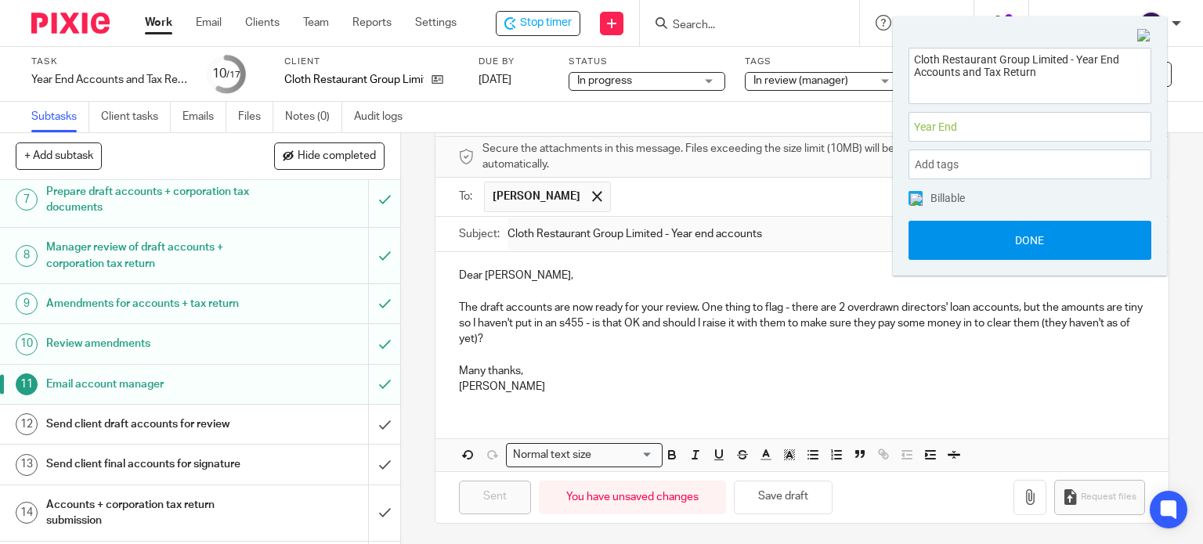
click at [977, 243] on button "Done" at bounding box center [1029, 240] width 243 height 39
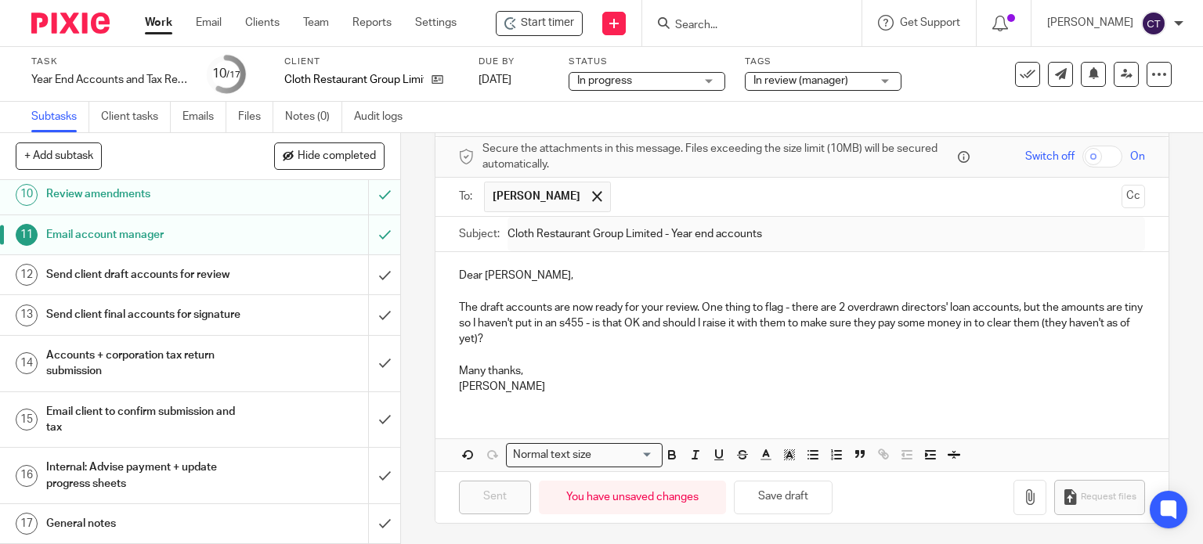
scroll to position [492, 0]
